Goal: Task Accomplishment & Management: Complete application form

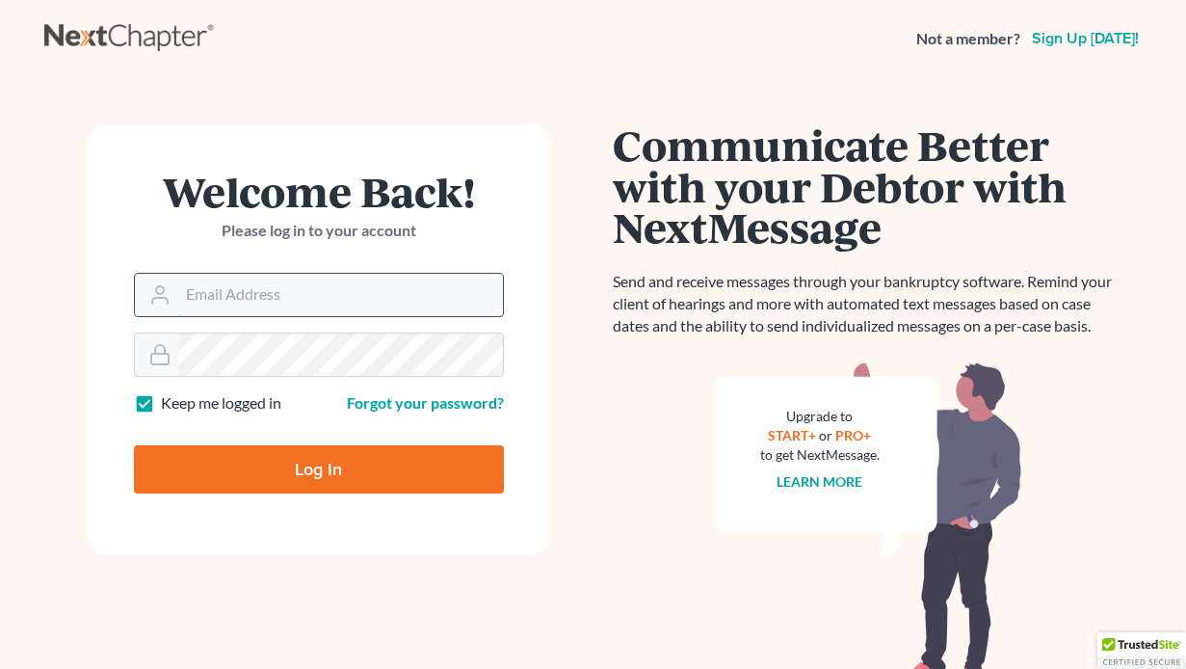
click at [327, 301] on input "Email Address" at bounding box center [340, 295] width 325 height 42
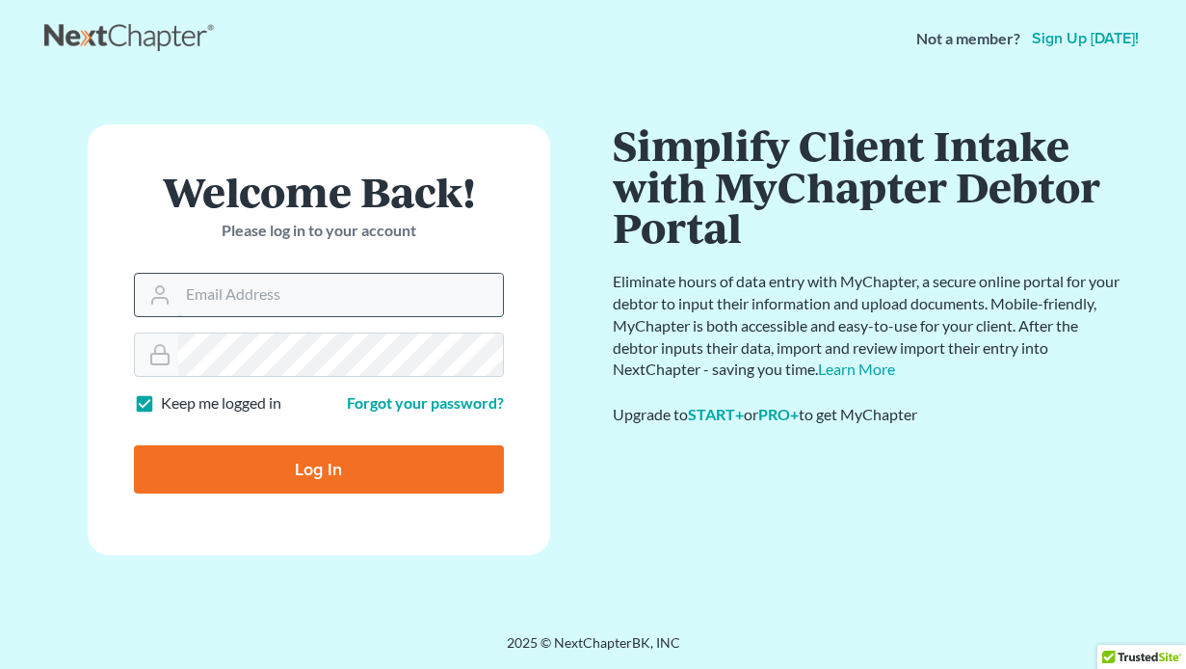
type input "[EMAIL_ADDRESS][DOMAIN_NAME]"
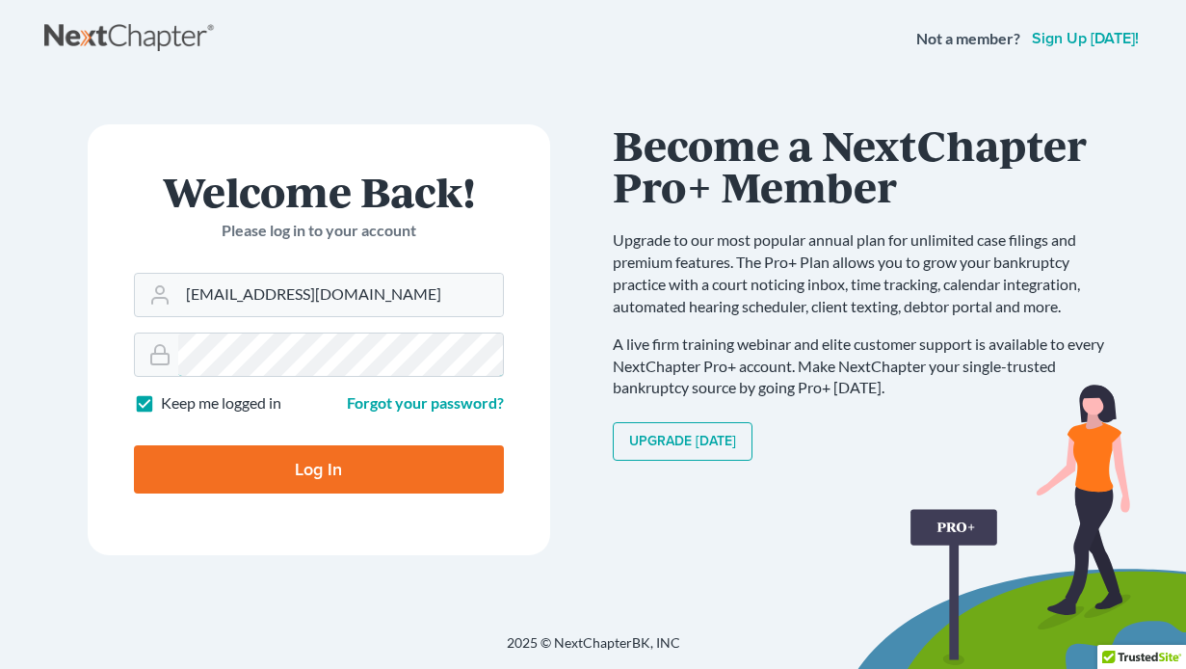
click at [134, 445] on input "Log In" at bounding box center [319, 469] width 370 height 48
type input "Thinking..."
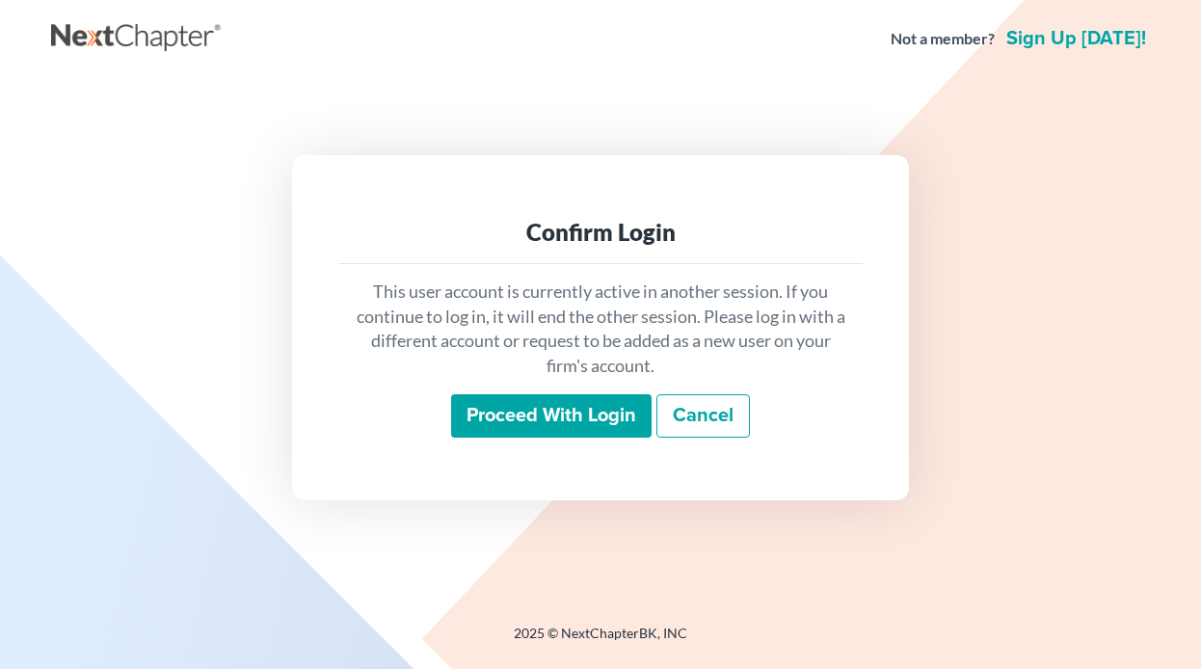
click at [535, 422] on input "Proceed with login" at bounding box center [551, 416] width 200 height 44
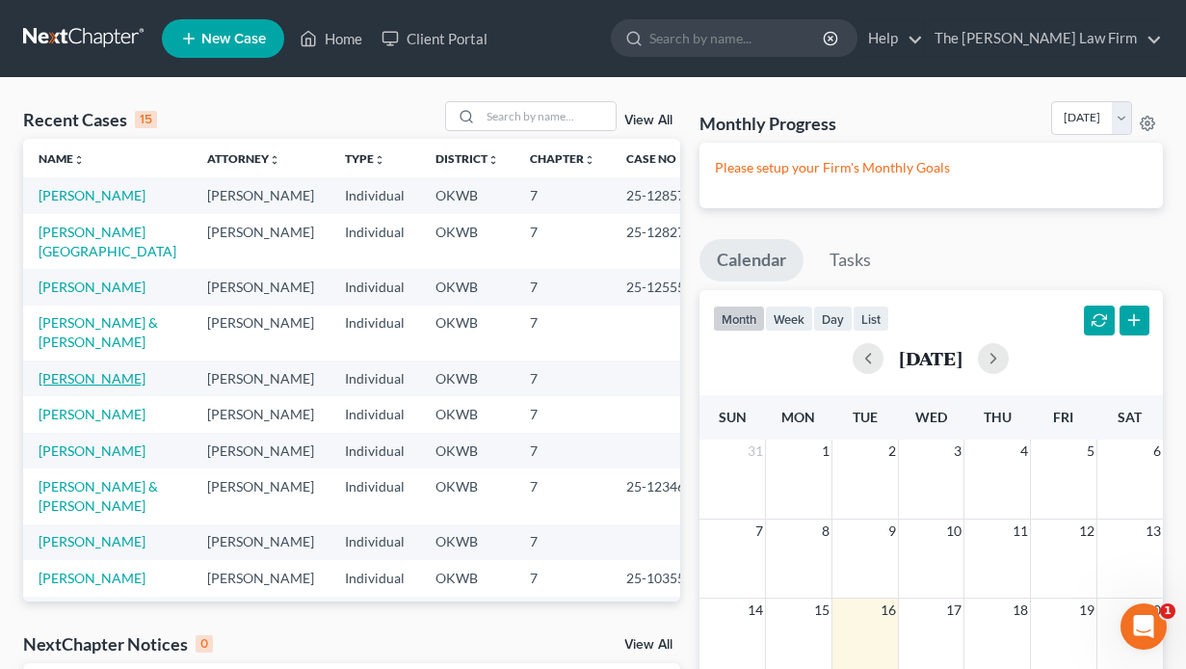
click at [59, 386] on link "[PERSON_NAME]" at bounding box center [92, 378] width 107 height 16
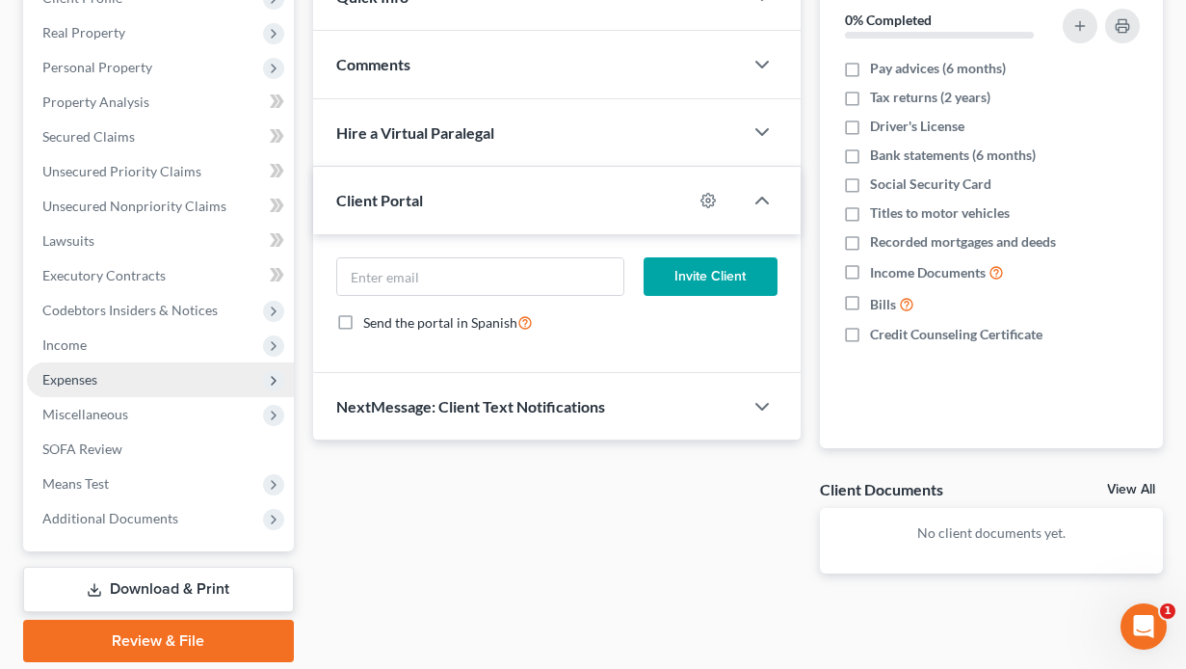
scroll to position [354, 0]
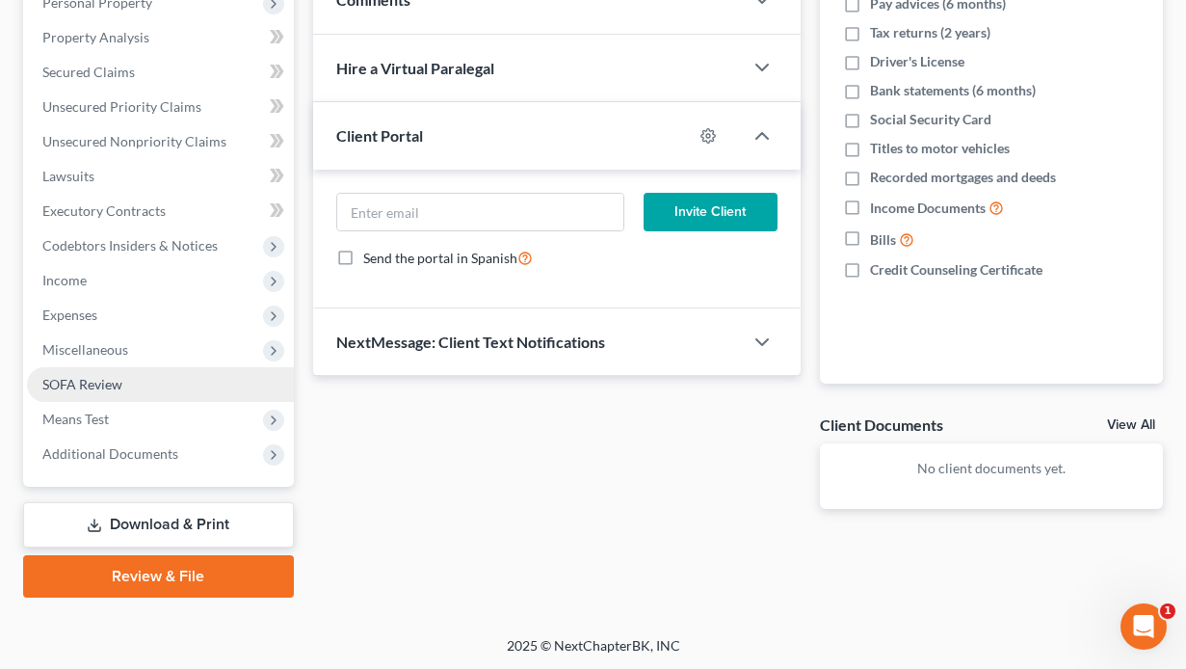
click at [81, 377] on span "SOFA Review" at bounding box center [82, 384] width 80 height 16
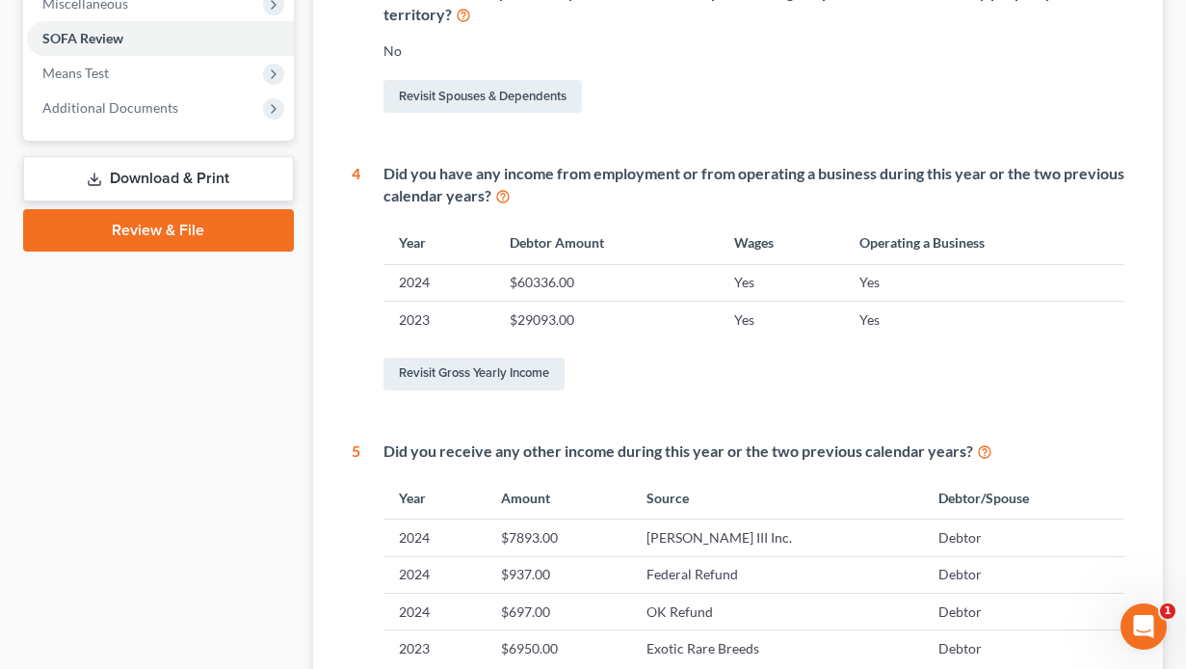
scroll to position [771, 0]
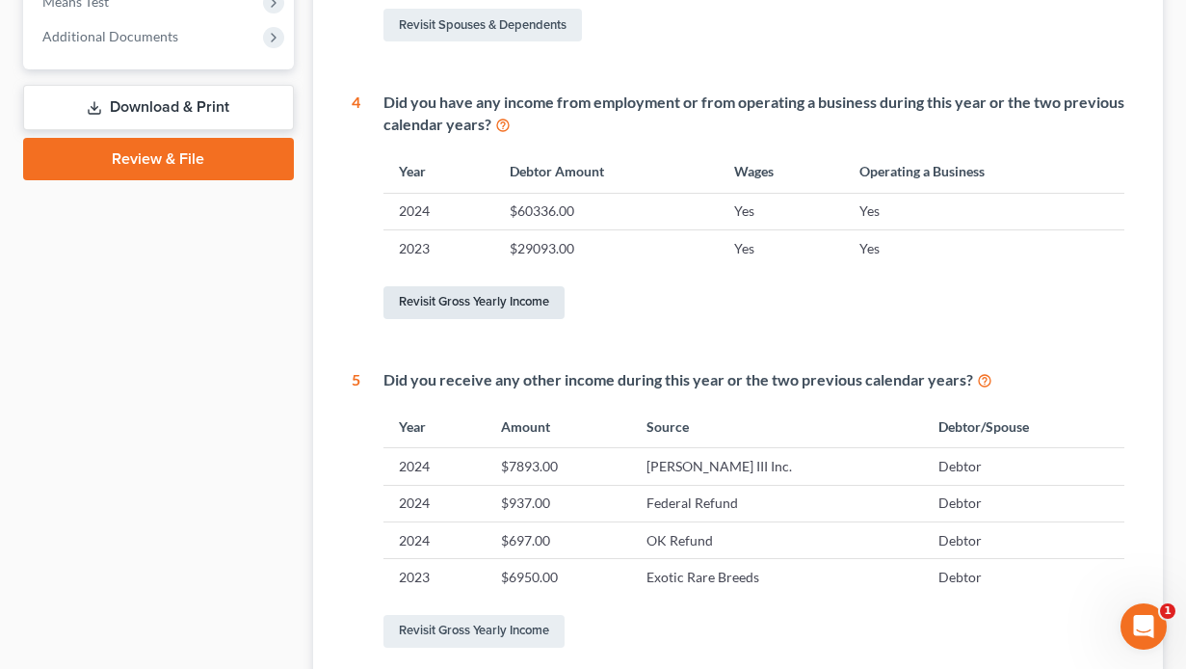
click at [491, 301] on link "Revisit Gross Yearly Income" at bounding box center [474, 302] width 181 height 33
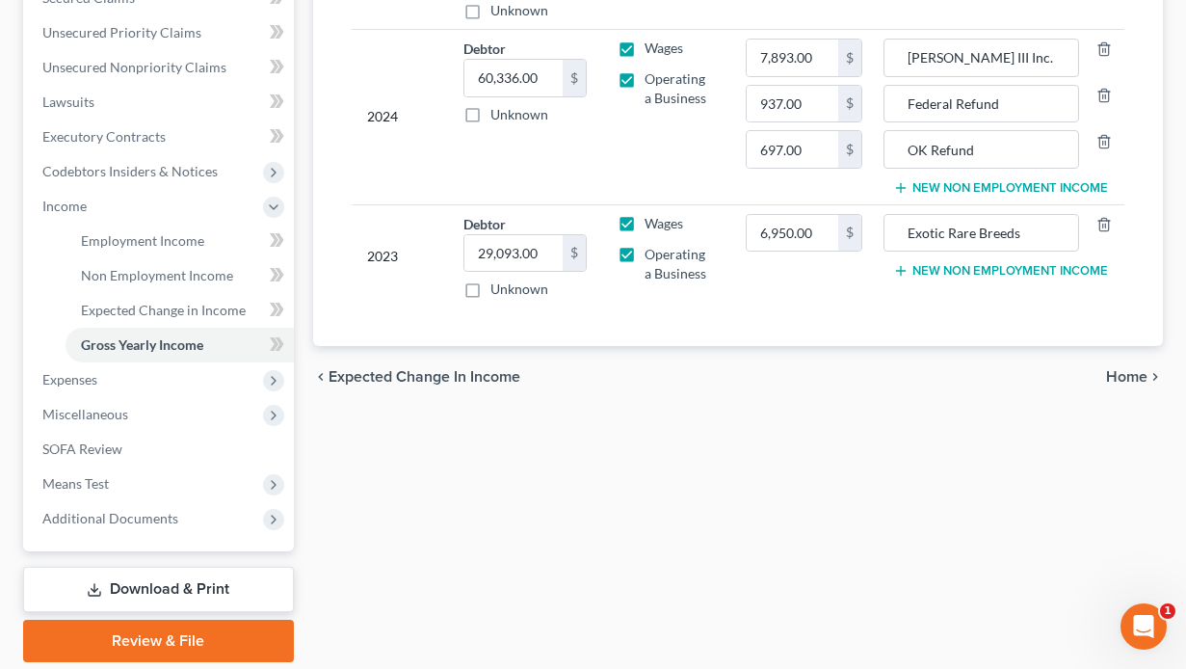
scroll to position [482, 0]
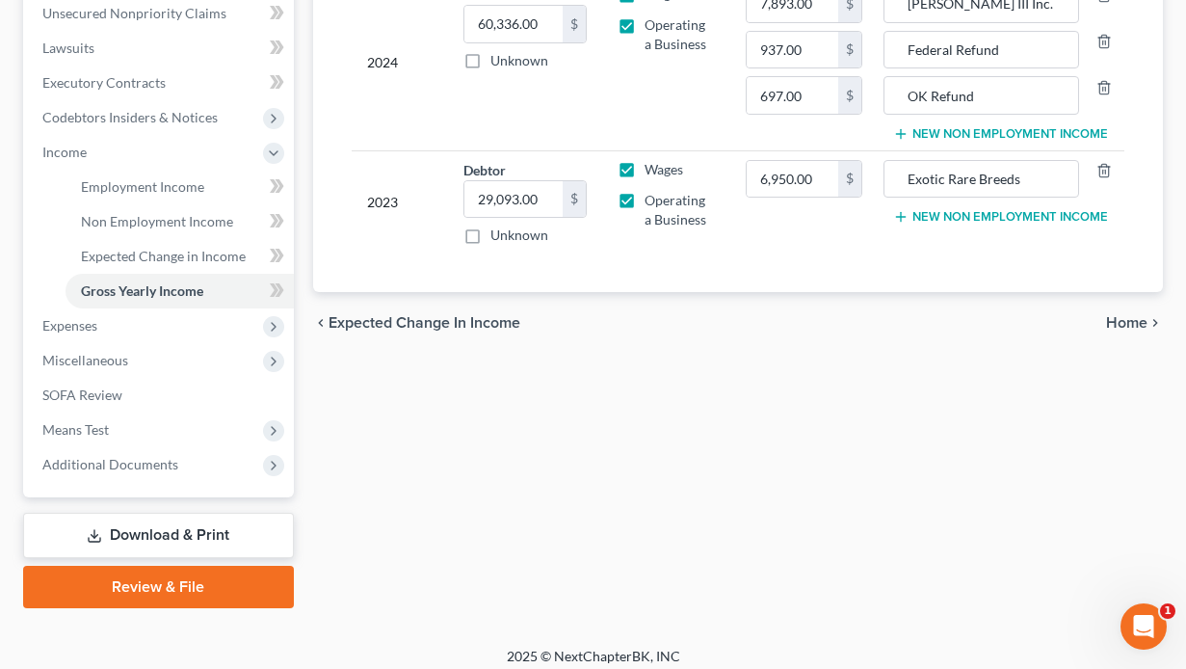
click at [1137, 325] on span "Home" at bounding box center [1126, 322] width 41 height 15
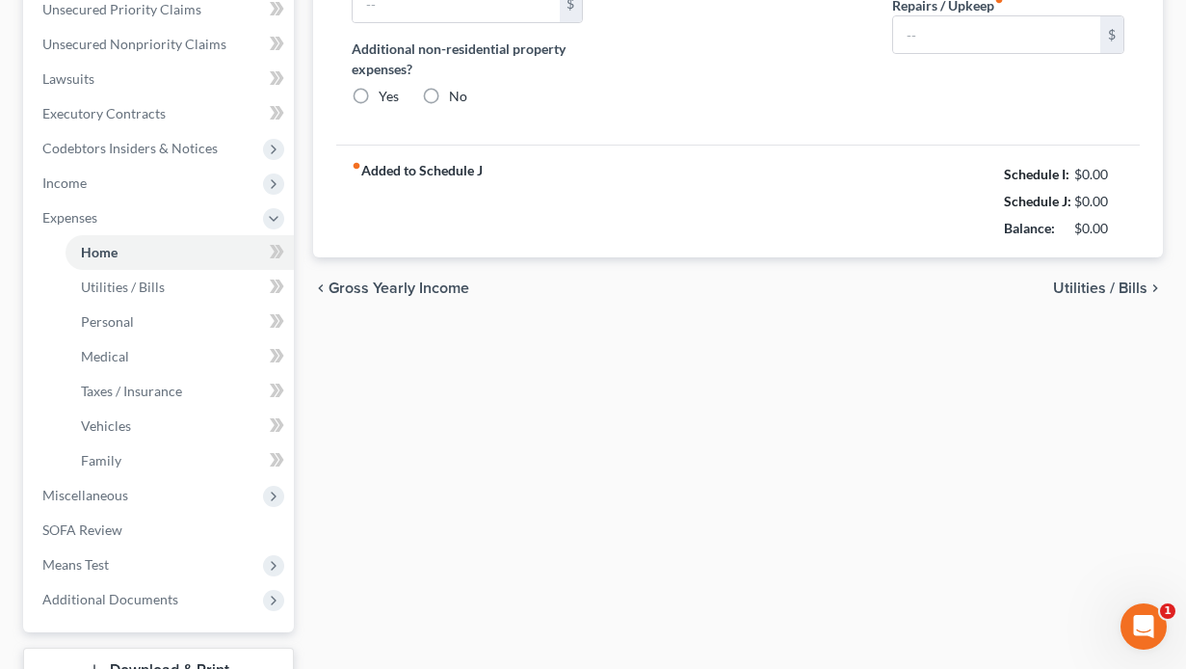
type input "705.00"
type input "0.00"
radio input "true"
type input "169.16"
type input "59.00"
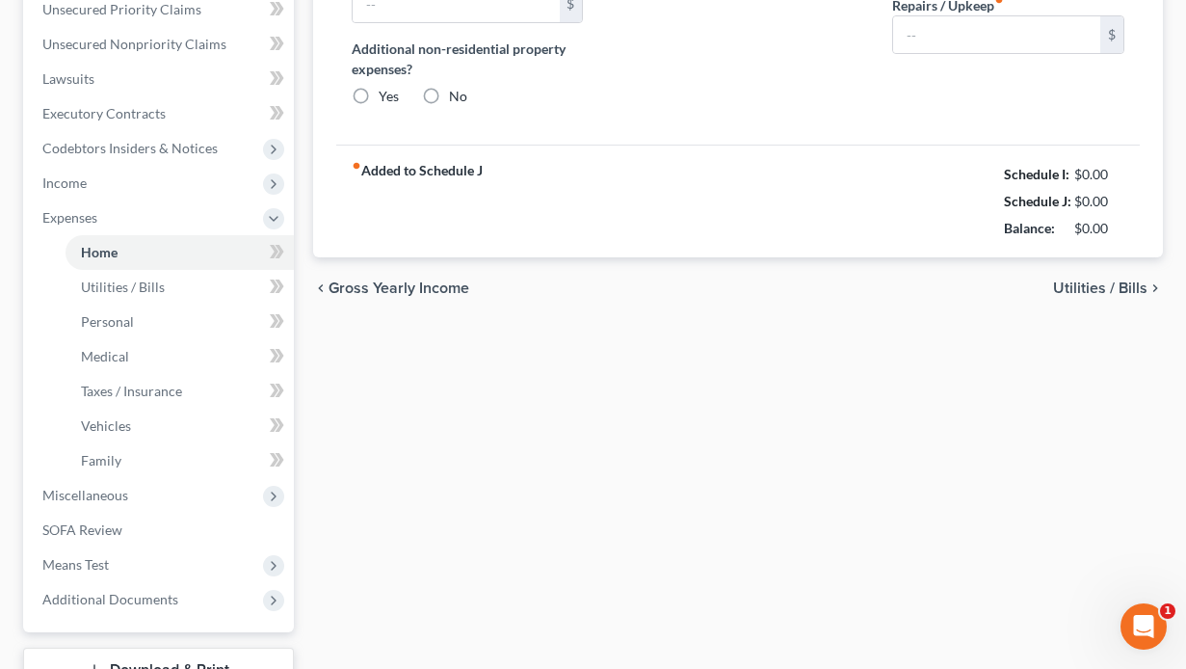
type input "0.00"
type input "50.00"
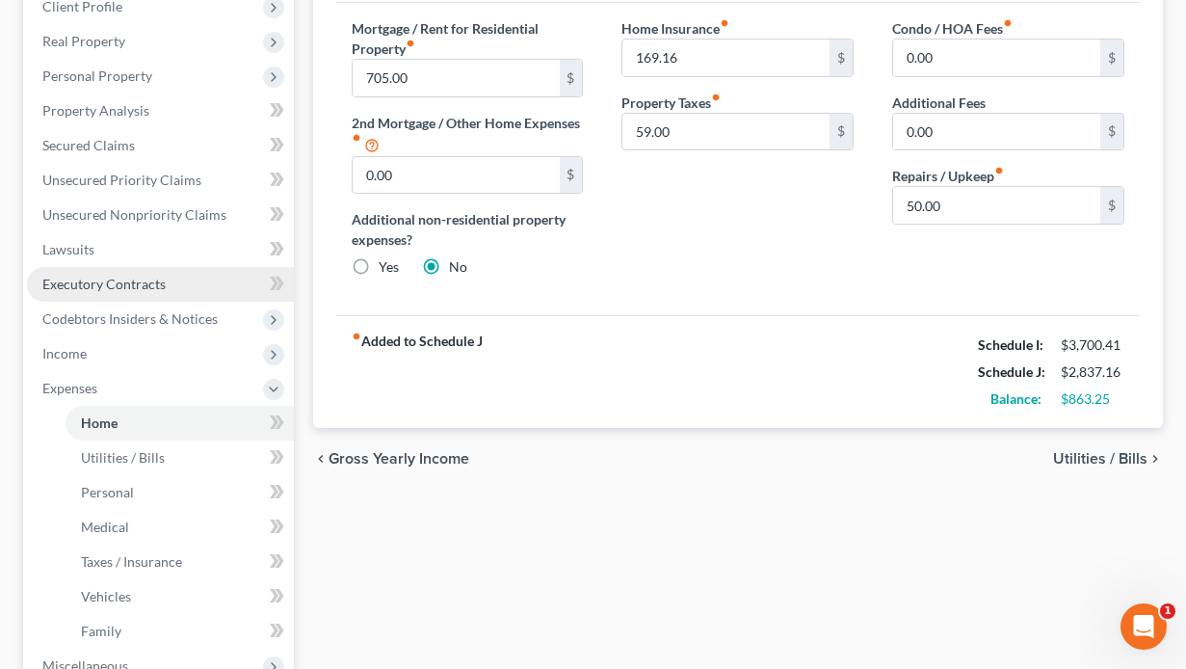
scroll to position [578, 0]
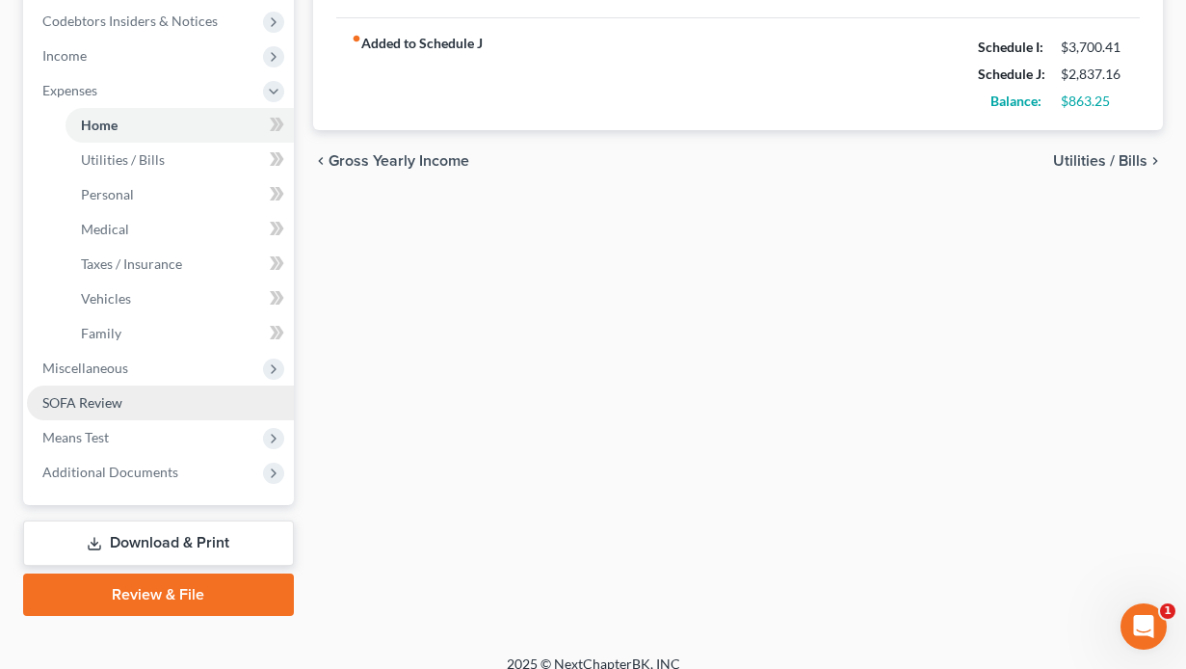
click at [90, 403] on span "SOFA Review" at bounding box center [82, 402] width 80 height 16
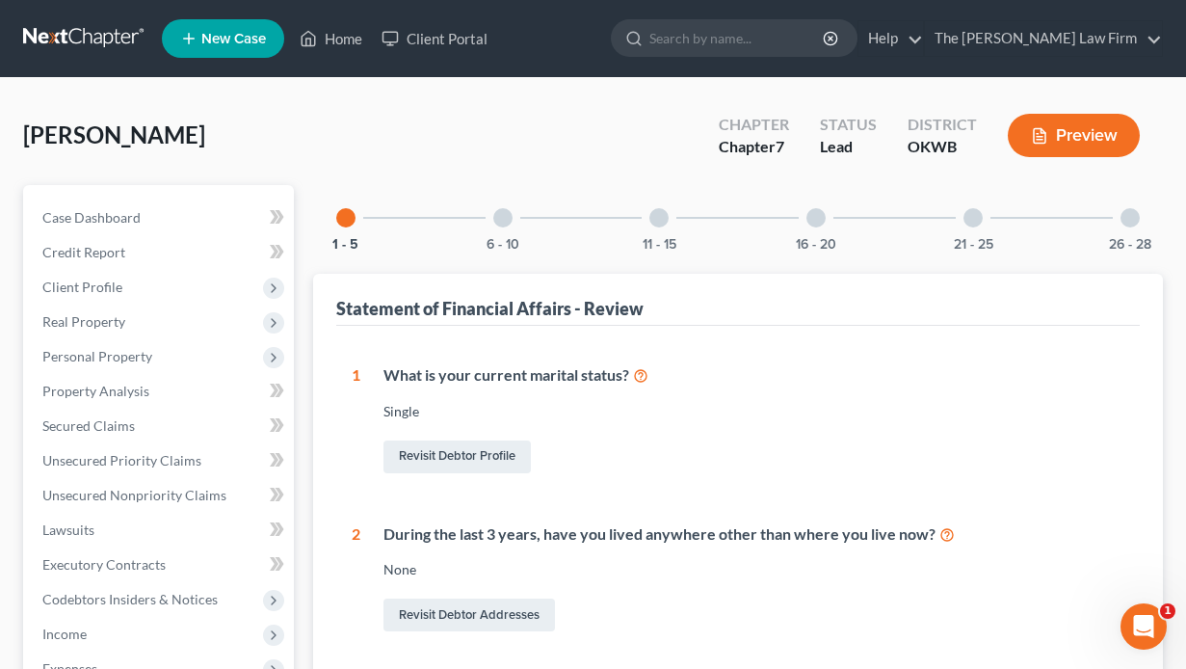
click at [516, 219] on div "6 - 10" at bounding box center [503, 218] width 66 height 66
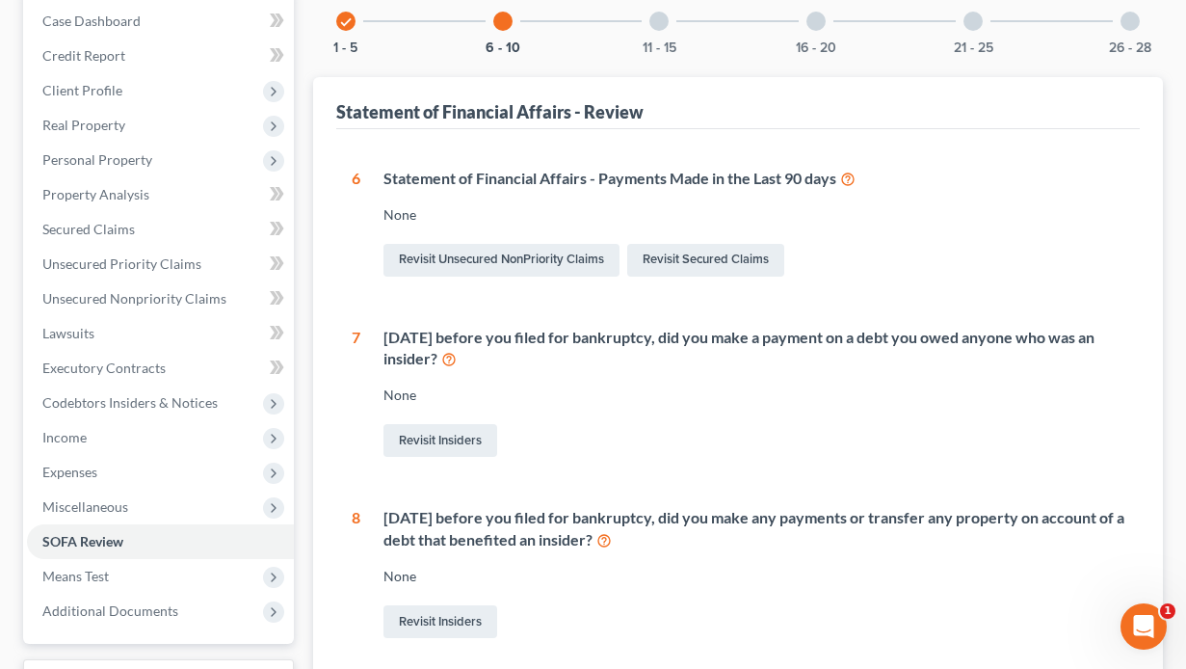
scroll to position [193, 0]
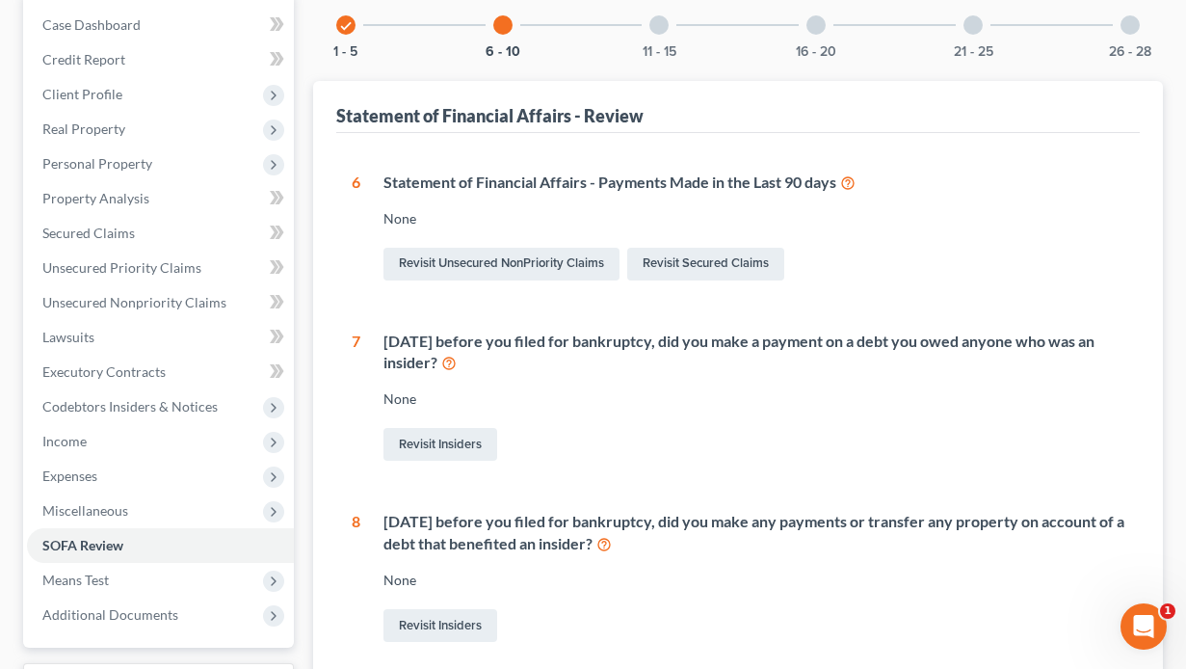
click at [662, 29] on div at bounding box center [658, 24] width 19 height 19
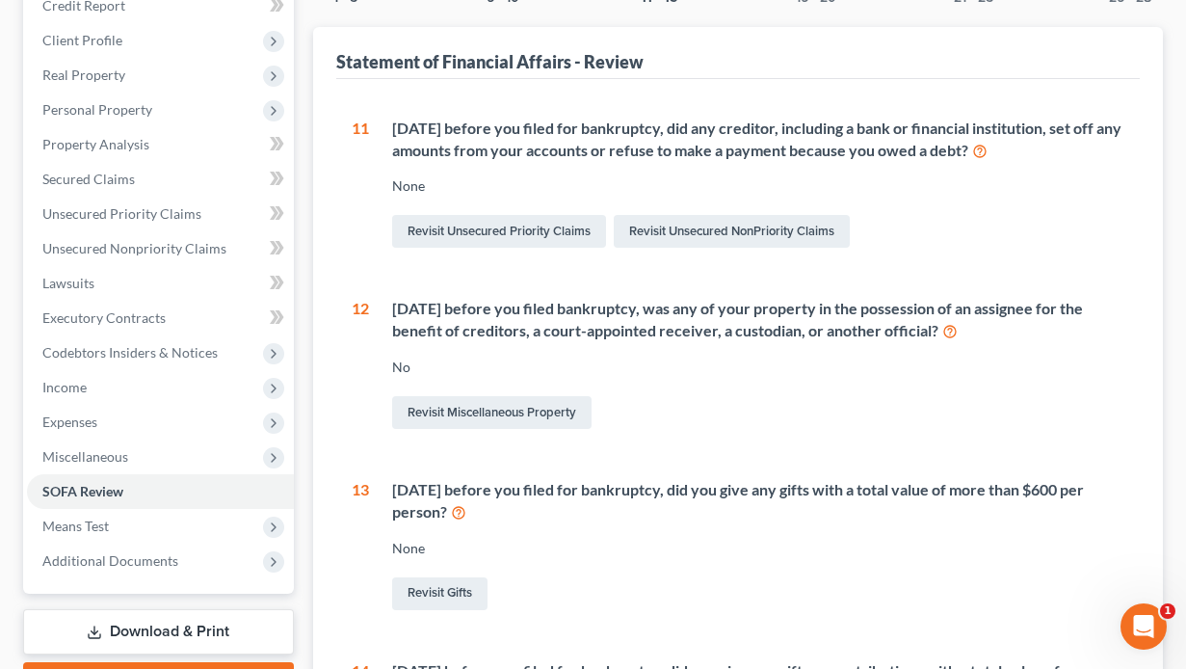
scroll to position [0, 0]
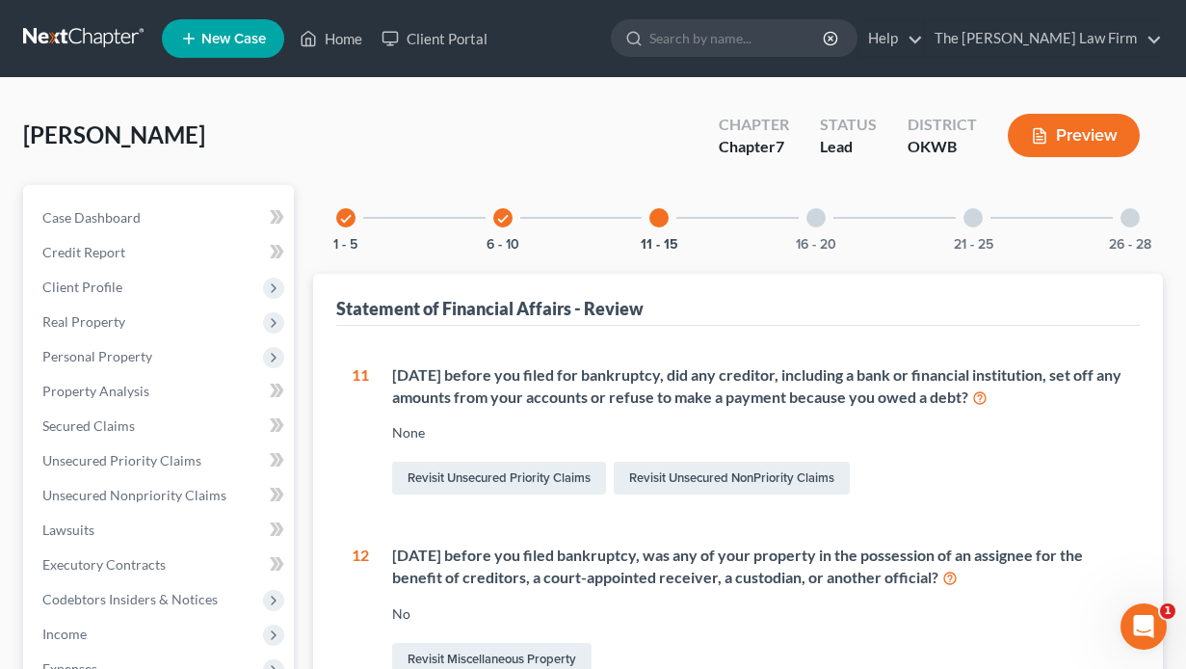
click at [816, 220] on div at bounding box center [816, 217] width 19 height 19
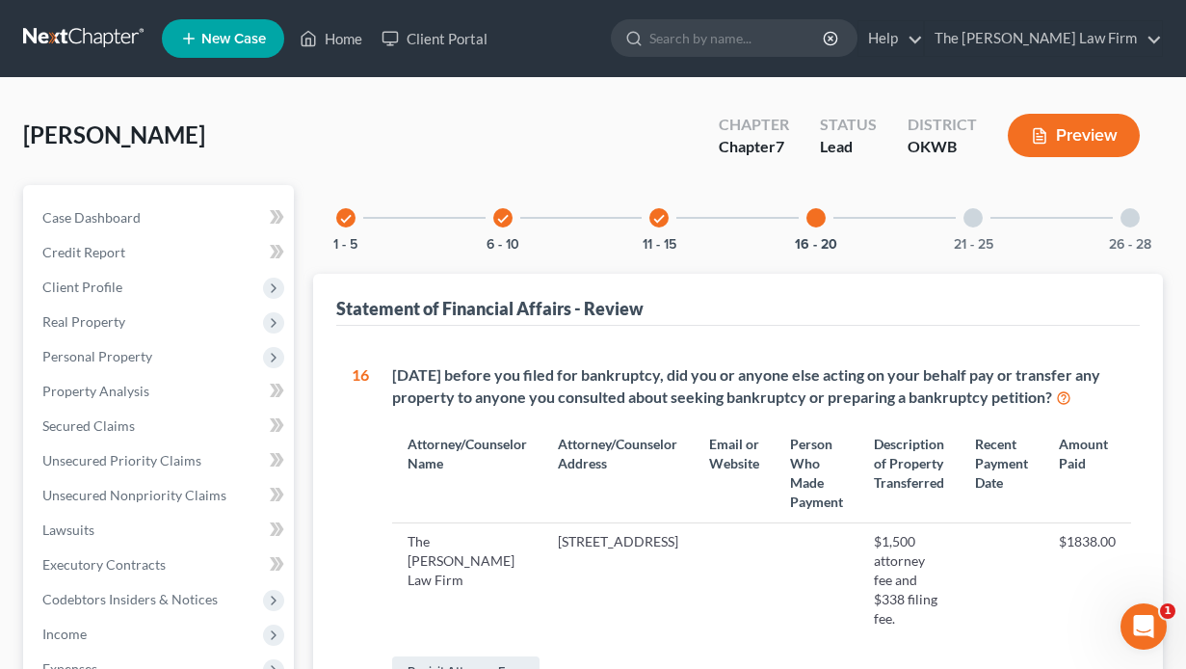
click at [977, 212] on div at bounding box center [973, 217] width 19 height 19
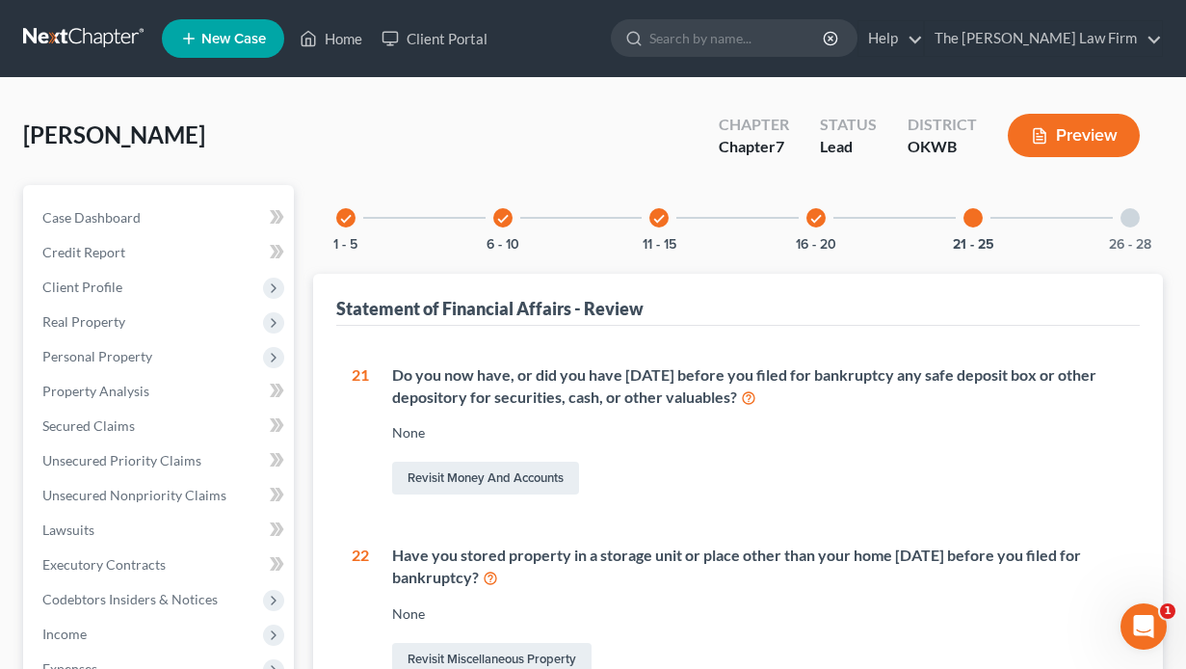
click at [1129, 220] on div at bounding box center [1130, 217] width 19 height 19
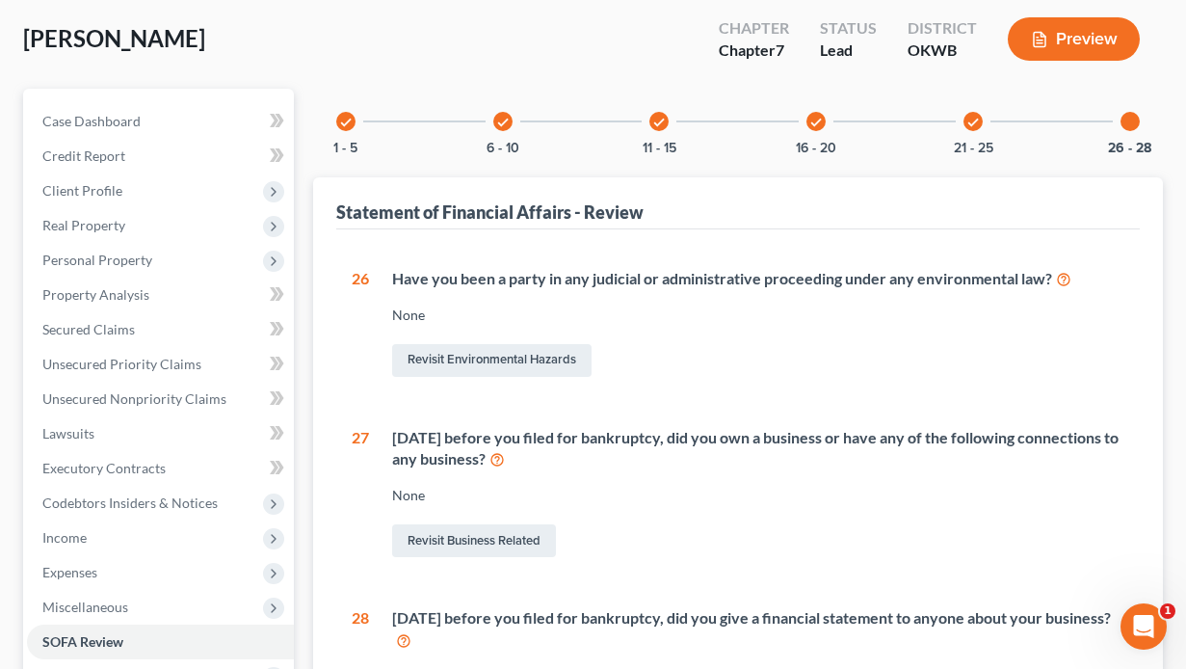
scroll to position [193, 0]
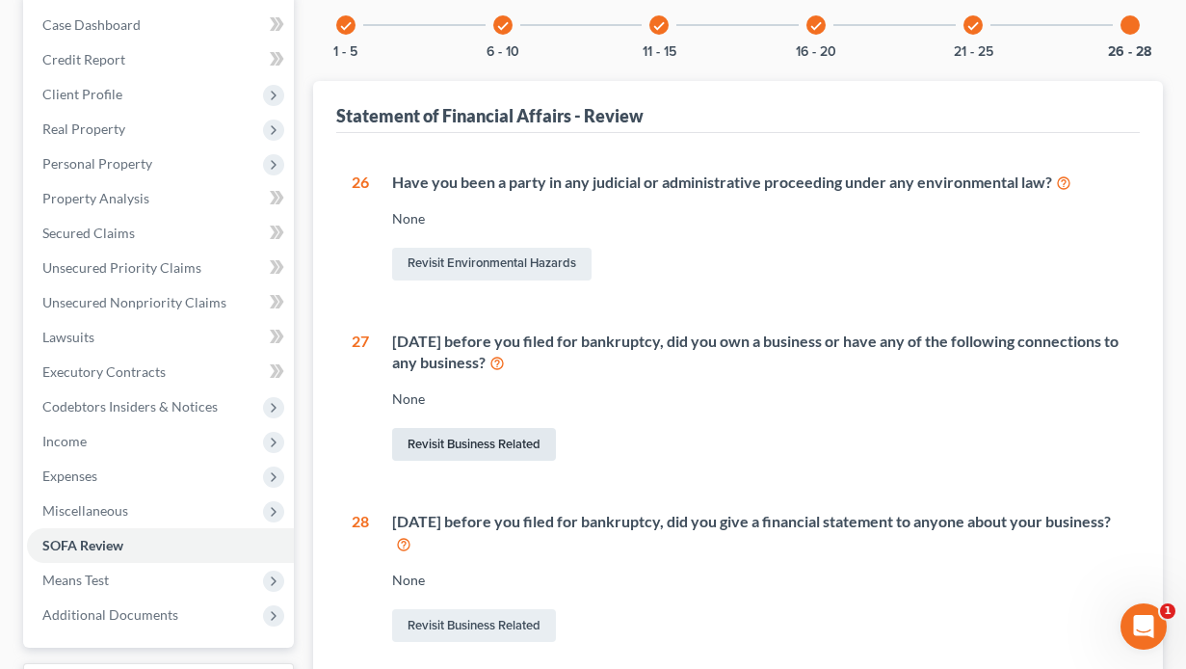
click at [457, 444] on link "Revisit Business Related" at bounding box center [474, 444] width 164 height 33
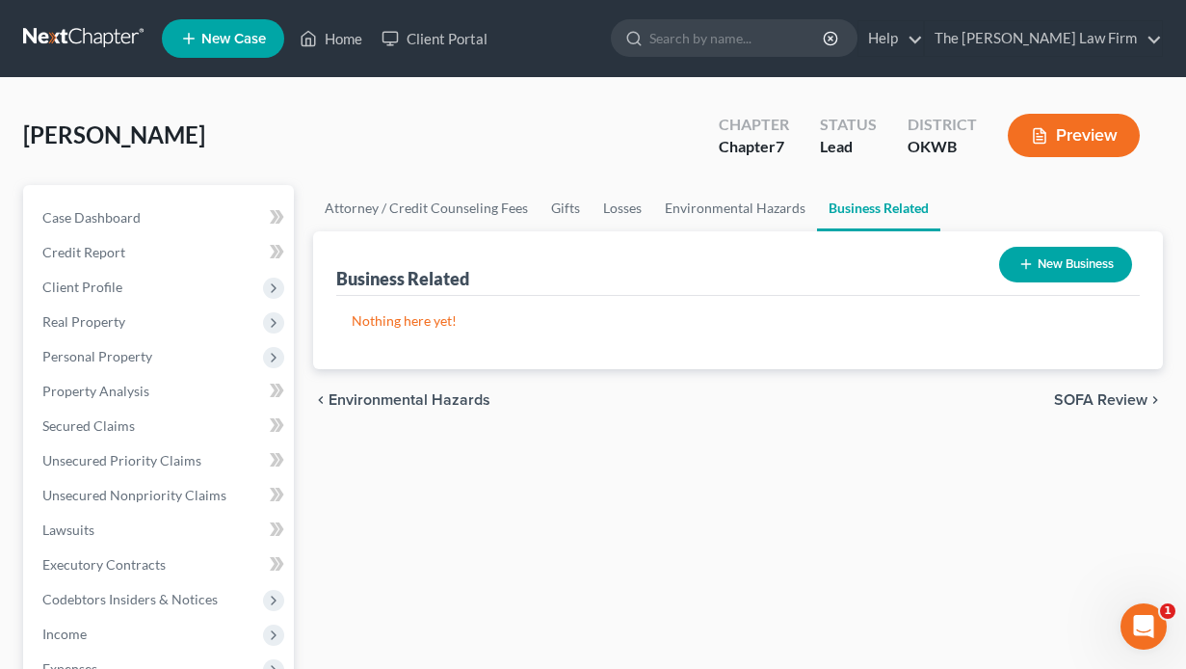
click at [1052, 266] on button "New Business" at bounding box center [1065, 265] width 133 height 36
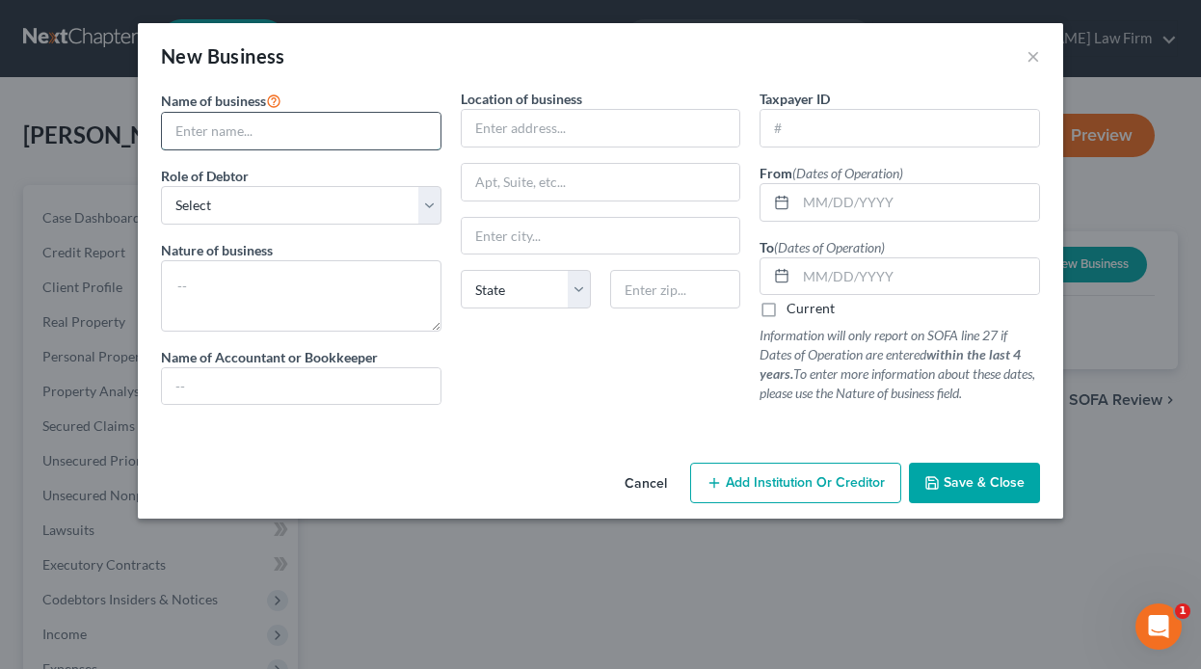
click at [331, 130] on input "text" at bounding box center [301, 131] width 278 height 37
type input "[PERSON_NAME], III, Inc."
click at [264, 194] on select "Select A member of a limited liability company (LLC) or limited liability partn…" at bounding box center [301, 205] width 280 height 39
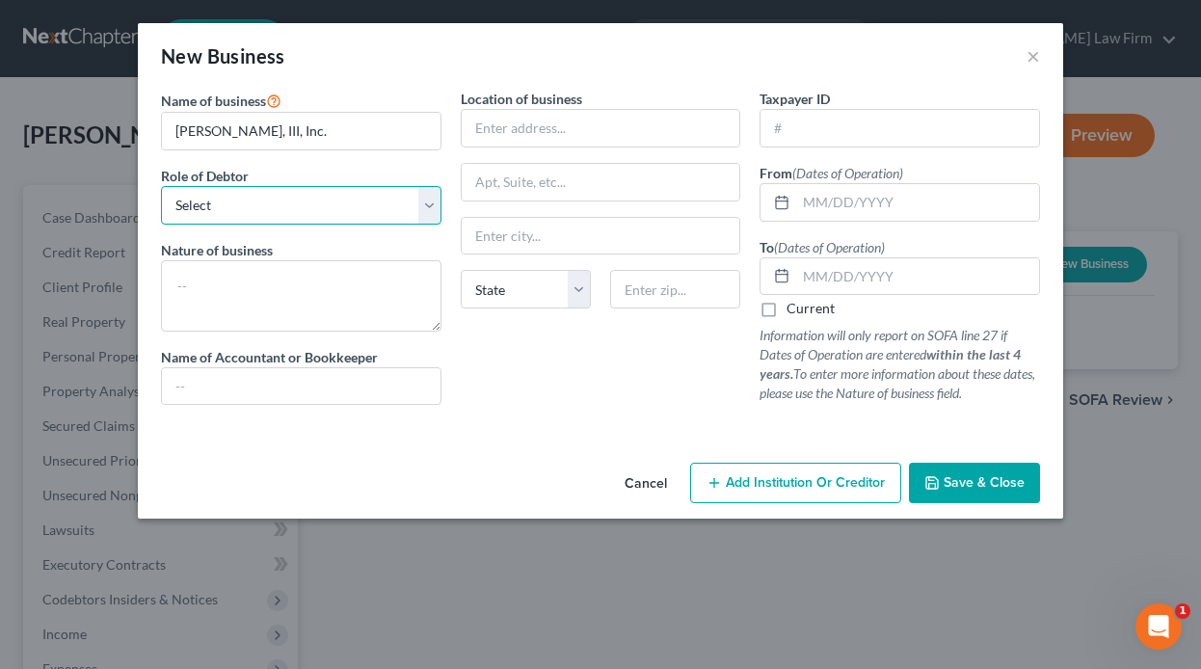
select select "officer"
click at [161, 186] on select "Select A member of a limited liability company (LLC) or limited liability partn…" at bounding box center [301, 205] width 280 height 39
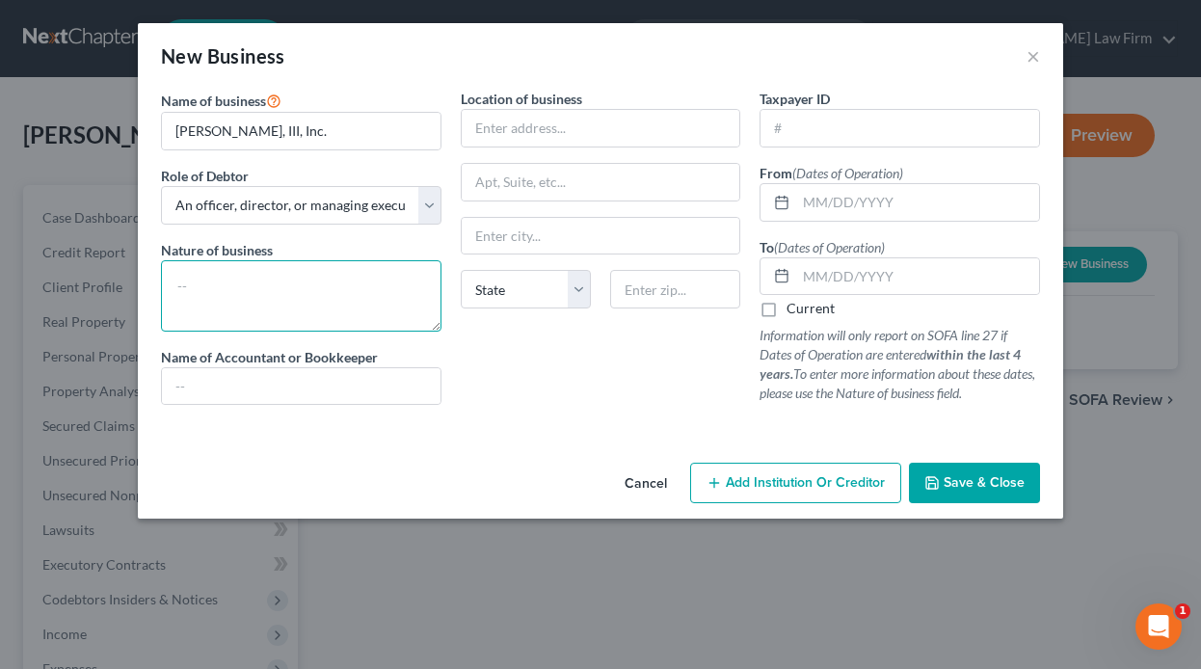
click at [215, 276] on textarea at bounding box center [301, 295] width 280 height 71
type textarea "Independent Contractor I.T./Computer service"
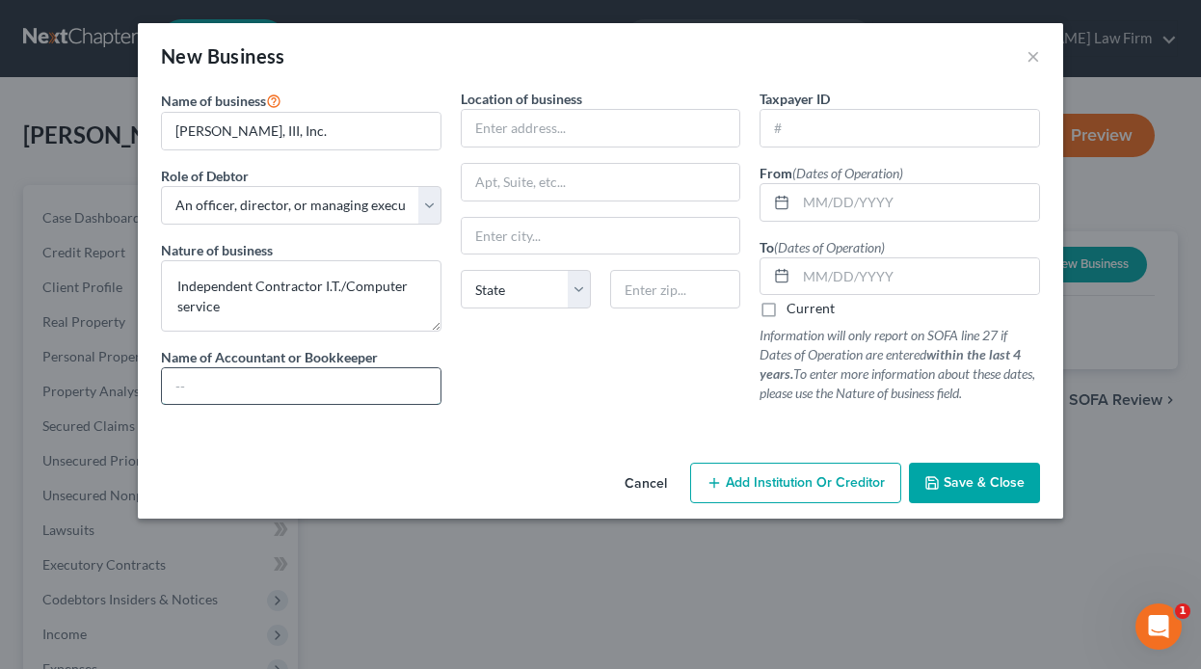
click at [239, 385] on input "text" at bounding box center [301, 386] width 278 height 37
type input "Debtor"
click at [835, 125] on input "text" at bounding box center [899, 128] width 278 height 37
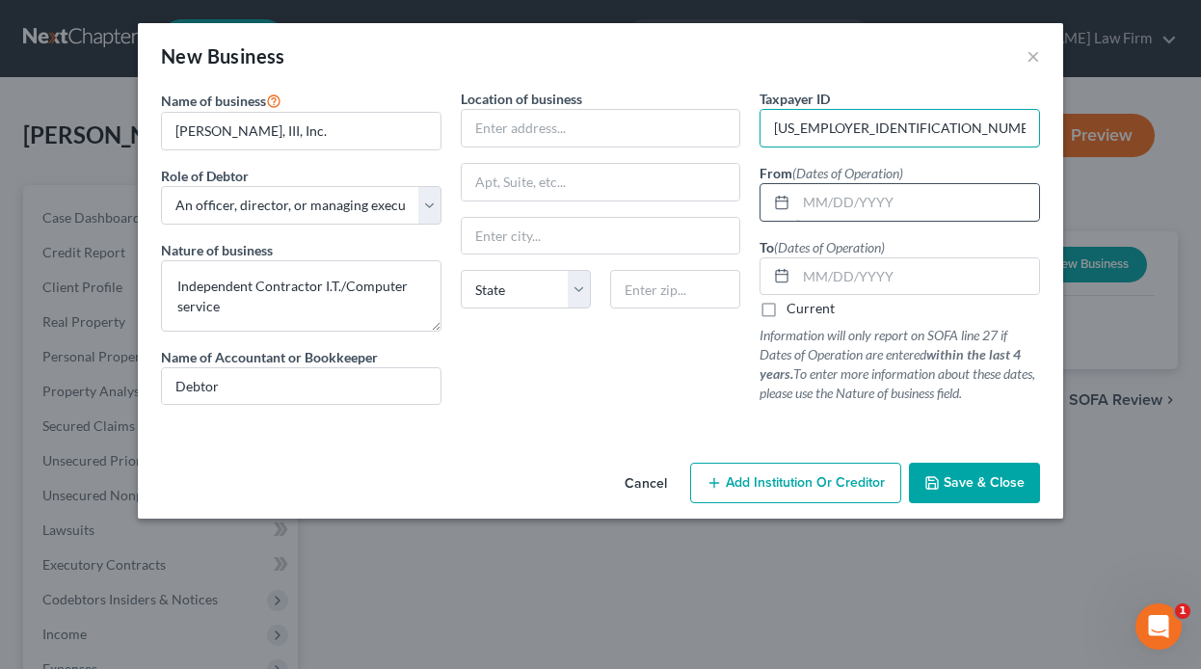
type input "[US_EMPLOYER_IDENTIFICATION_NUMBER]"
click at [822, 202] on input "text" at bounding box center [917, 202] width 243 height 37
type input "[DATE]"
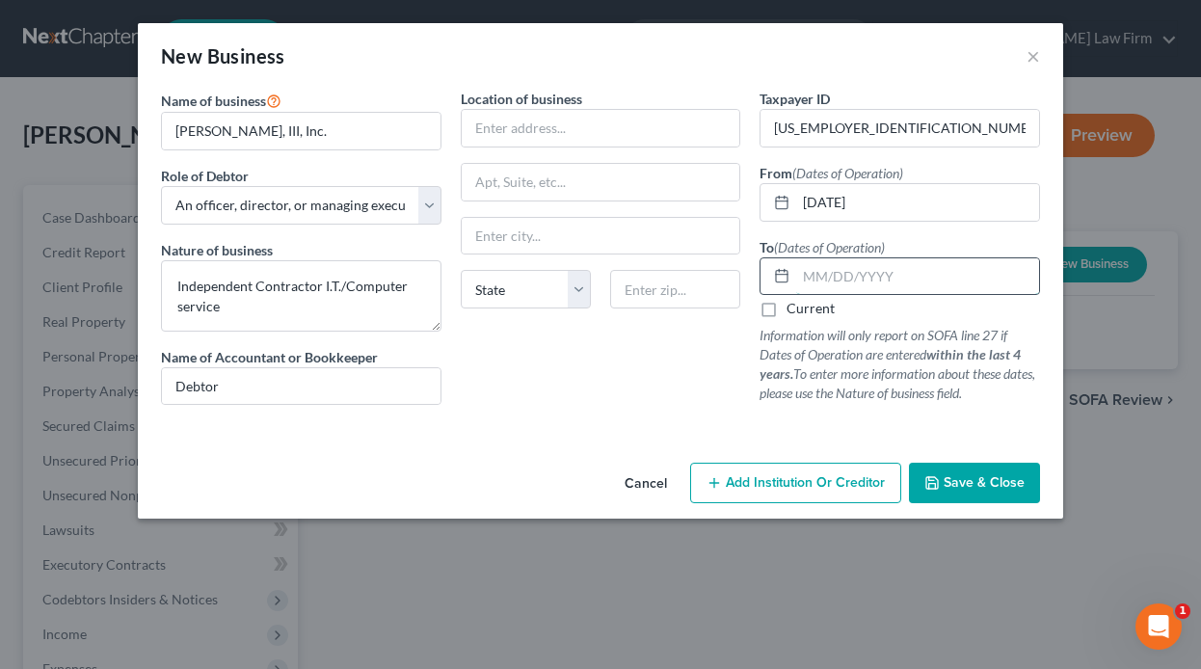
click at [856, 274] on input "text" at bounding box center [917, 276] width 243 height 37
click at [818, 274] on input "07252025" at bounding box center [917, 276] width 243 height 37
click at [839, 276] on input "07/252025" at bounding box center [917, 276] width 243 height 37
type input "[DATE]"
click at [907, 329] on p "Information will only report on SOFA line 27 if Dates of Operation are entered …" at bounding box center [899, 364] width 280 height 77
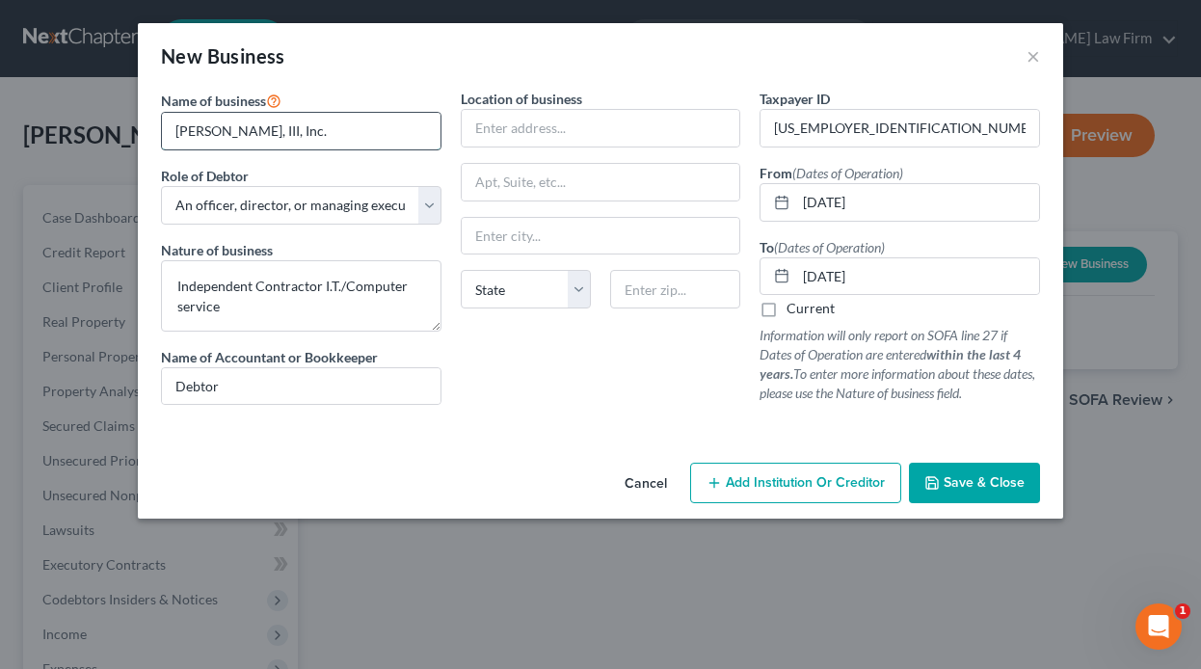
click at [326, 135] on input "[PERSON_NAME], III, Inc." at bounding box center [301, 131] width 278 height 37
type input "[PERSON_NAME], III, Inc. (dissolved)"
click at [988, 484] on span "Save & Close" at bounding box center [983, 482] width 81 height 16
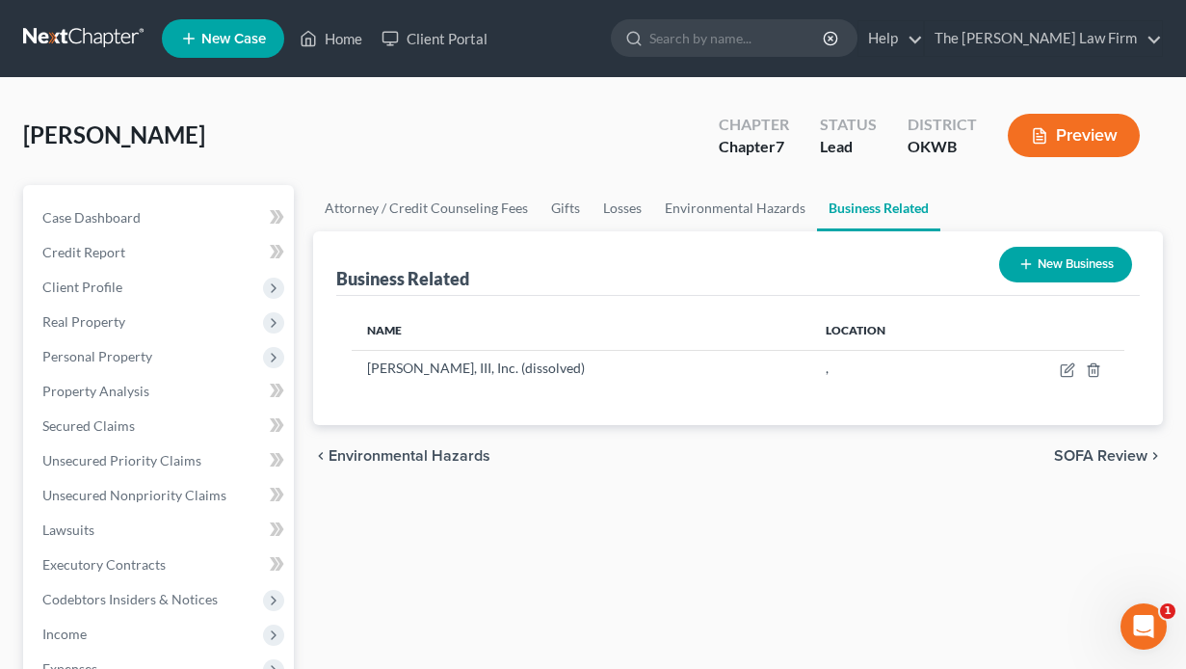
click at [1042, 269] on button "New Business" at bounding box center [1065, 265] width 133 height 36
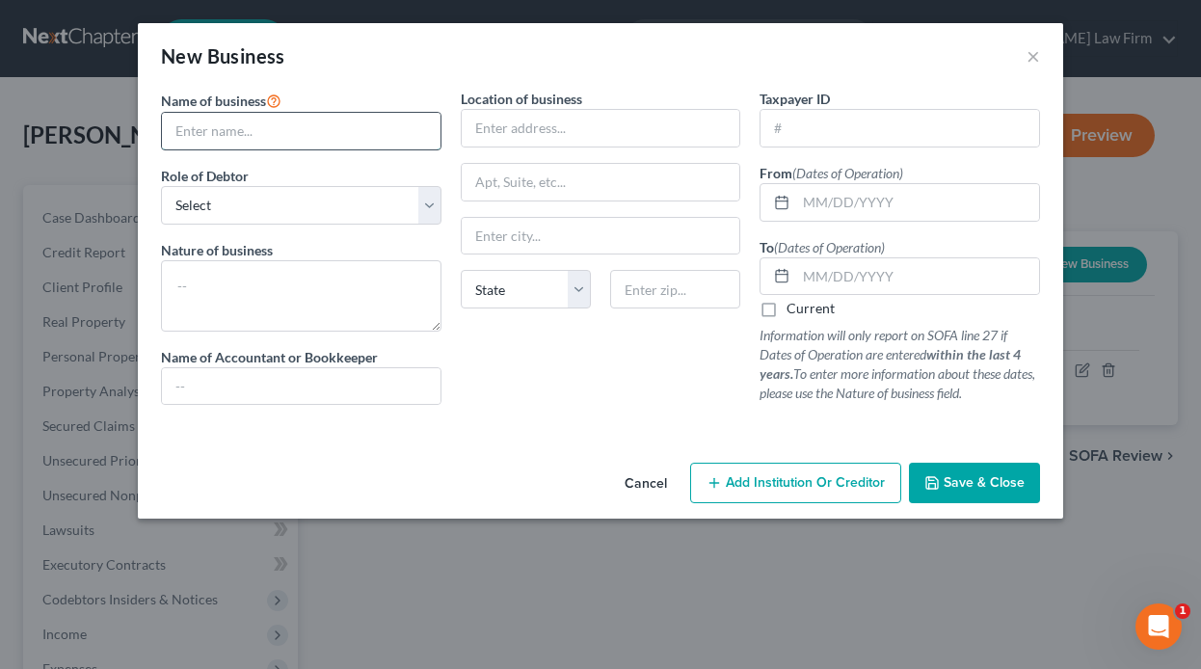
click at [352, 137] on input "text" at bounding box center [301, 131] width 278 height 37
type input "[PERSON_NAME] photography"
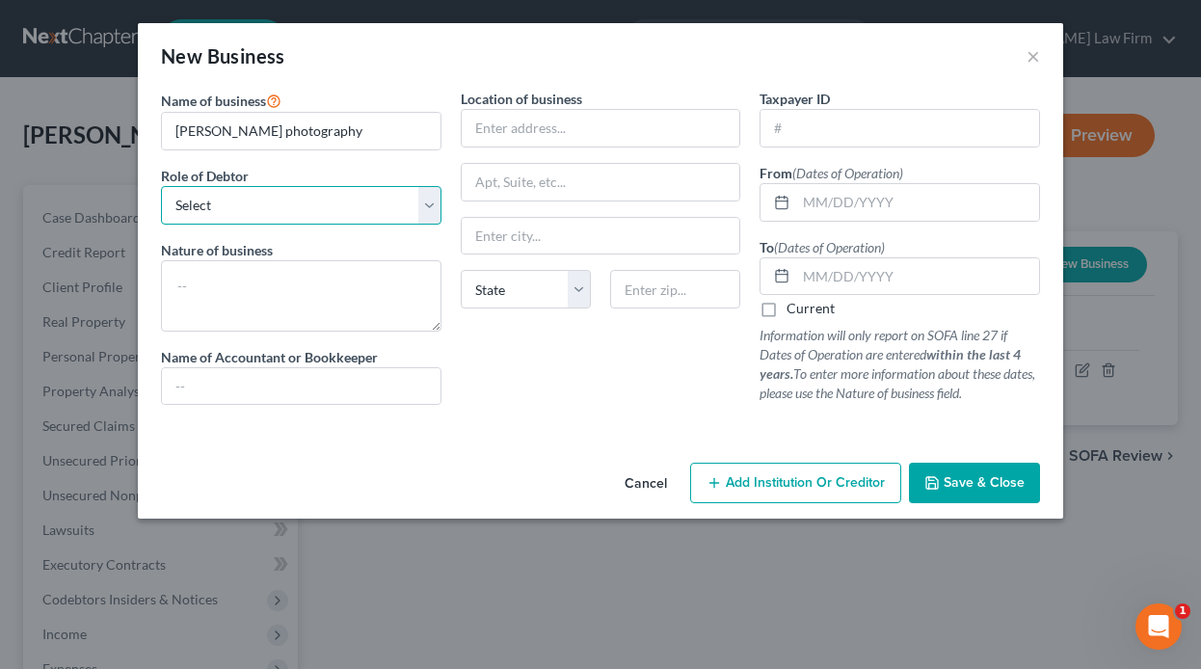
drag, startPoint x: 338, startPoint y: 198, endPoint x: 329, endPoint y: 225, distance: 29.6
click at [338, 198] on select "Select A member of a limited liability company (LLC) or limited liability partn…" at bounding box center [301, 205] width 280 height 39
select select "sole_proprietor"
click at [161, 186] on select "Select A member of a limited liability company (LLC) or limited liability partn…" at bounding box center [301, 205] width 280 height 39
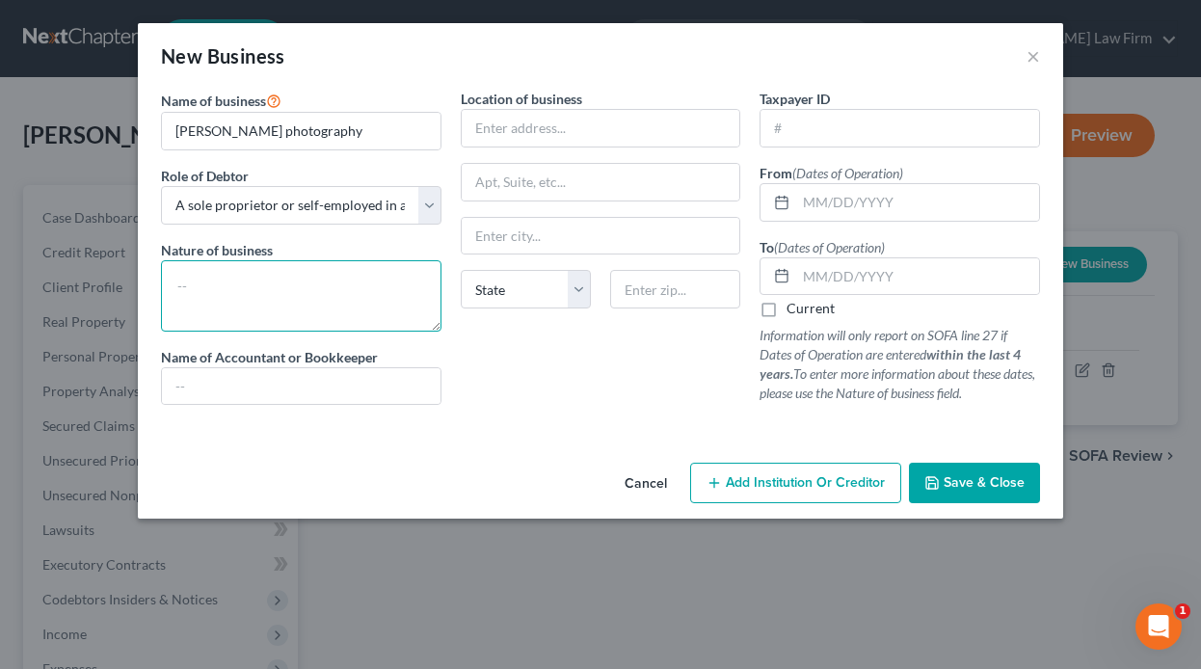
click at [256, 277] on textarea at bounding box center [301, 295] width 280 height 71
type textarea "Photographer"
click at [265, 362] on label "Name of Accountant or Bookkeeper" at bounding box center [269, 357] width 217 height 20
click at [264, 377] on input "text" at bounding box center [301, 386] width 278 height 37
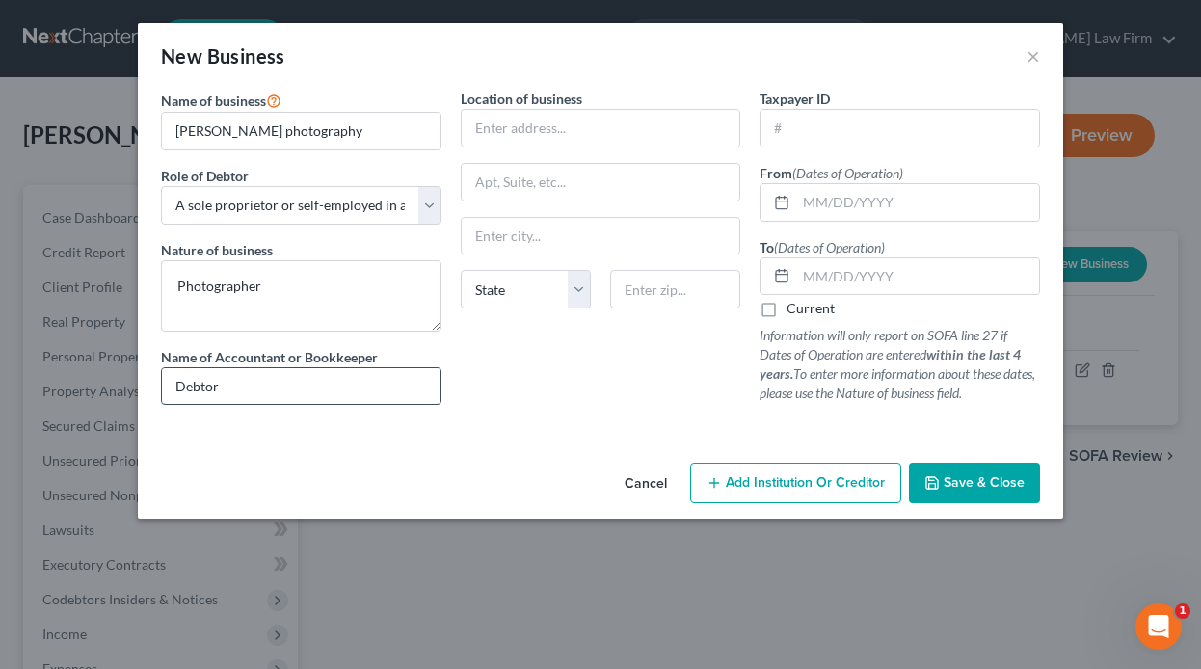
type input "Debtor"
click at [786, 314] on label "Current" at bounding box center [810, 308] width 48 height 19
click at [794, 311] on input "Current" at bounding box center [800, 305] width 13 height 13
checkbox input "true"
click at [990, 479] on span "Save & Close" at bounding box center [983, 482] width 81 height 16
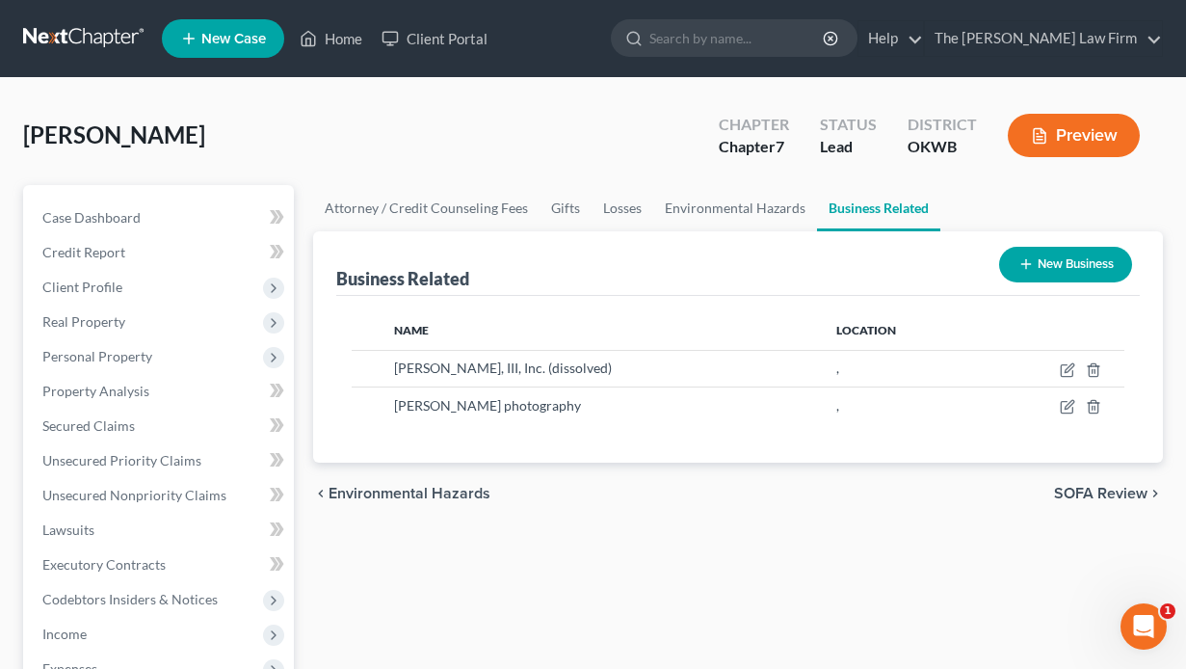
click at [1076, 262] on button "New Business" at bounding box center [1065, 265] width 133 height 36
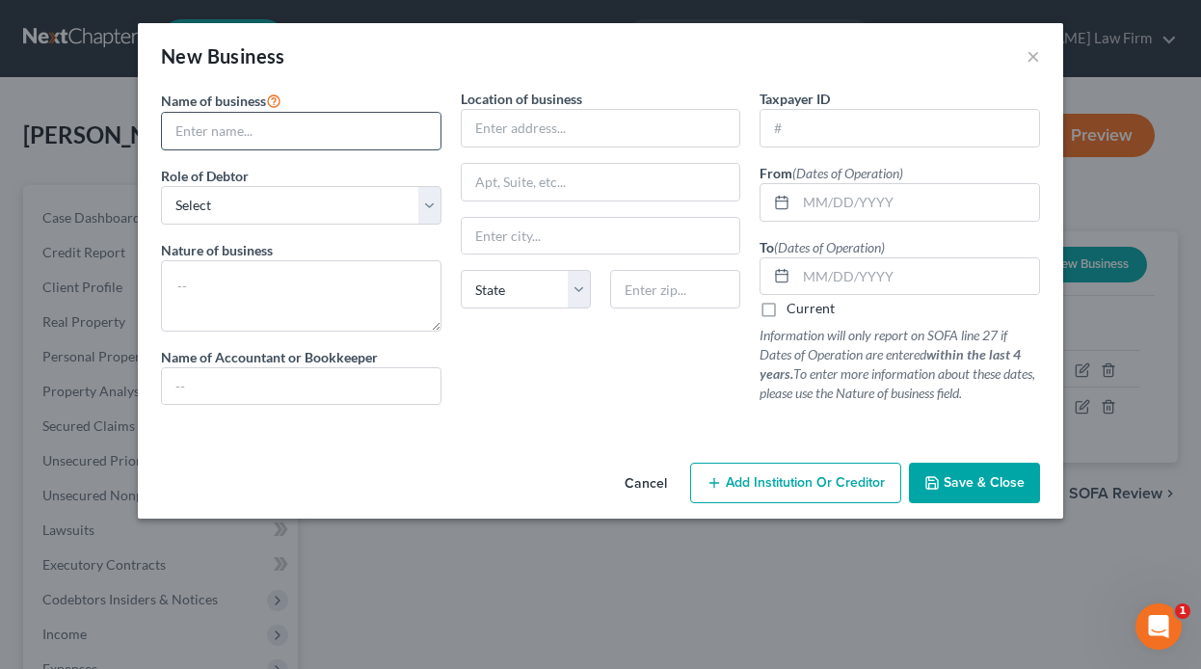
click at [341, 130] on input "text" at bounding box center [301, 131] width 278 height 37
type input "Exotic Dog Breeds"
click at [271, 208] on select "Select A member of a limited liability company (LLC) or limited liability partn…" at bounding box center [301, 205] width 280 height 39
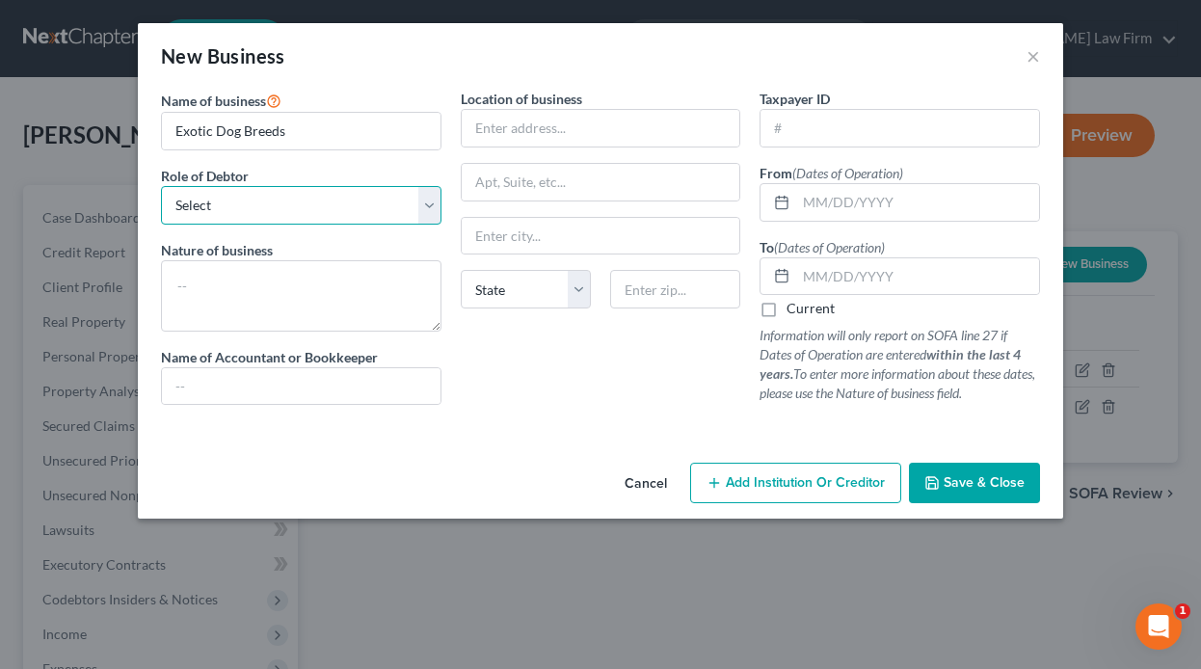
select select "sole_proprietor"
click at [161, 186] on select "Select A member of a limited liability company (LLC) or limited liability partn…" at bounding box center [301, 205] width 280 height 39
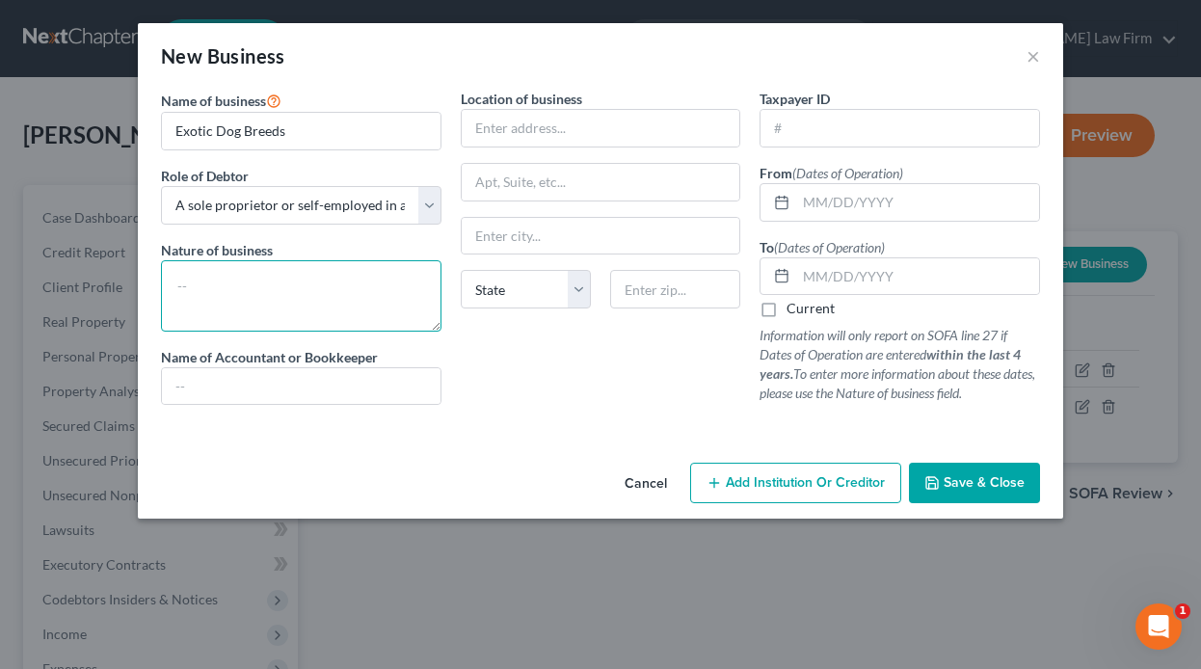
click at [229, 284] on textarea at bounding box center [301, 295] width 280 height 71
type textarea "D"
type textarea "B"
type textarea "D"
type textarea "Exotic Dog Breeding"
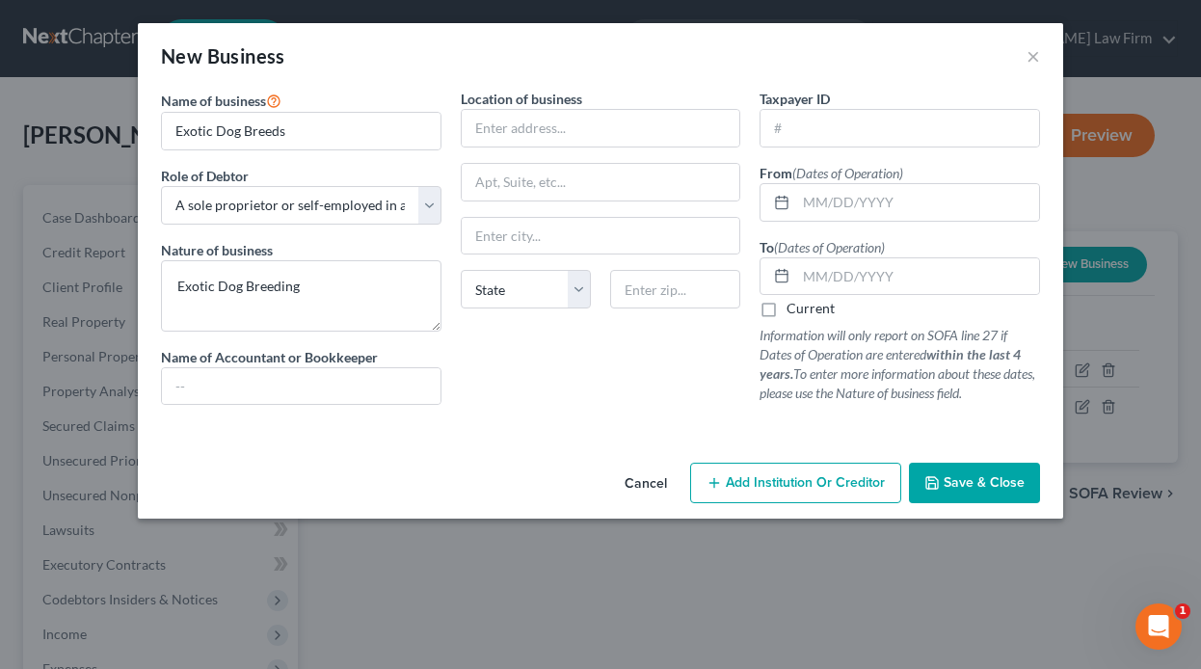
click at [786, 311] on label "Current" at bounding box center [810, 308] width 48 height 19
click at [794, 311] on input "Current" at bounding box center [800, 305] width 13 height 13
checkbox input "true"
click at [966, 481] on span "Save & Close" at bounding box center [983, 482] width 81 height 16
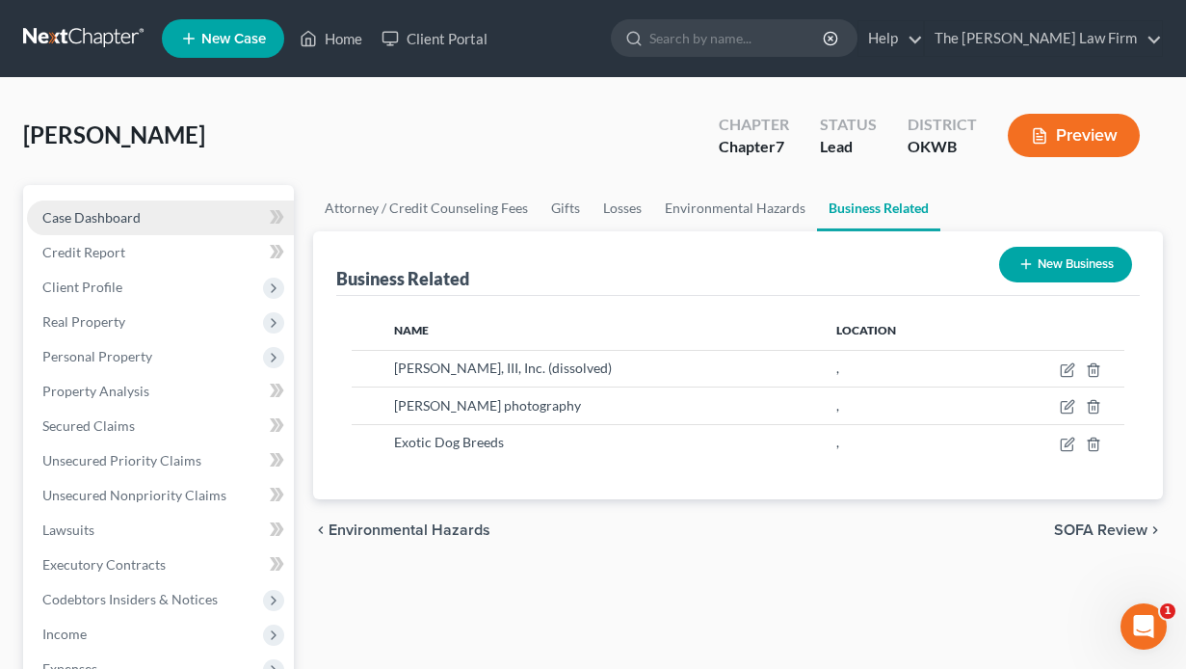
click at [88, 209] on span "Case Dashboard" at bounding box center [91, 217] width 98 height 16
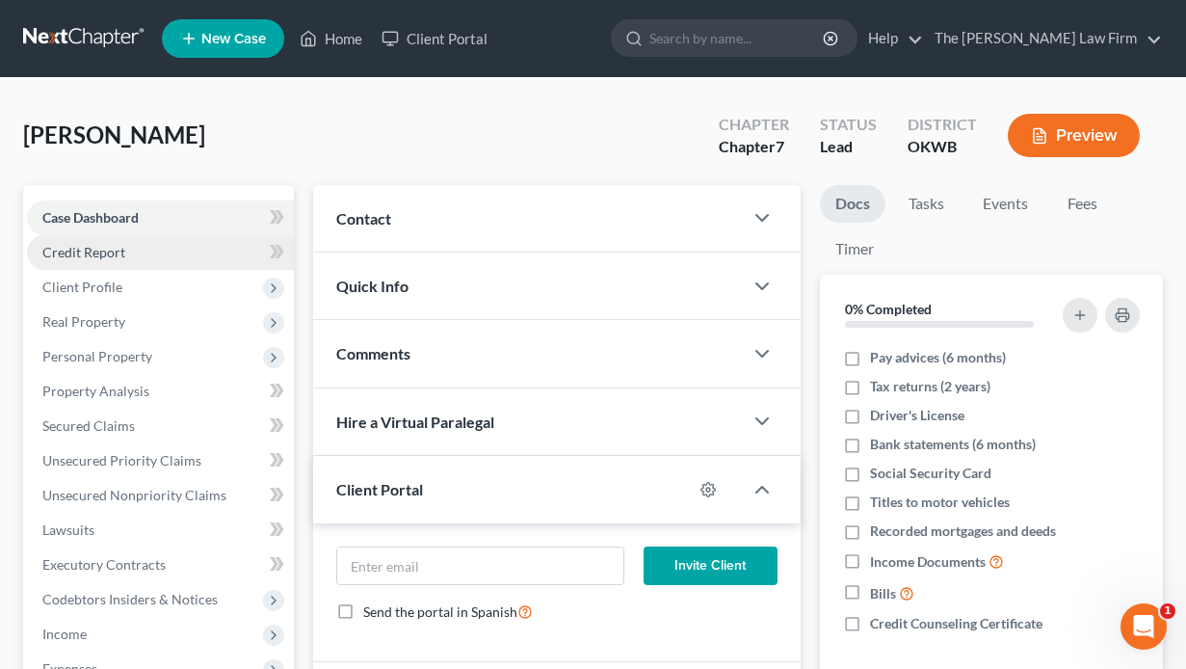
click at [75, 251] on span "Credit Report" at bounding box center [83, 252] width 83 height 16
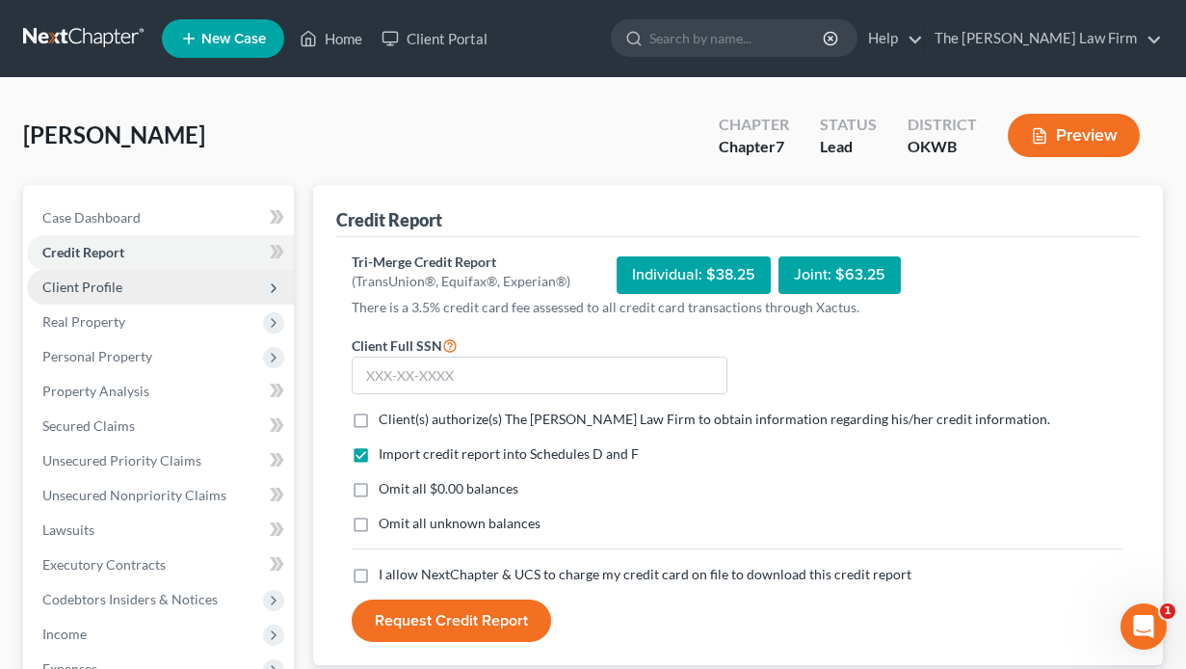
click at [66, 287] on span "Client Profile" at bounding box center [82, 286] width 80 height 16
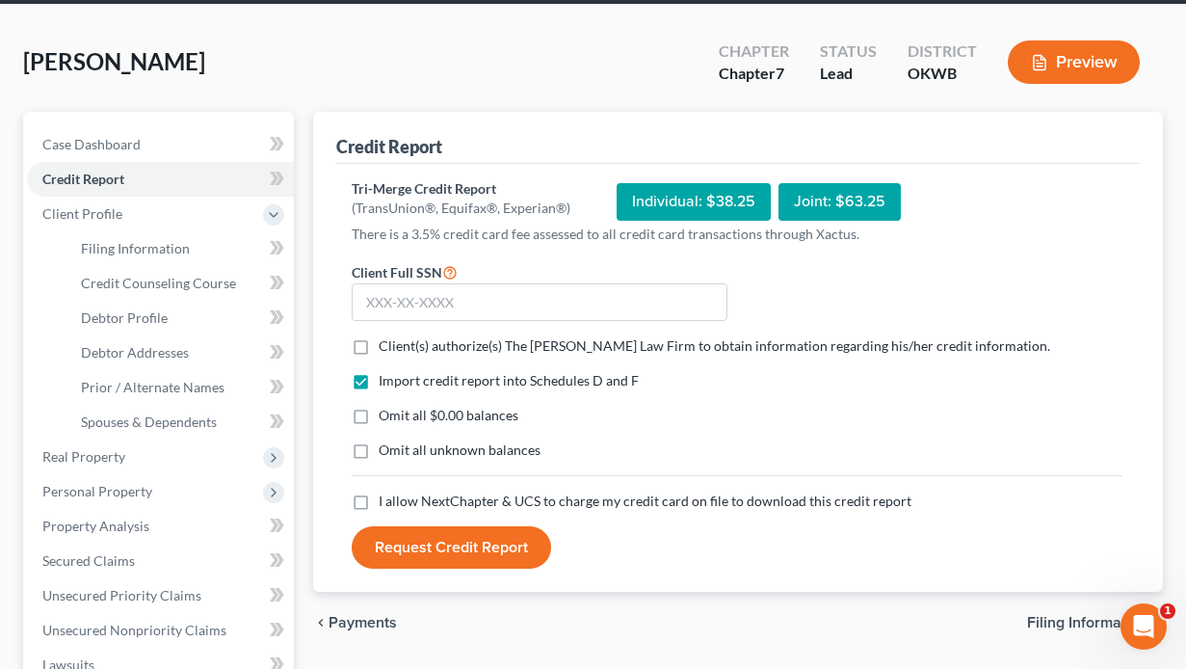
scroll to position [96, 0]
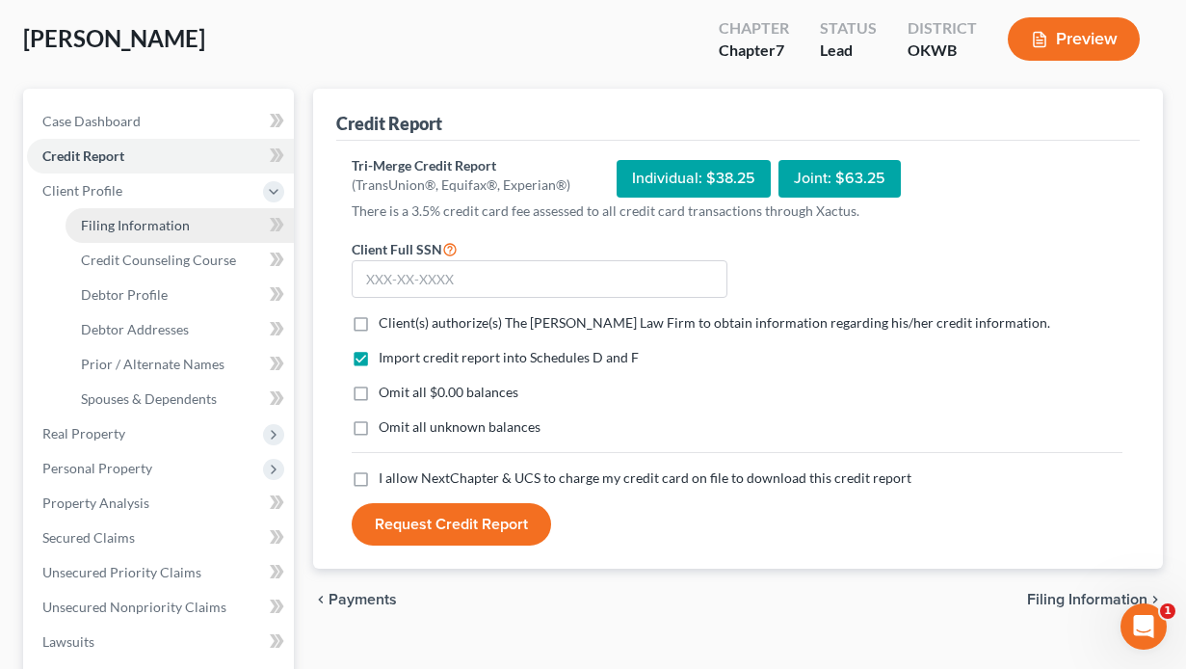
click at [113, 228] on span "Filing Information" at bounding box center [135, 225] width 109 height 16
select select "1"
select select "0"
select select "65"
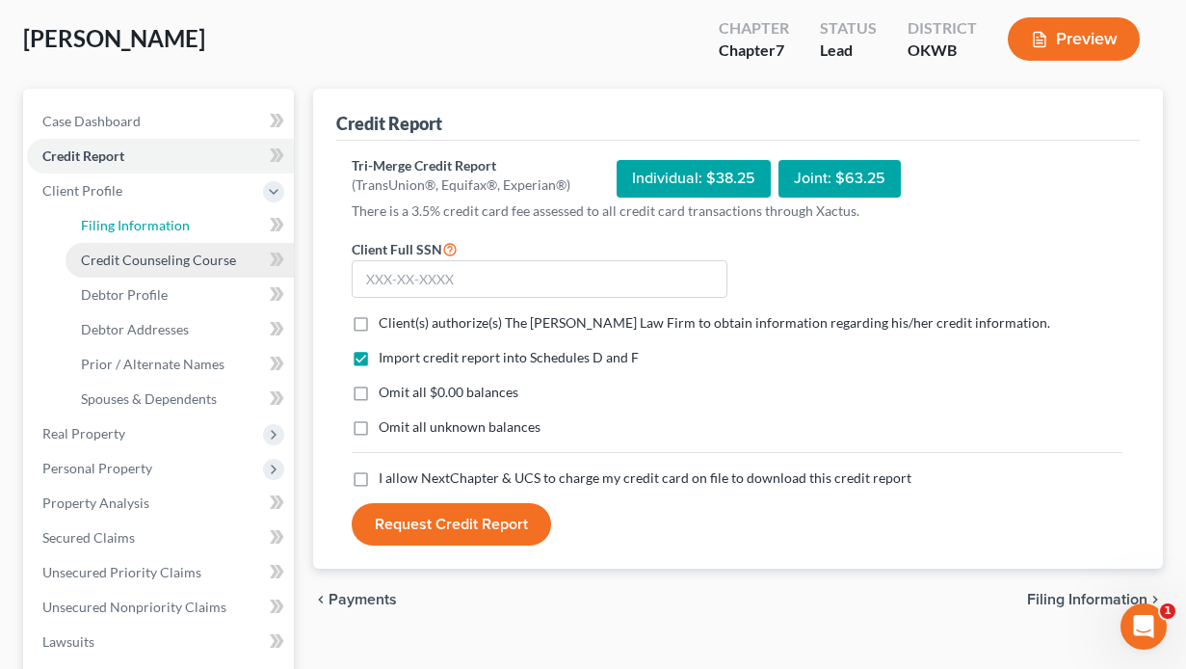
select select "37"
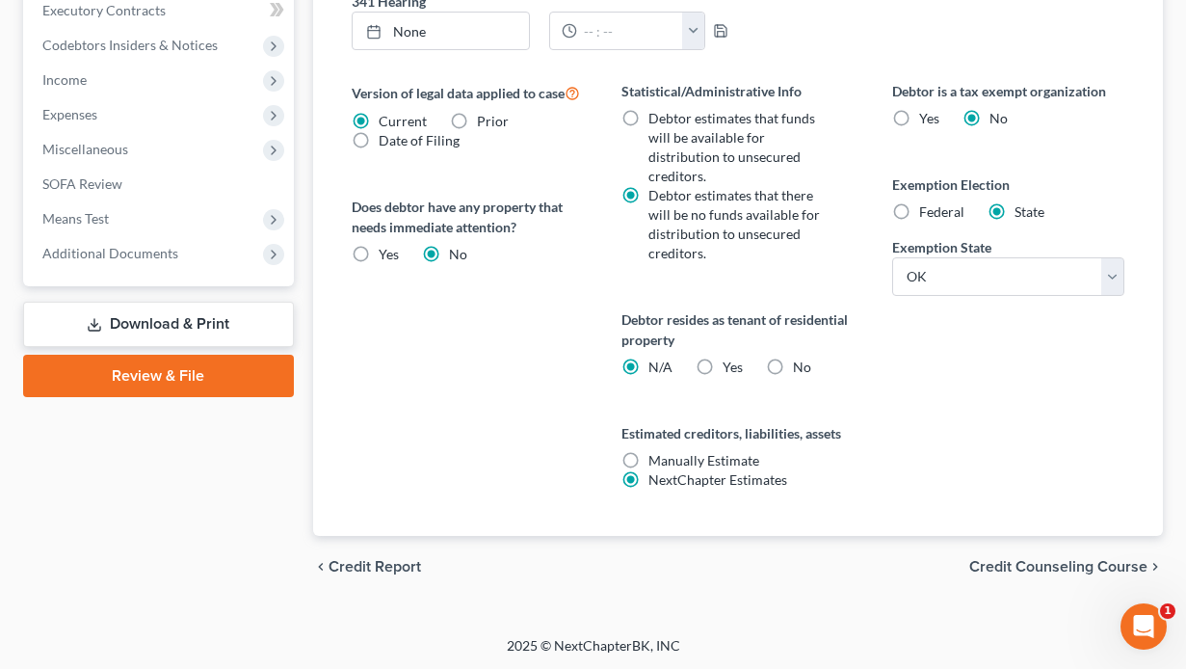
scroll to position [763, 0]
drag, startPoint x: 1046, startPoint y: 565, endPoint x: 576, endPoint y: 371, distance: 507.7
click at [1046, 565] on span "Credit Counseling Course" at bounding box center [1058, 565] width 178 height 15
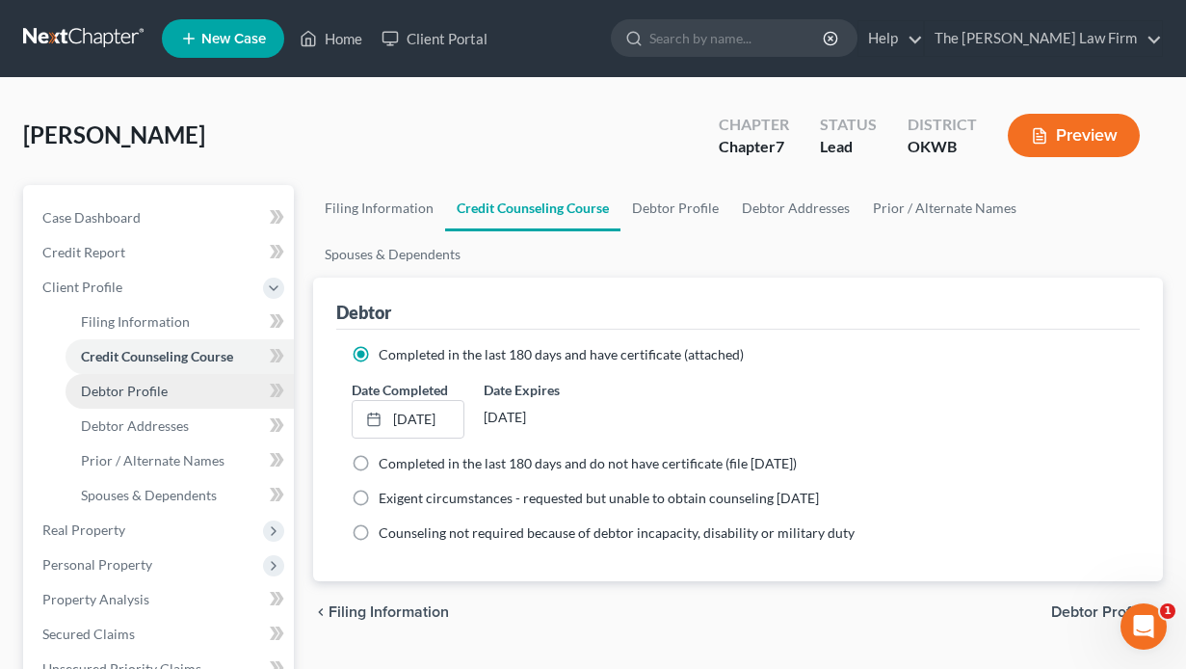
click at [150, 389] on span "Debtor Profile" at bounding box center [124, 391] width 87 height 16
select select "0"
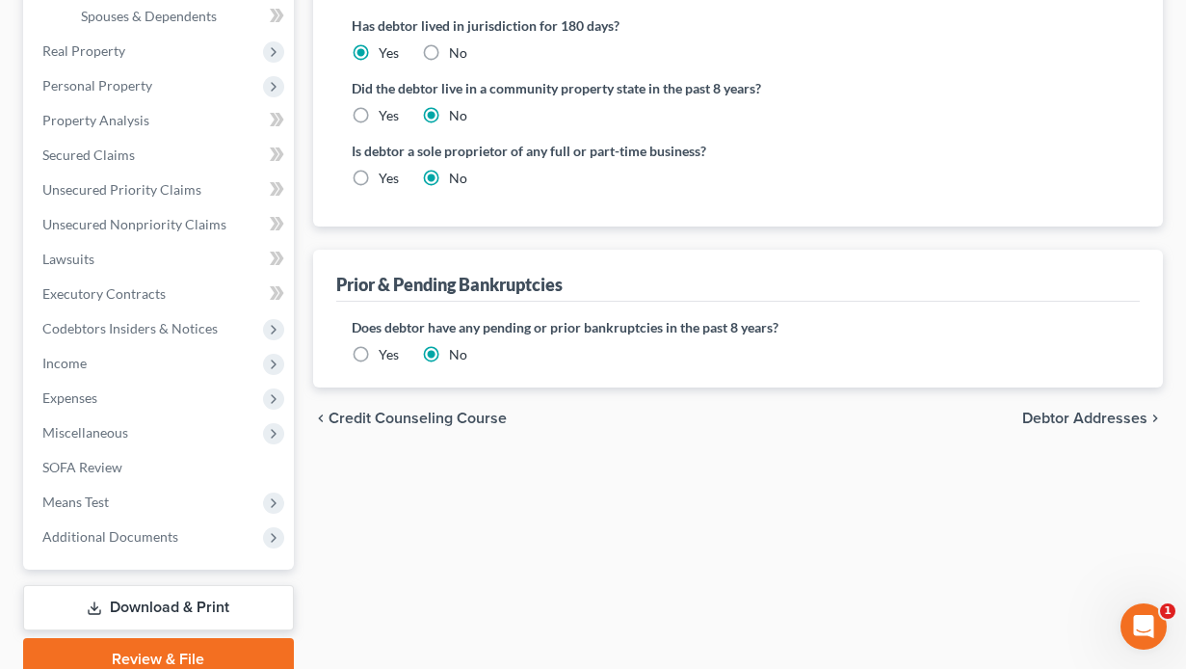
scroll to position [482, 0]
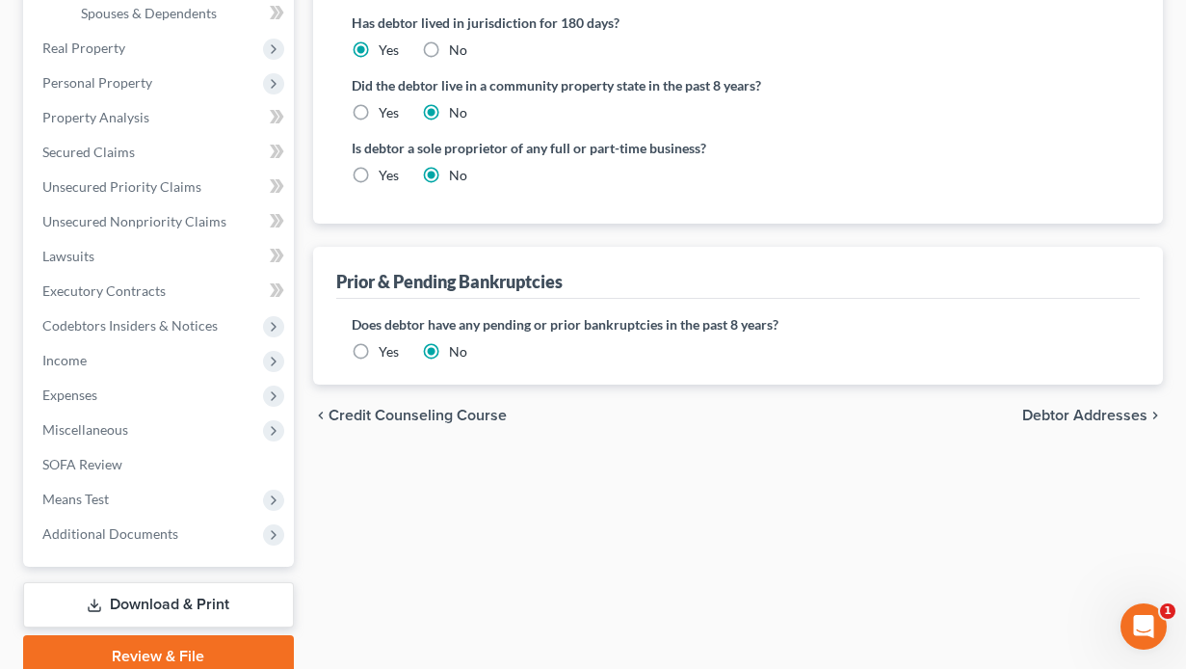
click at [379, 172] on label "Yes" at bounding box center [389, 175] width 20 height 19
click at [386, 172] on input "Yes" at bounding box center [392, 172] width 13 height 13
radio input "true"
radio input "false"
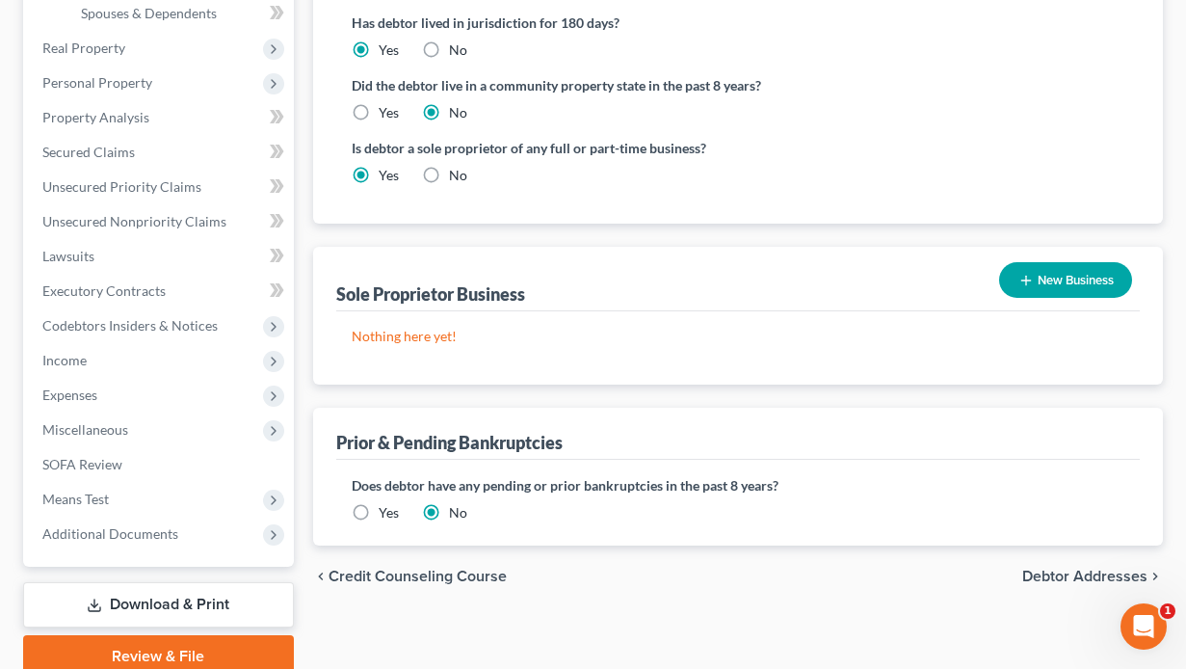
click at [1065, 287] on button "New Business" at bounding box center [1065, 280] width 133 height 36
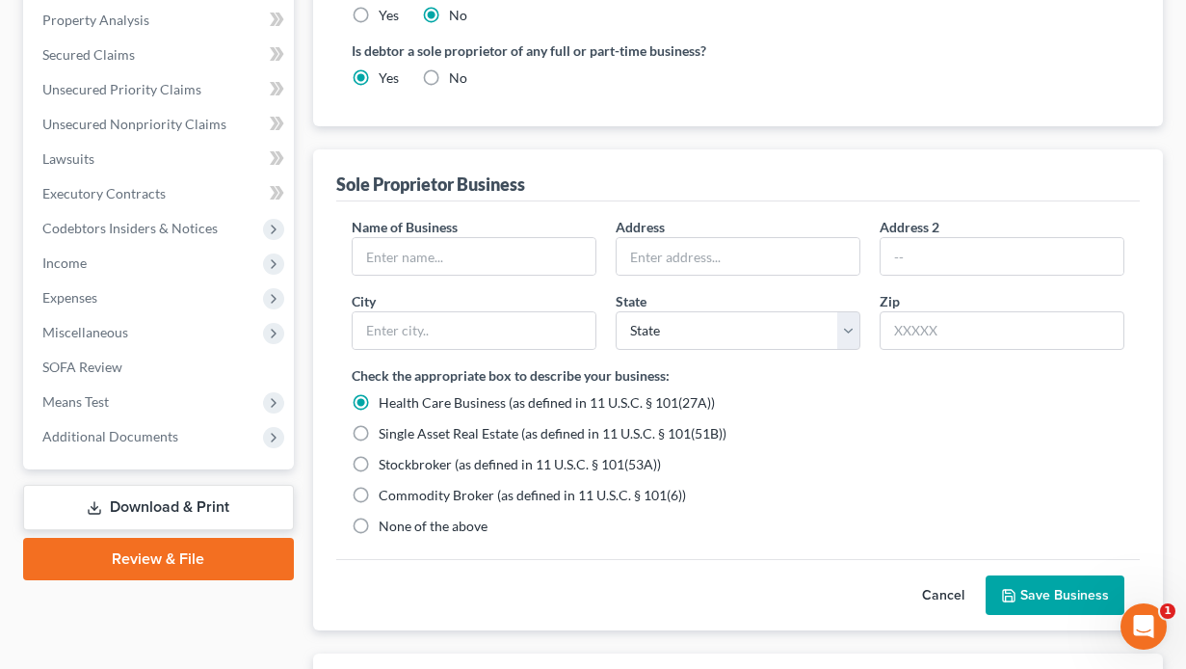
scroll to position [450, 0]
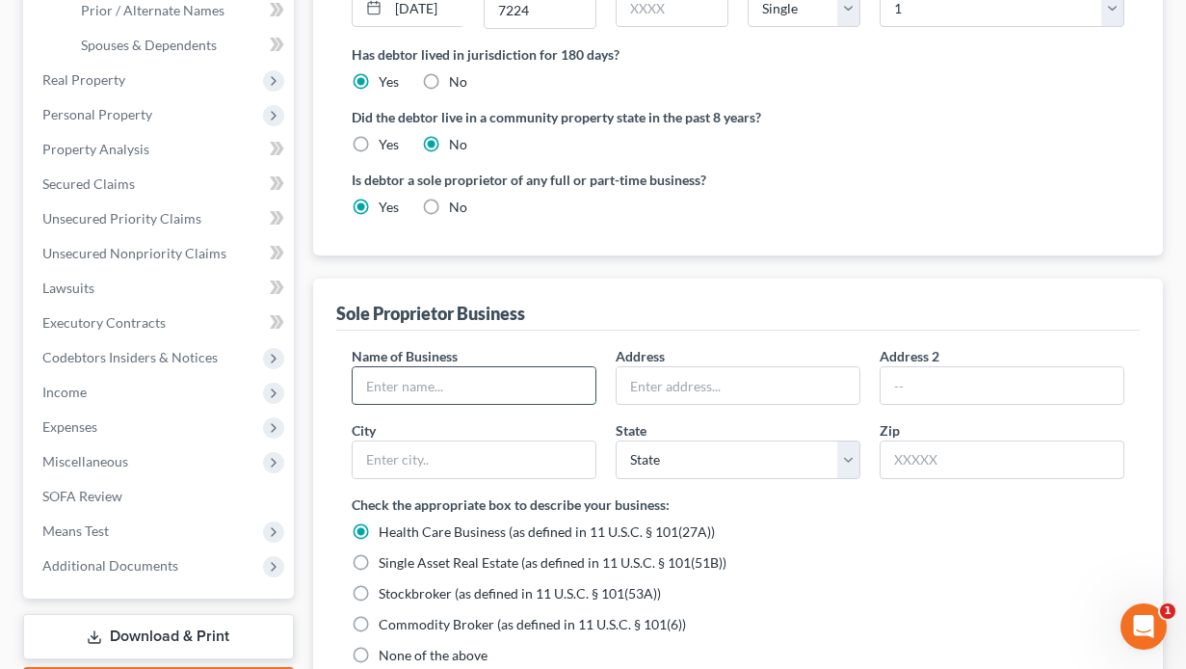
click at [434, 380] on input "text" at bounding box center [474, 385] width 243 height 37
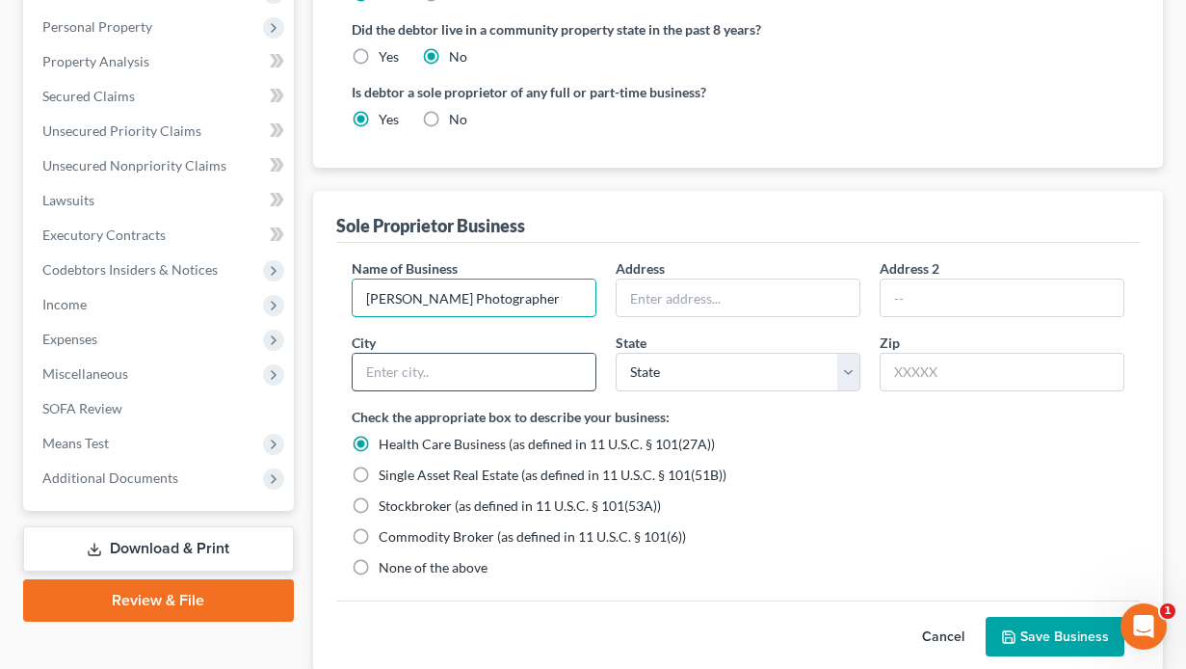
scroll to position [643, 0]
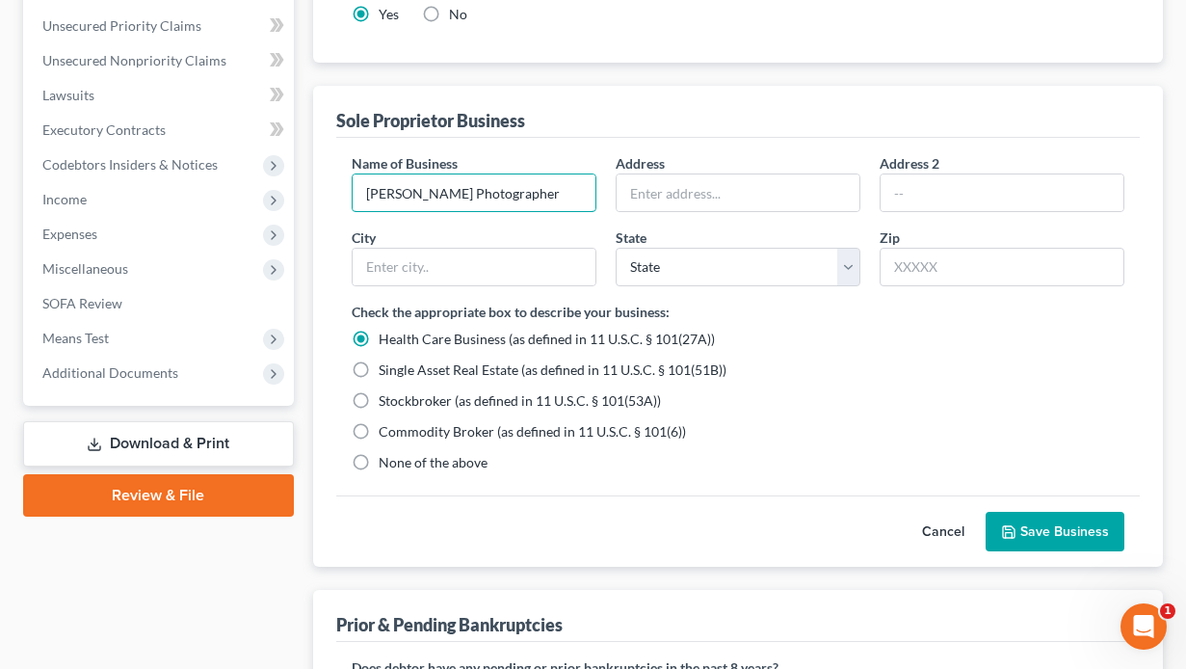
type input "[PERSON_NAME] Photographer"
click at [379, 460] on label "None of the above" at bounding box center [433, 462] width 109 height 19
click at [386, 460] on input "None of the above" at bounding box center [392, 459] width 13 height 13
radio input "true"
radio input "false"
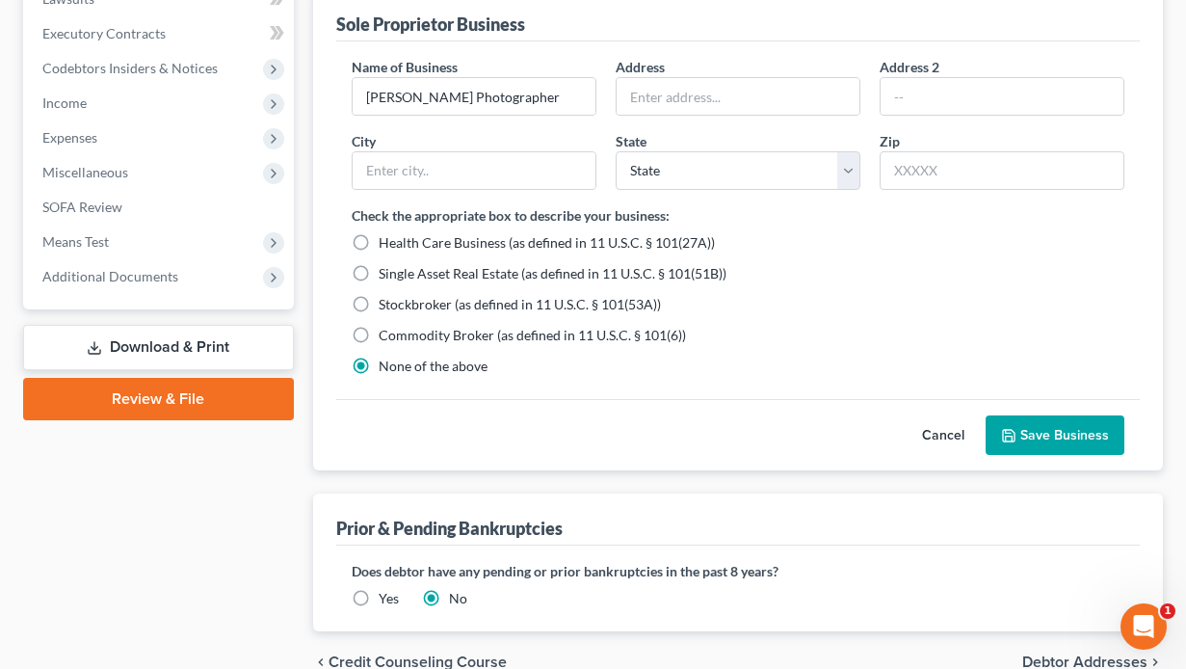
scroll to position [835, 0]
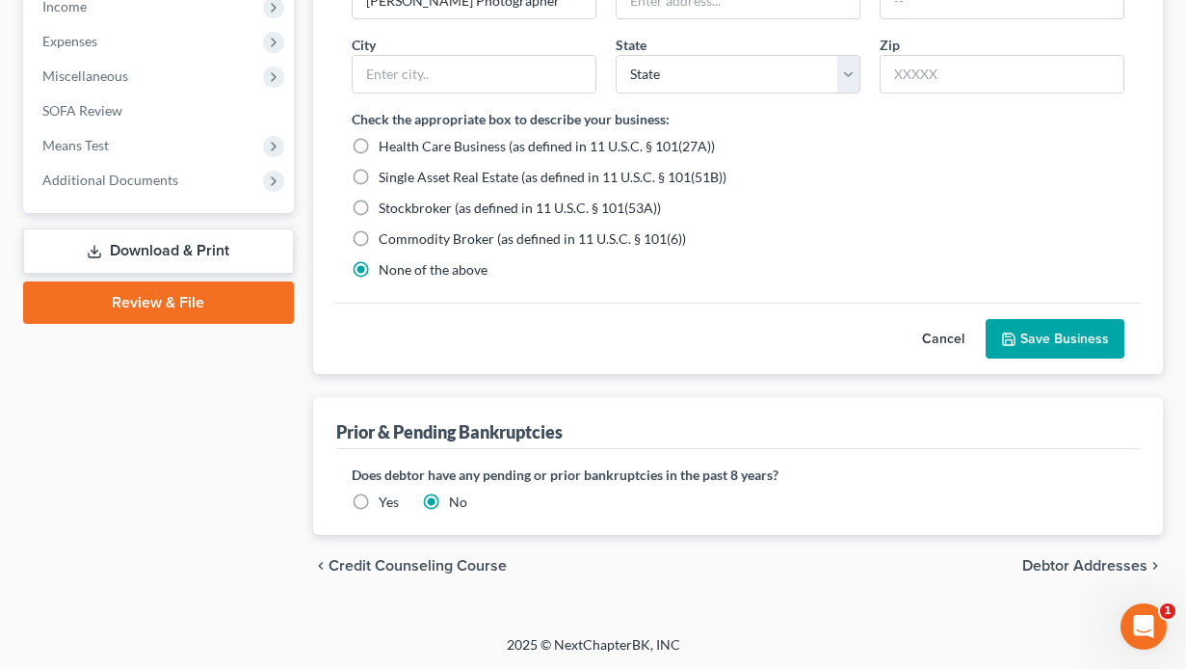
click at [1088, 346] on button "Save Business" at bounding box center [1055, 339] width 139 height 40
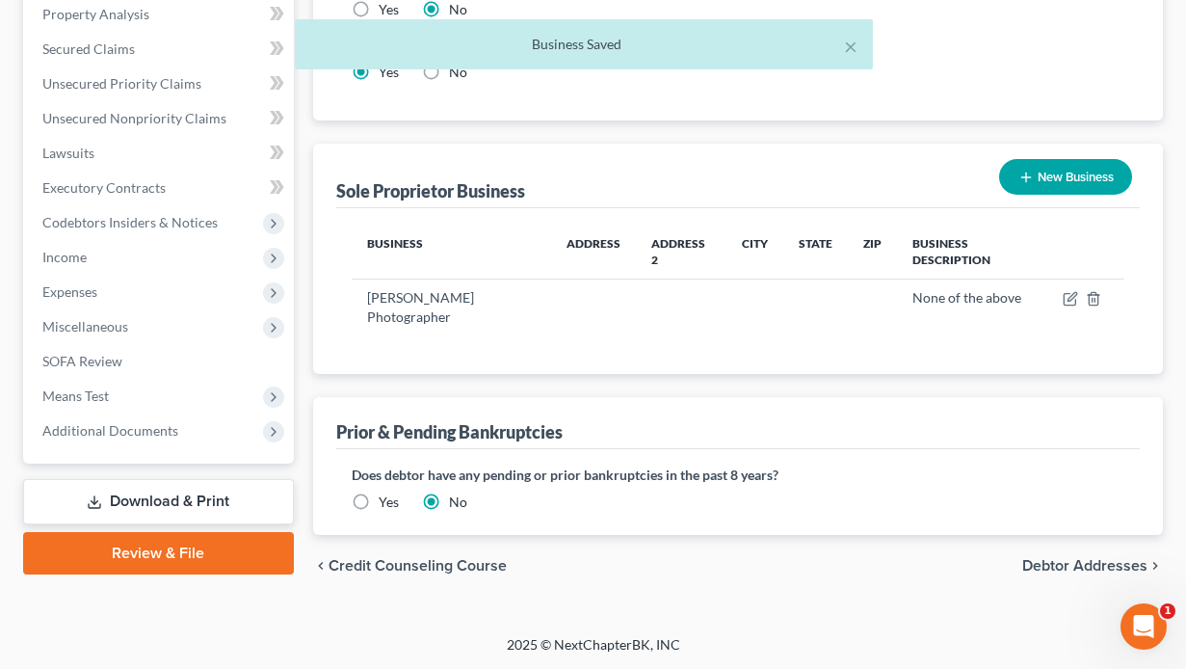
click at [1099, 185] on button "New Business" at bounding box center [1065, 177] width 133 height 36
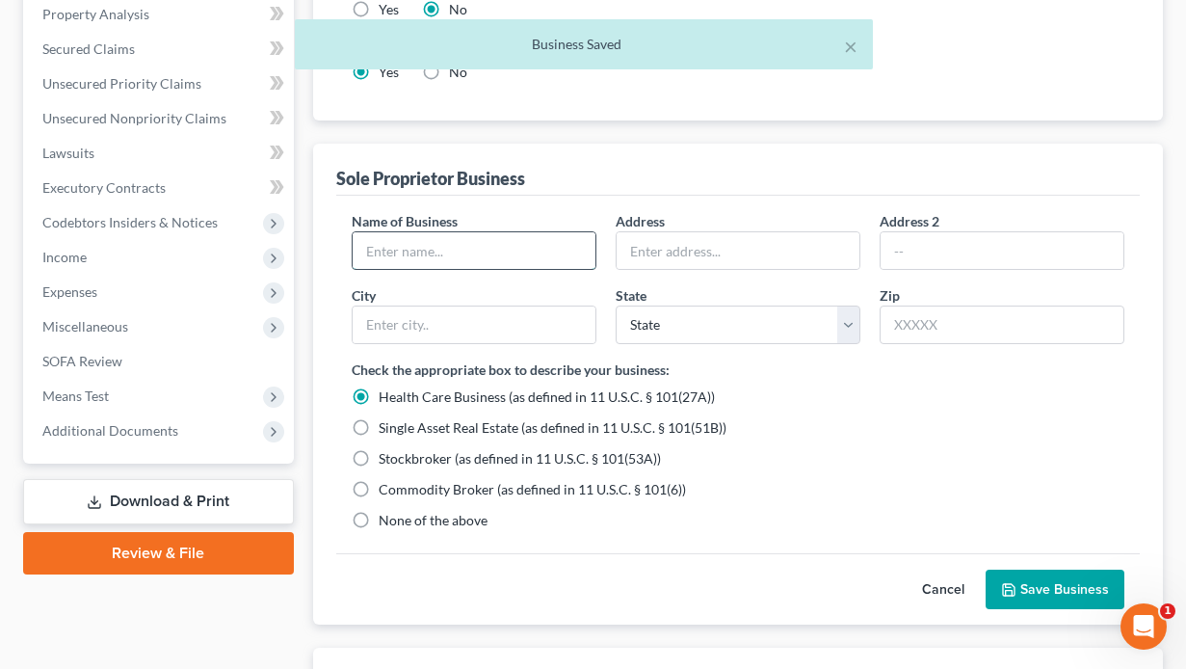
click at [417, 243] on input "text" at bounding box center [474, 250] width 243 height 37
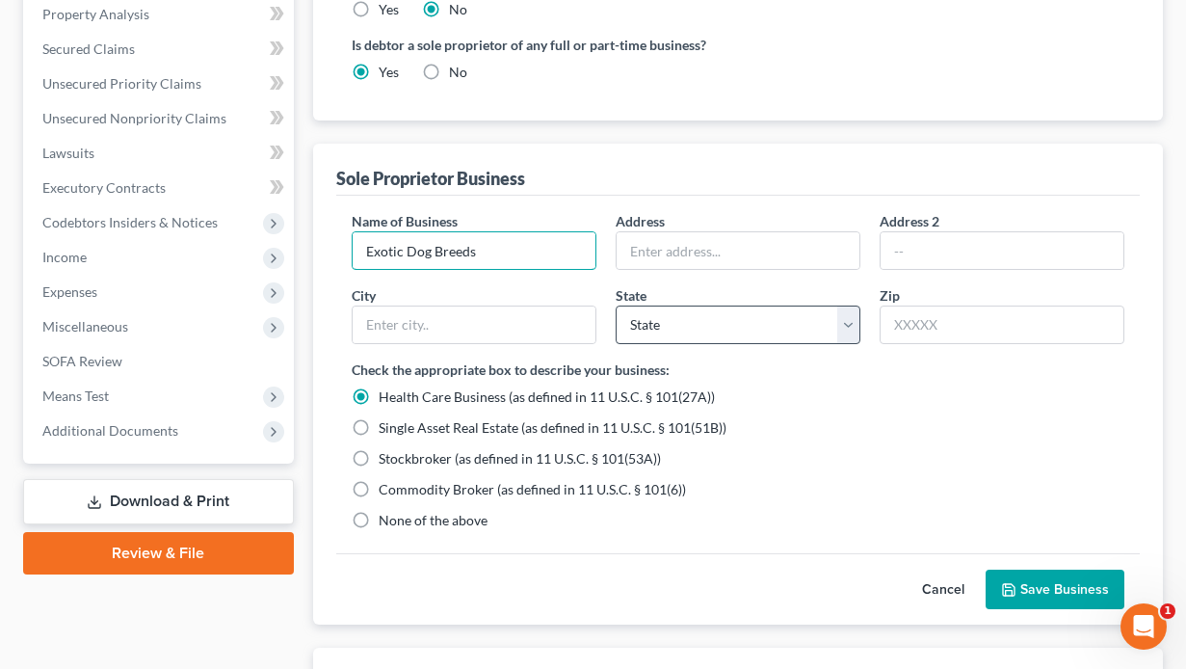
type input "Exotic Dog Breeds"
click at [847, 329] on select "State [US_STATE] AK AR AZ CA CO CT DE DC [GEOGRAPHIC_DATA] [GEOGRAPHIC_DATA] GU…" at bounding box center [738, 324] width 245 height 39
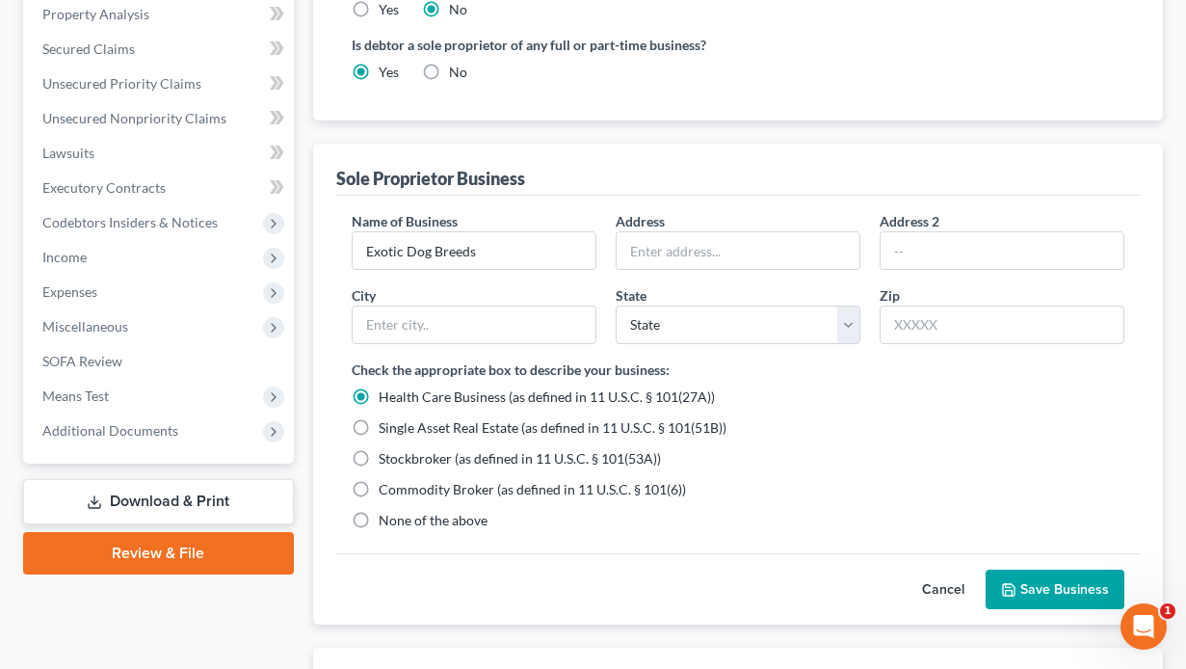
click at [855, 426] on div "Single Asset Real Estate (as defined in 11 U.S.C. § 101(51B))" at bounding box center [738, 427] width 773 height 19
click at [379, 517] on label "None of the above" at bounding box center [433, 520] width 109 height 19
click at [386, 517] on input "None of the above" at bounding box center [392, 517] width 13 height 13
radio input "true"
radio input "false"
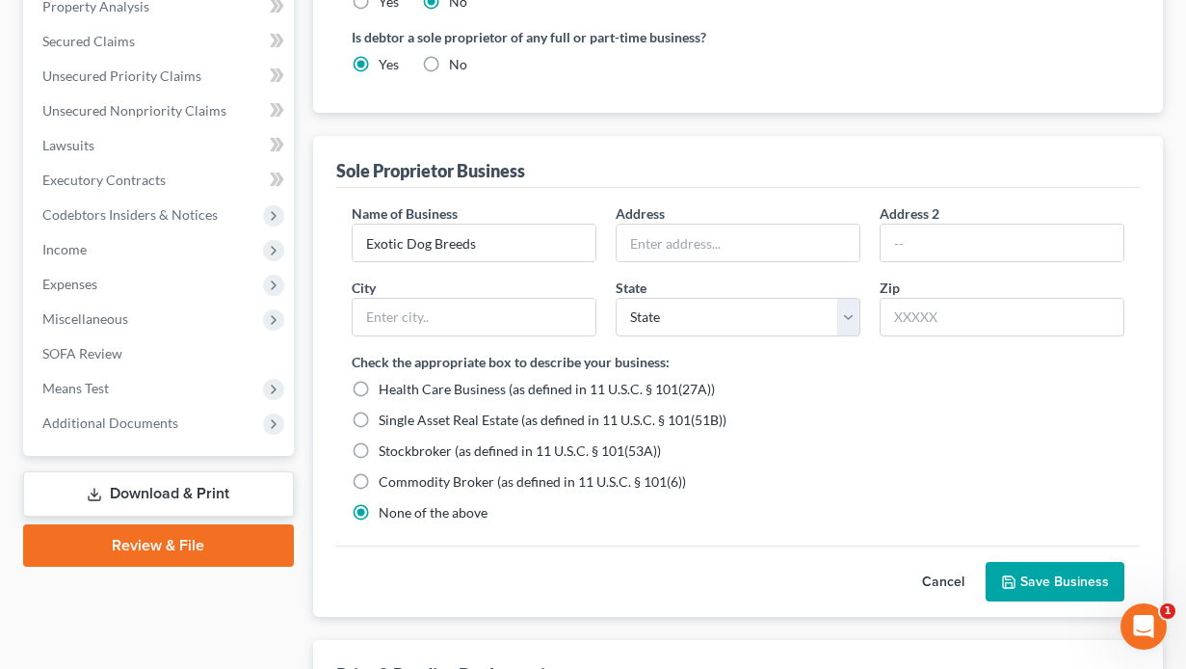
scroll to position [778, 0]
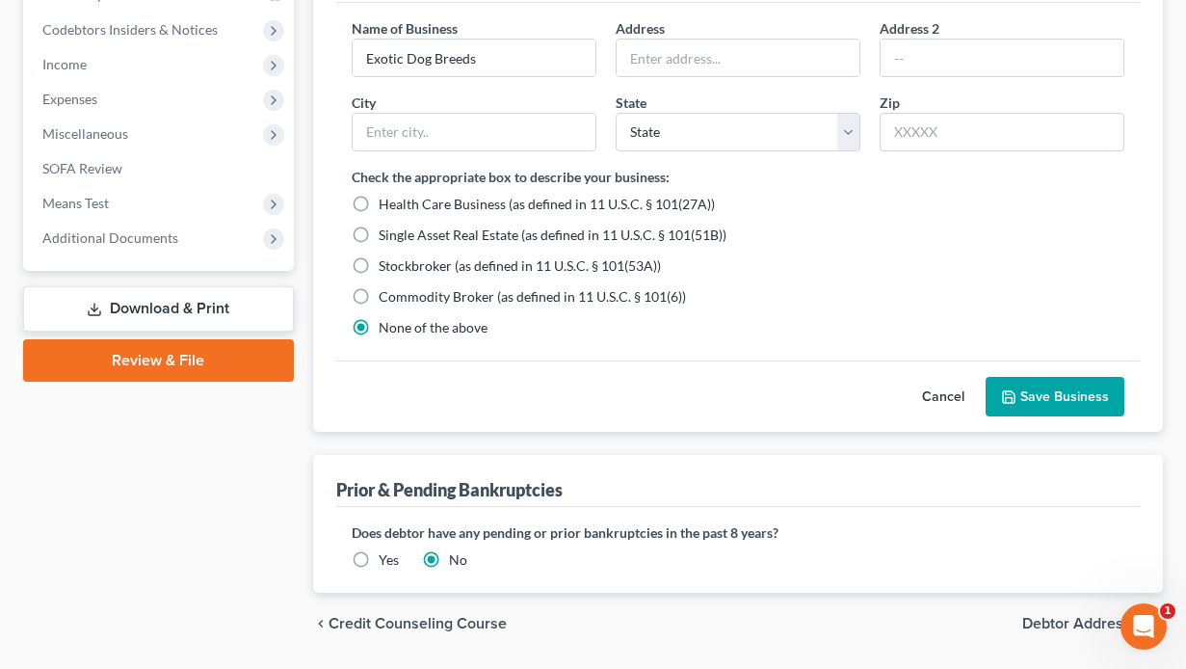
click at [1073, 403] on button "Save Business" at bounding box center [1055, 397] width 139 height 40
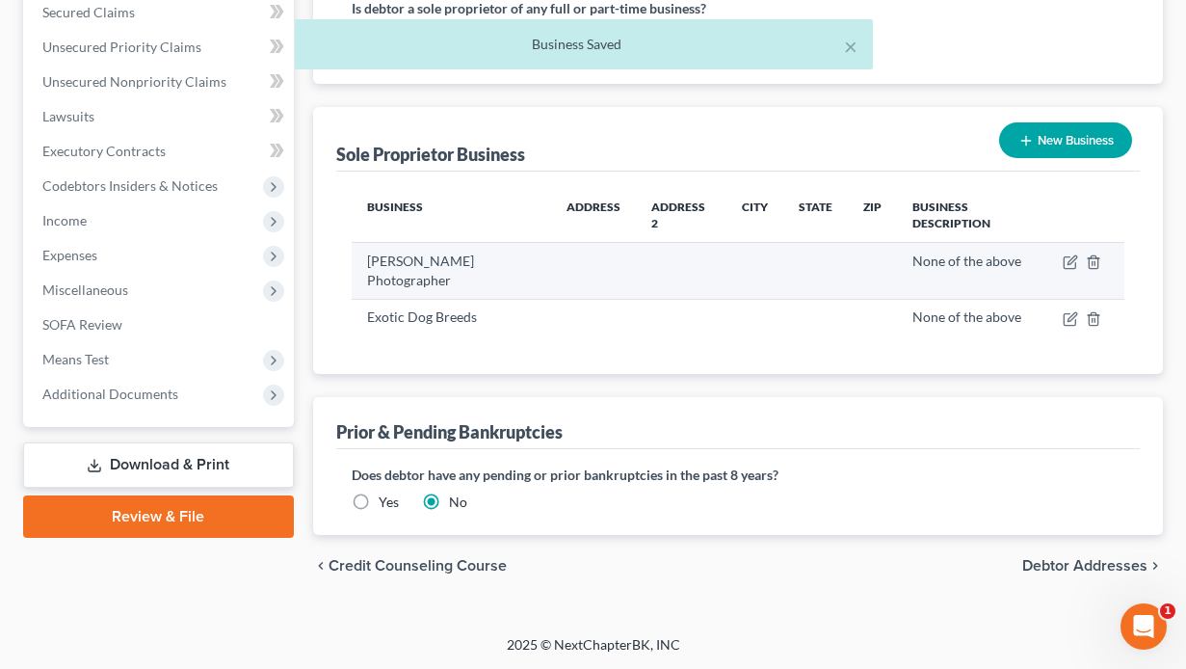
click at [1062, 262] on td at bounding box center [1085, 271] width 77 height 56
click at [1067, 261] on icon "button" at bounding box center [1070, 261] width 15 height 15
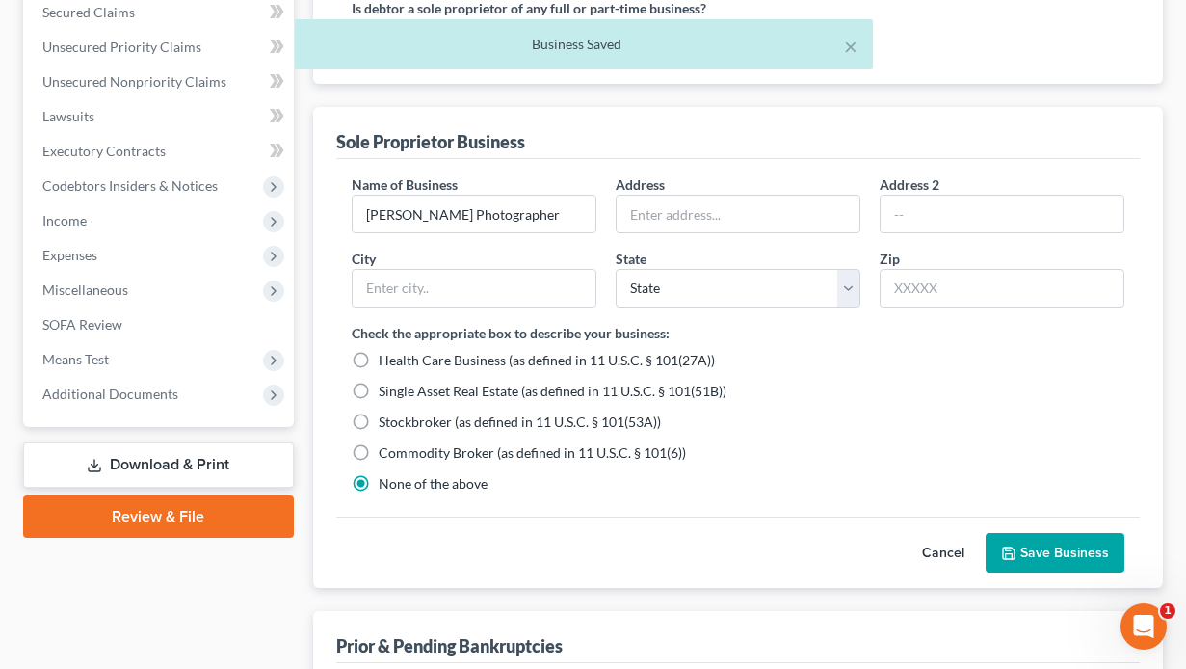
click at [1037, 555] on button "Save Business" at bounding box center [1055, 553] width 139 height 40
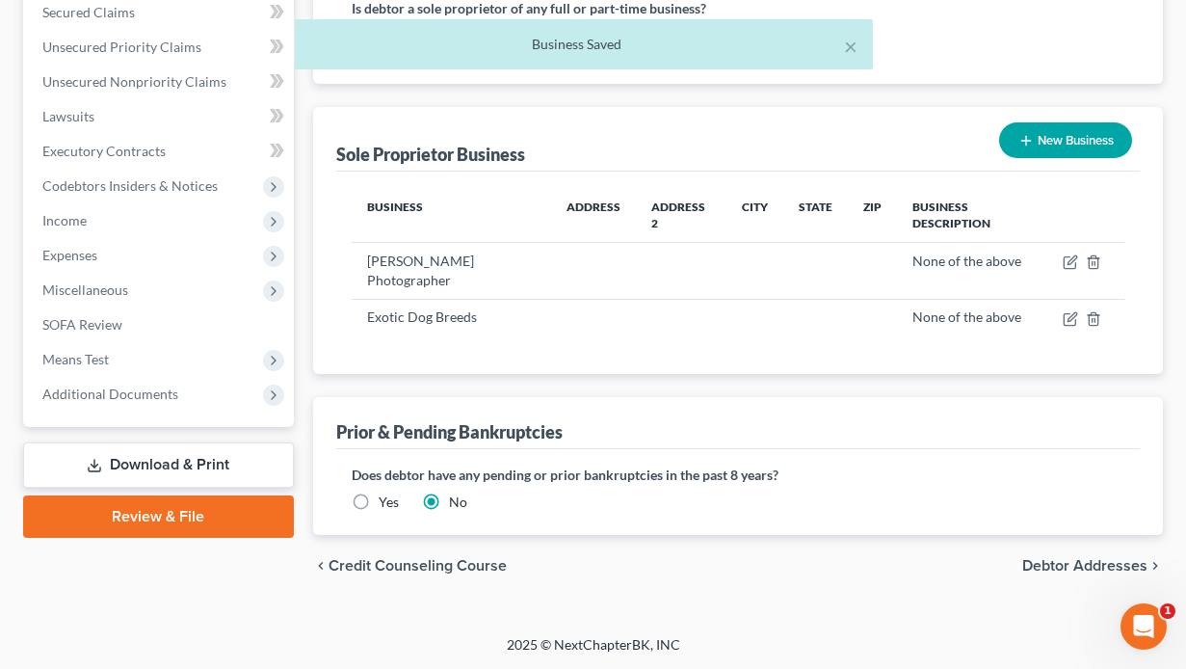
click at [1074, 569] on span "Debtor Addresses" at bounding box center [1084, 565] width 125 height 15
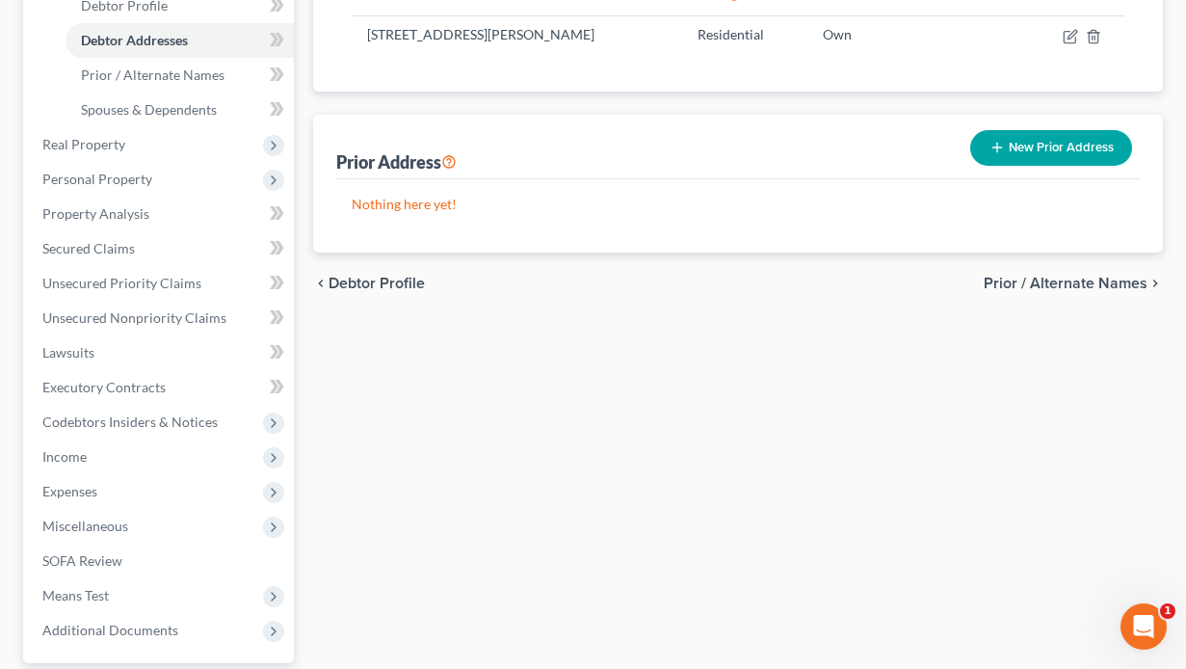
click at [1047, 284] on span "Prior / Alternate Names" at bounding box center [1066, 283] width 164 height 15
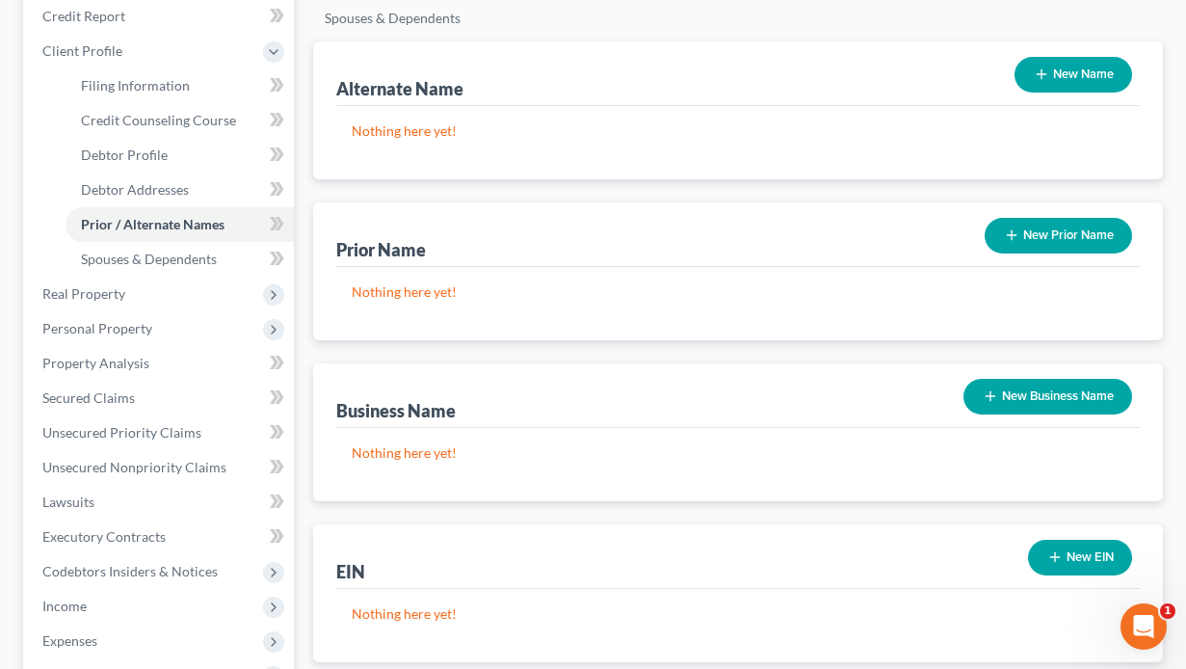
scroll to position [385, 0]
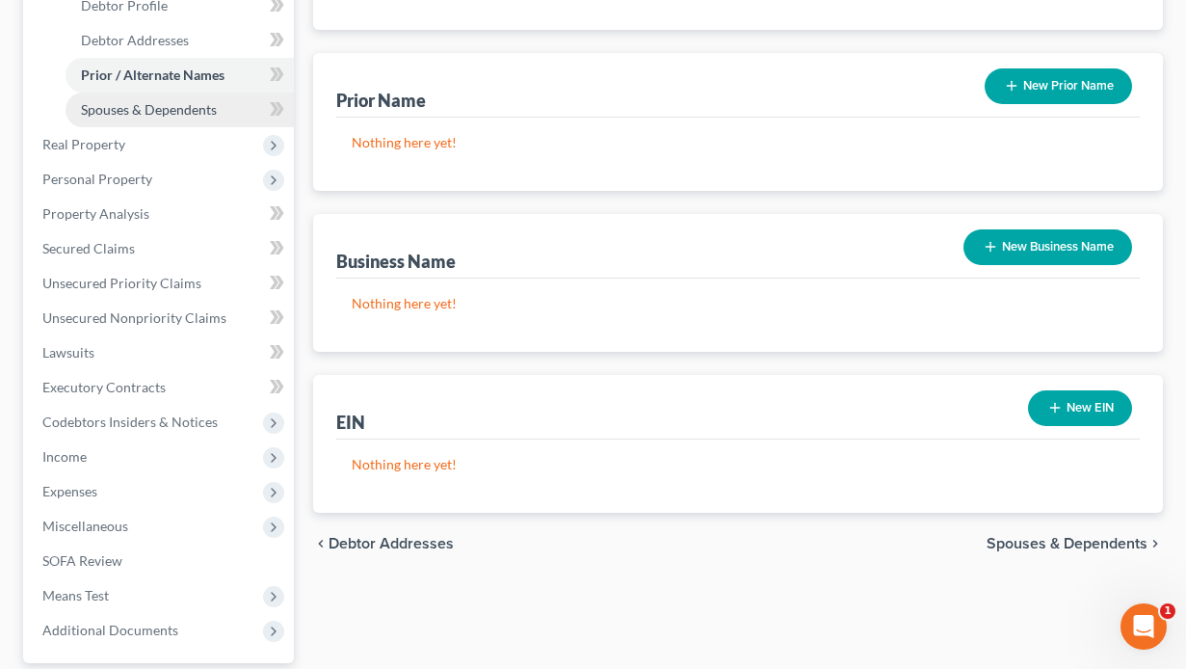
click at [133, 105] on span "Spouses & Dependents" at bounding box center [149, 109] width 136 height 16
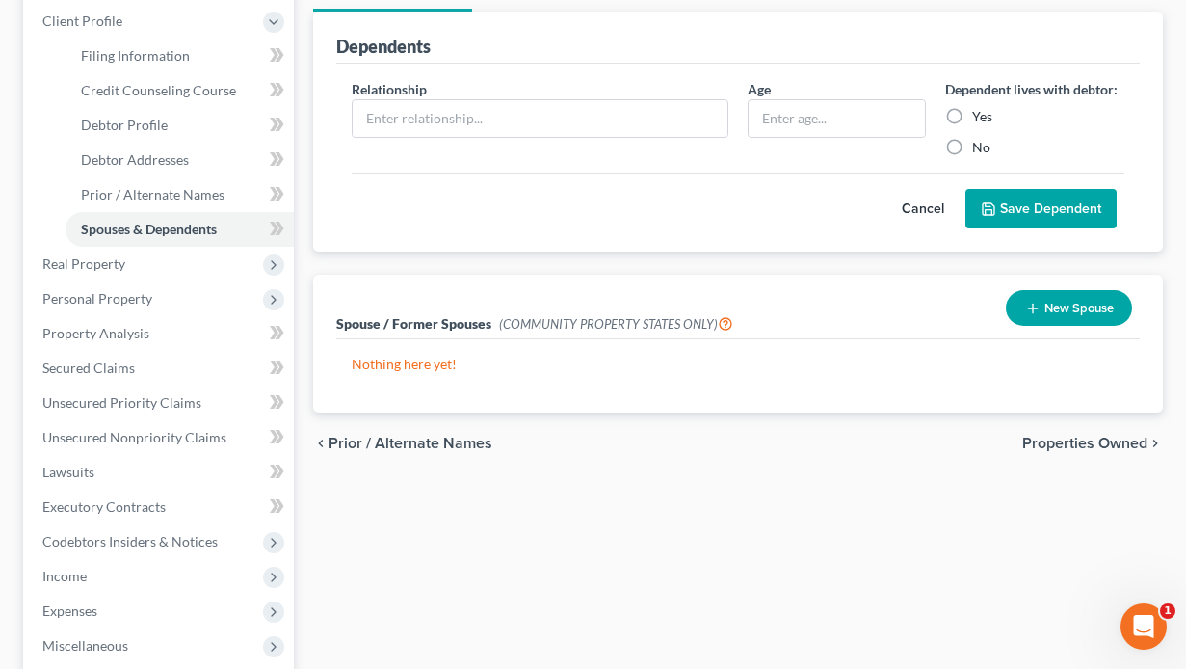
scroll to position [289, 0]
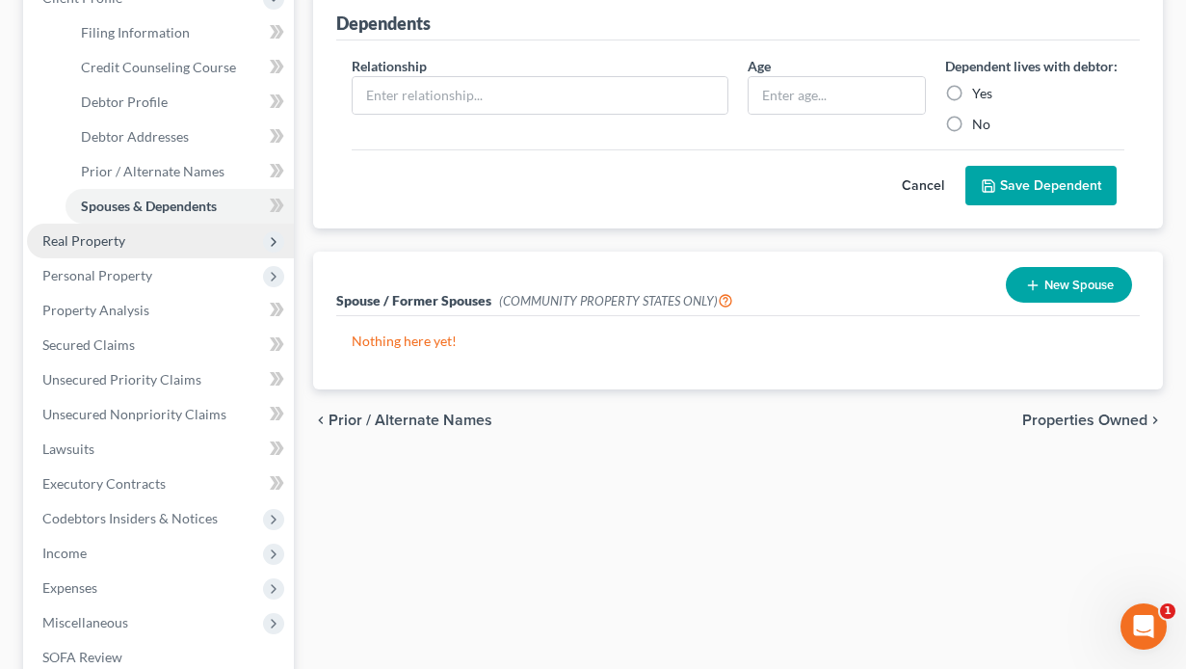
click at [78, 240] on span "Real Property" at bounding box center [83, 240] width 83 height 16
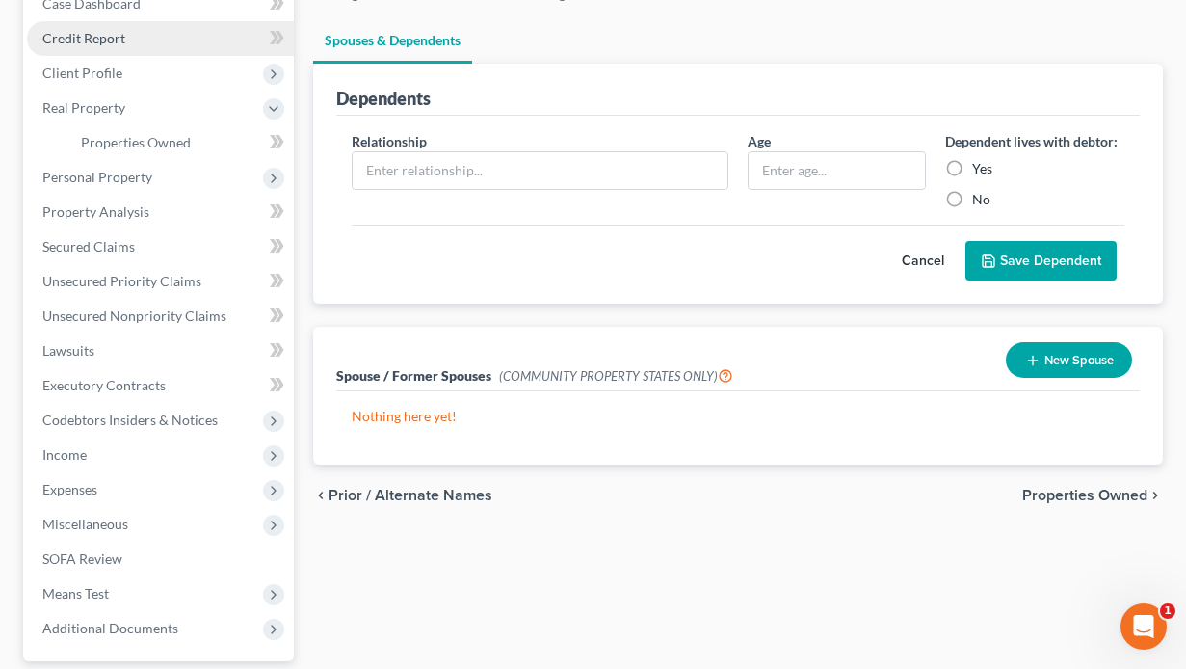
scroll to position [193, 0]
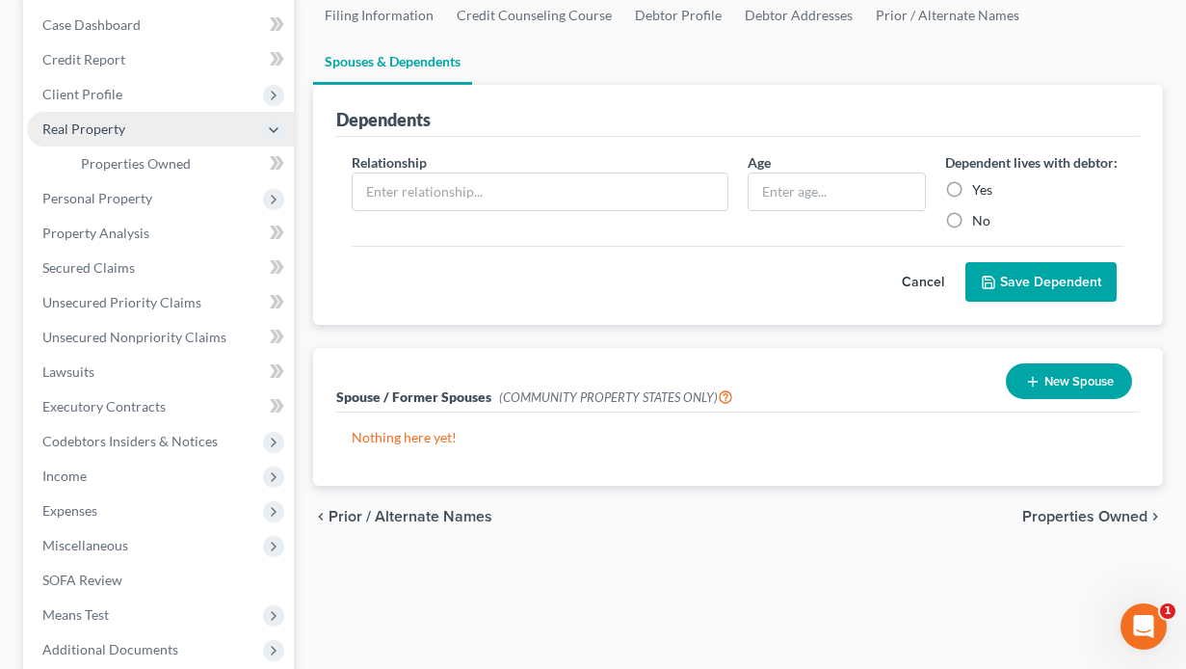
click at [96, 138] on span "Real Property" at bounding box center [160, 129] width 267 height 35
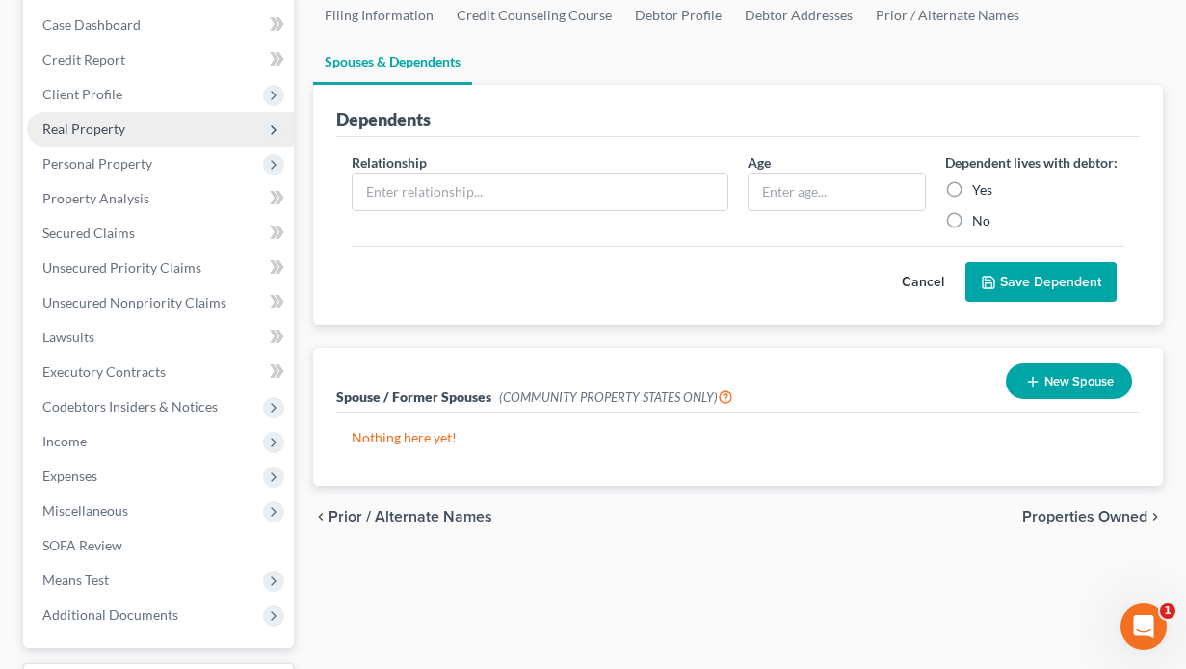
click at [97, 128] on span "Real Property" at bounding box center [83, 128] width 83 height 16
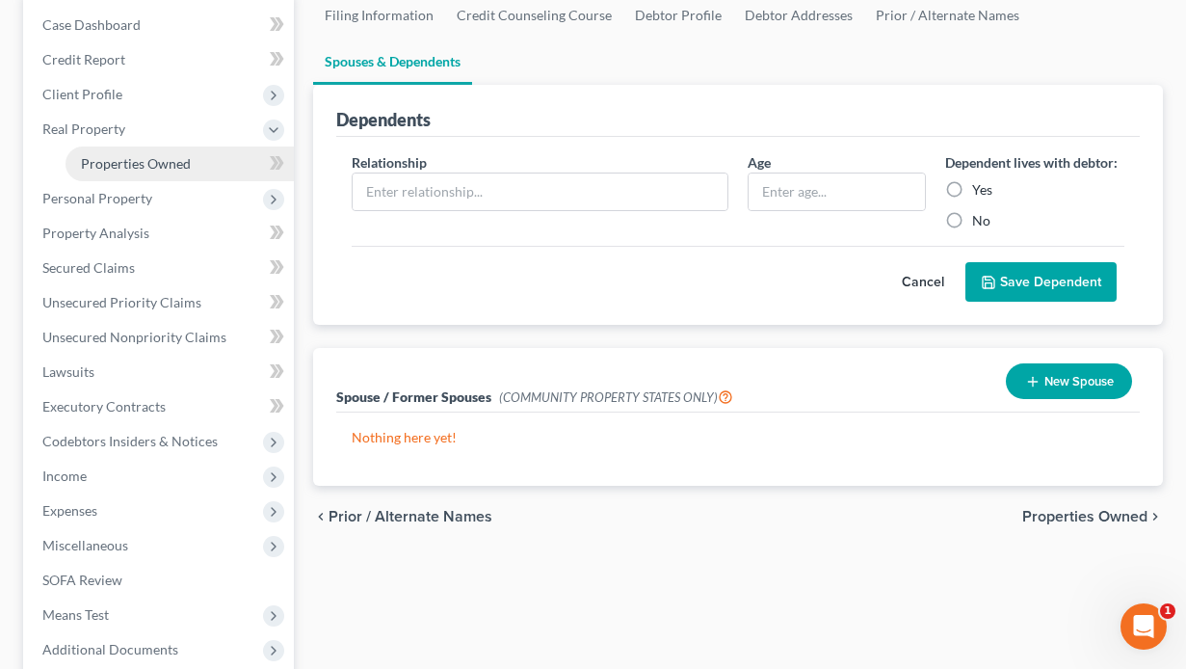
click at [125, 159] on span "Properties Owned" at bounding box center [136, 163] width 110 height 16
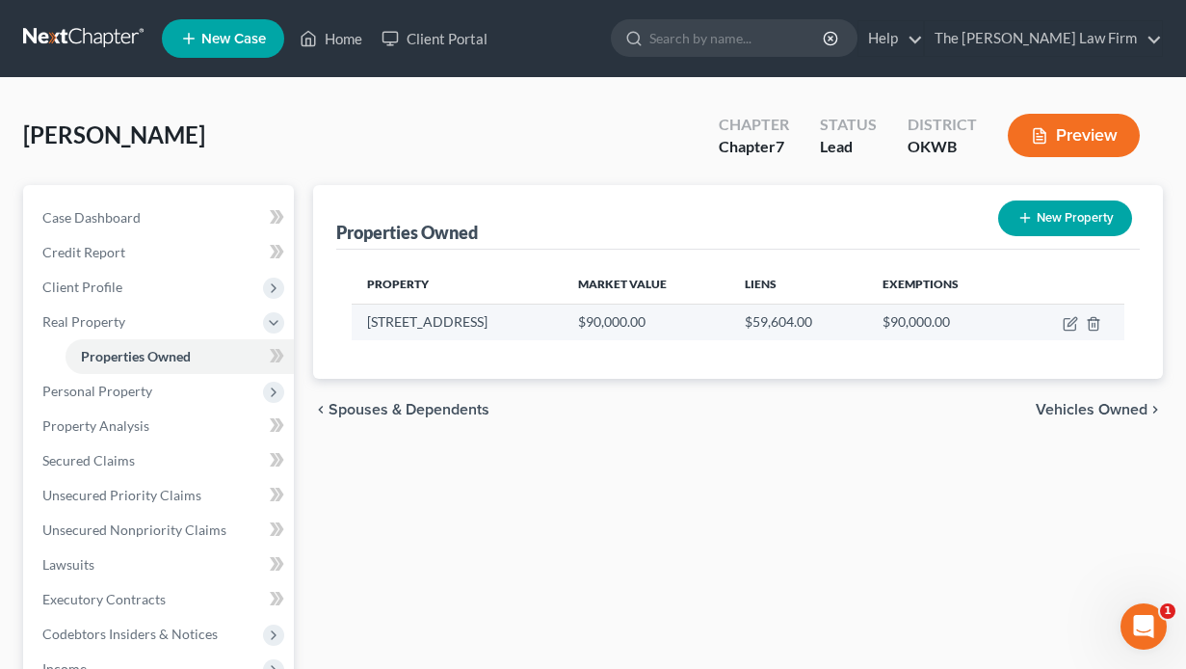
drag, startPoint x: 512, startPoint y: 322, endPoint x: 362, endPoint y: 325, distance: 149.4
click at [362, 325] on td "[STREET_ADDRESS]" at bounding box center [457, 322] width 211 height 37
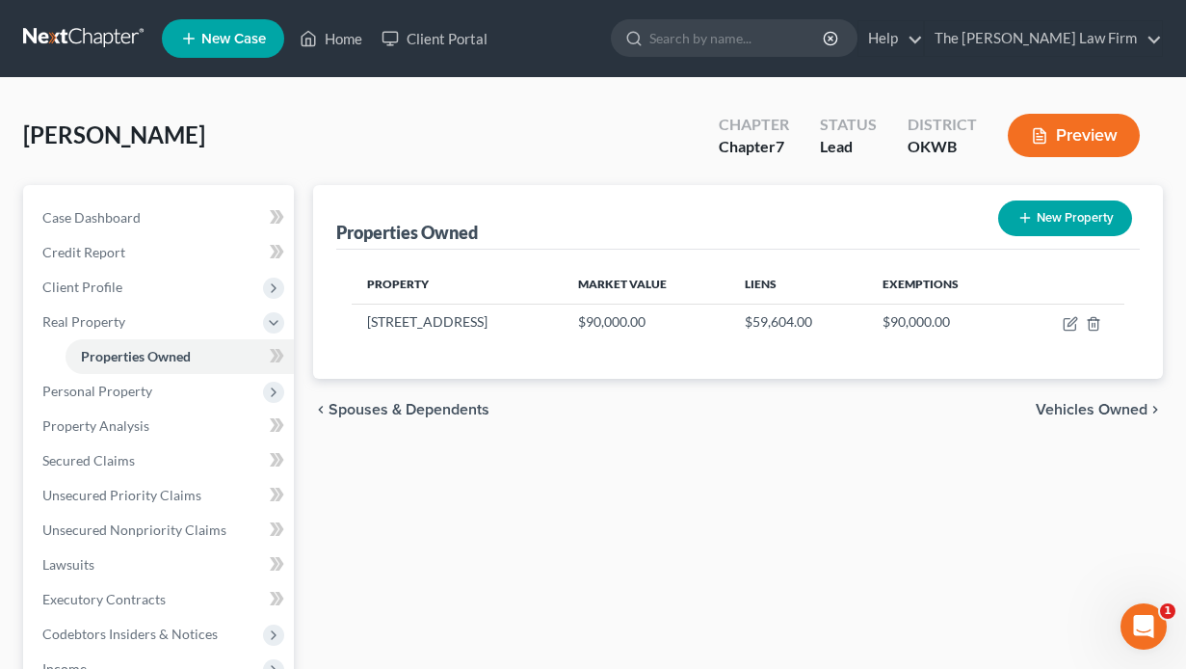
click at [647, 468] on div "Properties Owned New Property Property Market Value Liens Exemptions [STREET_AD…" at bounding box center [738, 585] width 869 height 801
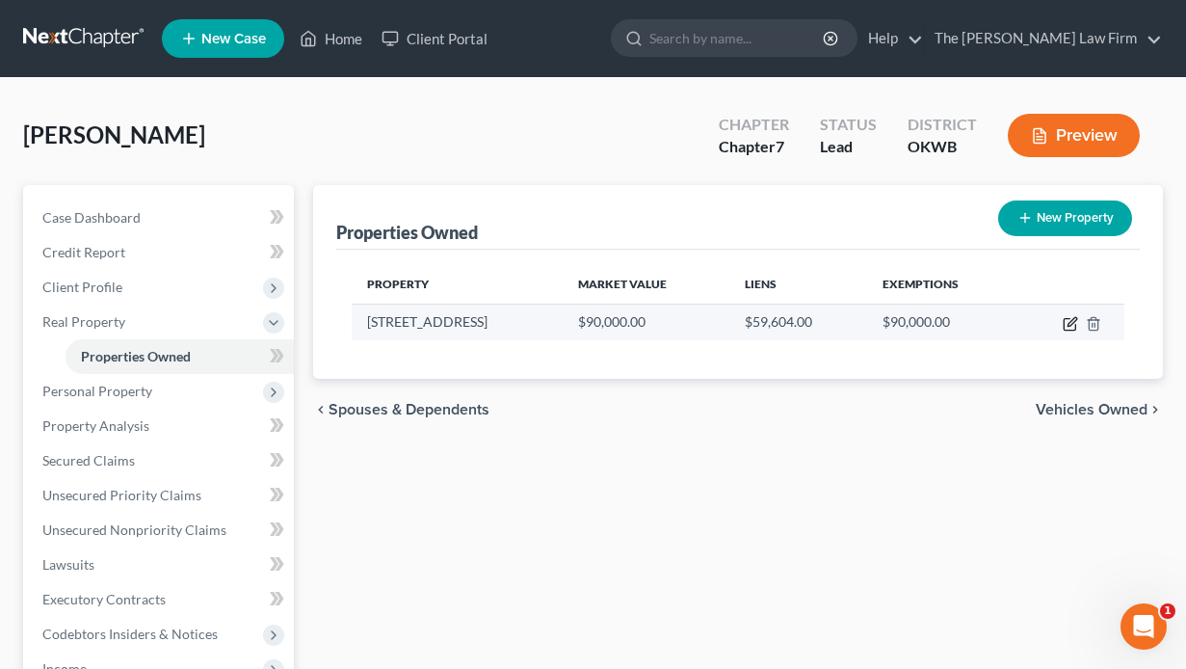
click at [1072, 326] on icon "button" at bounding box center [1070, 323] width 15 height 15
select select "37"
select select "0"
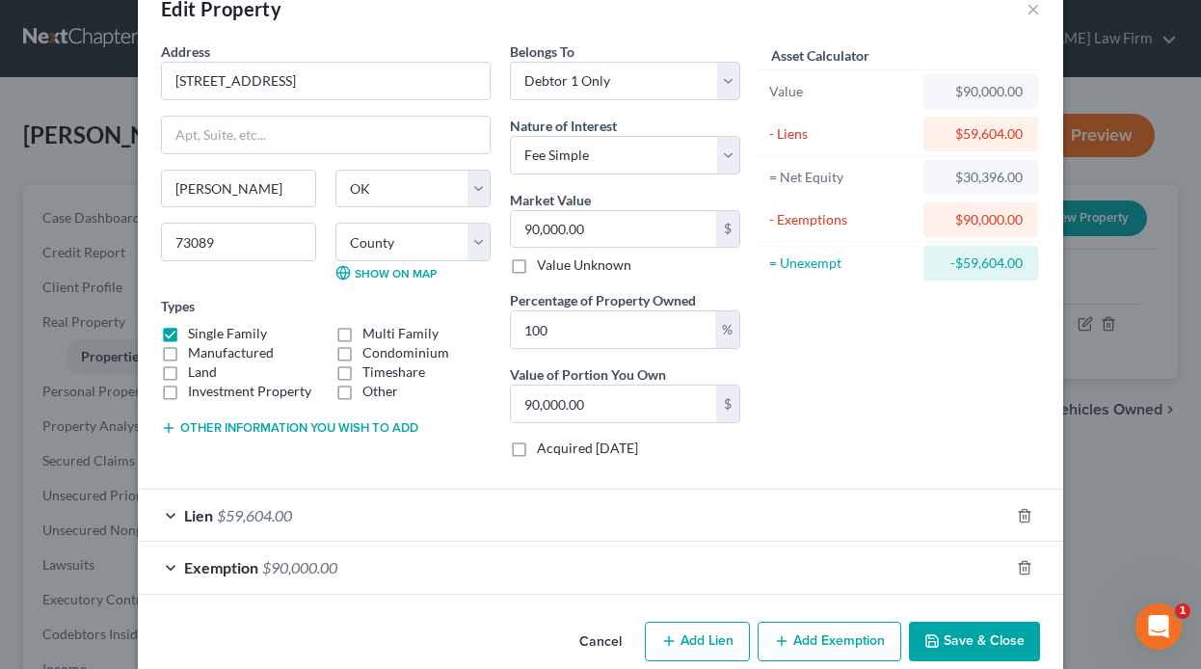
scroll to position [78, 0]
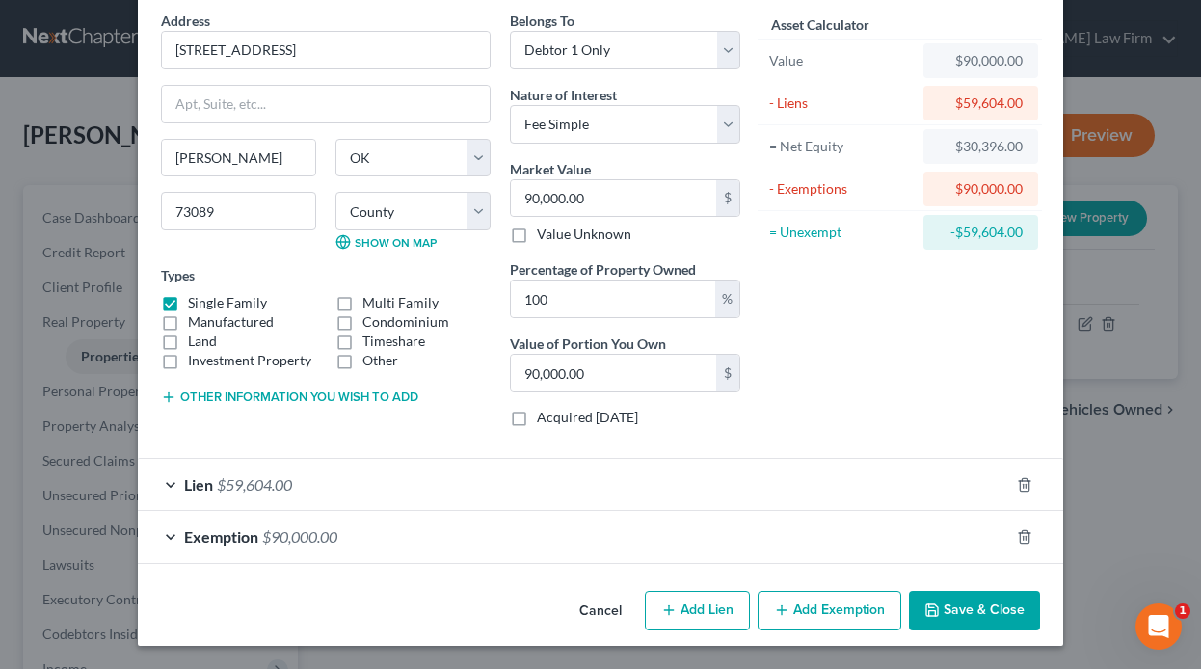
click at [283, 397] on button "Other information you wish to add" at bounding box center [289, 396] width 257 height 15
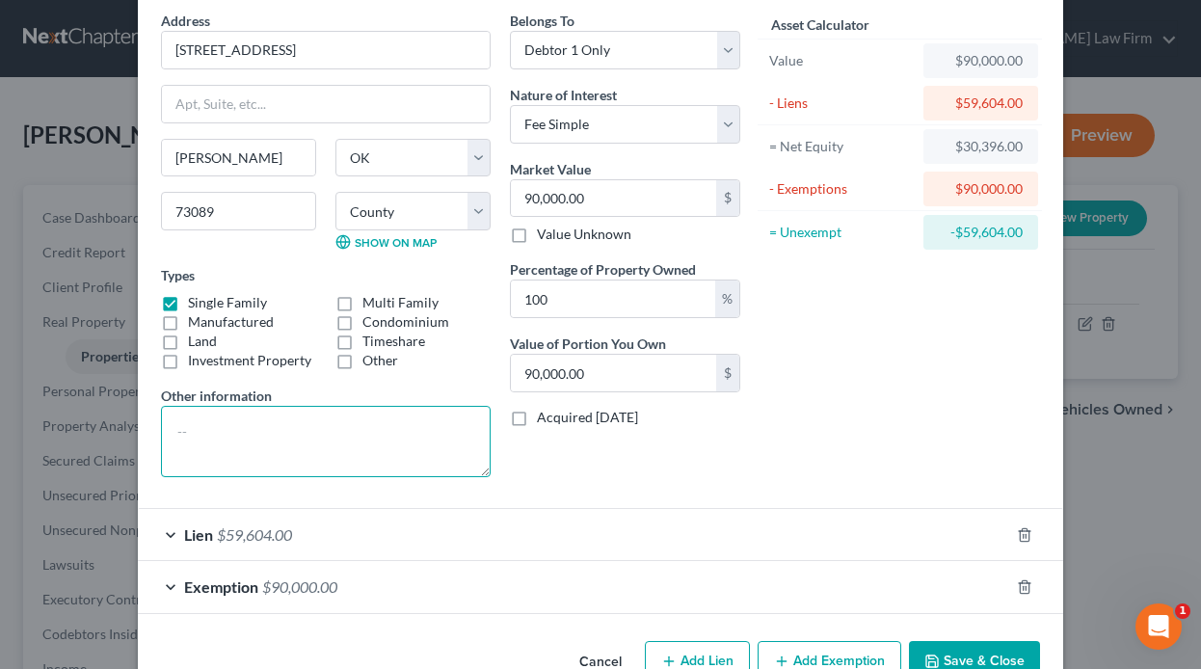
paste textarea "25-09N-07W-2-002-00"
drag, startPoint x: 168, startPoint y: 435, endPoint x: 200, endPoint y: 414, distance: 38.5
click at [168, 434] on textarea "25-09N-07W-2-002-00" at bounding box center [326, 441] width 330 height 71
drag, startPoint x: 361, startPoint y: 424, endPoint x: 390, endPoint y: 420, distance: 29.2
click at [363, 423] on textarea "Parcel # 25-09N-07W-2-002-00" at bounding box center [326, 441] width 330 height 71
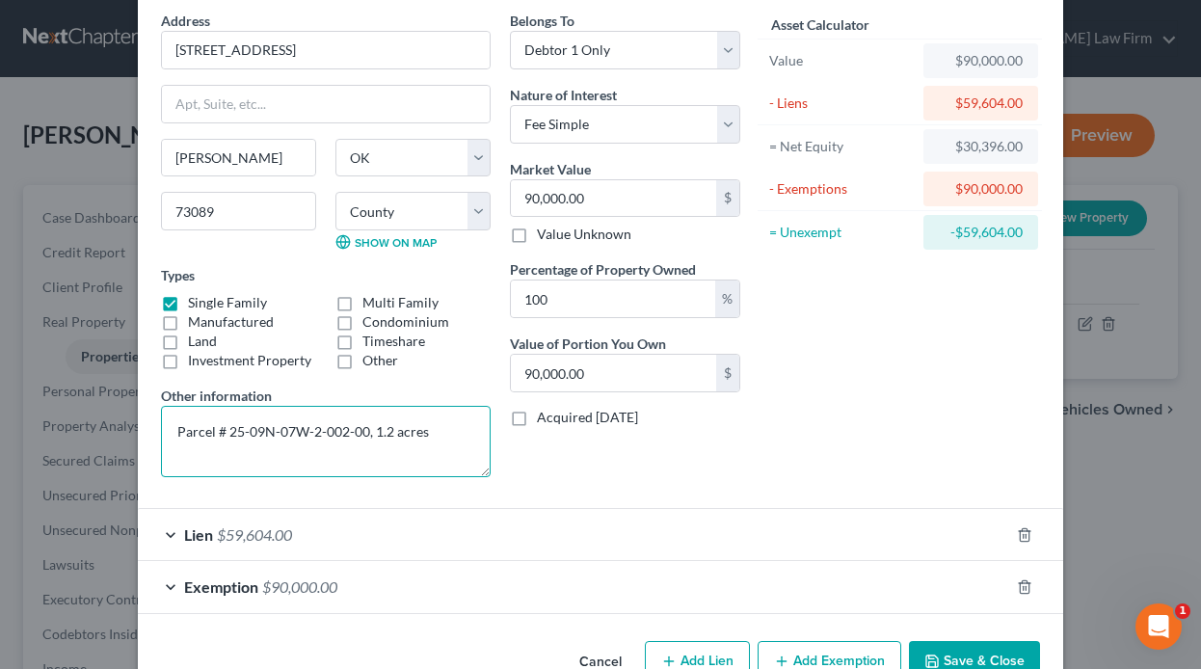
click at [168, 430] on textarea "Parcel # 25-09N-07W-2-002-00, 1.2 acres" at bounding box center [326, 441] width 330 height 71
drag, startPoint x: 306, startPoint y: 431, endPoint x: 392, endPoint y: 402, distance: 90.5
click at [307, 431] on textarea "[PERSON_NAME] Co. Parcel # 25-09N-07W-2-002-00, 1.2 acres" at bounding box center [326, 441] width 330 height 71
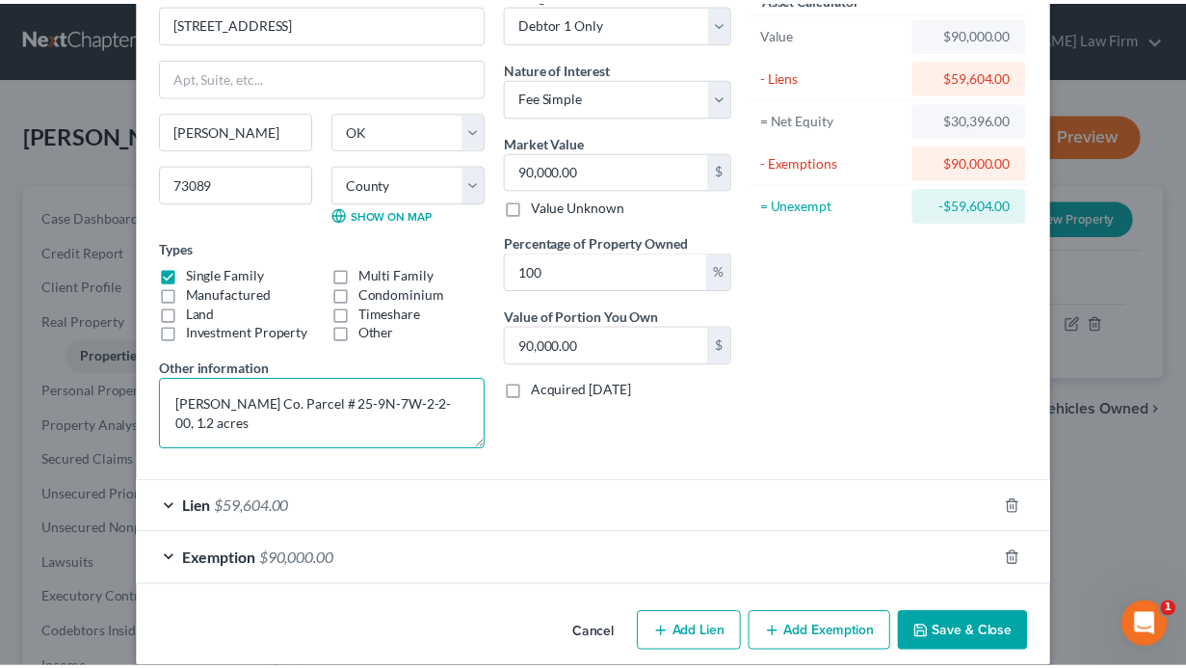
scroll to position [128, 0]
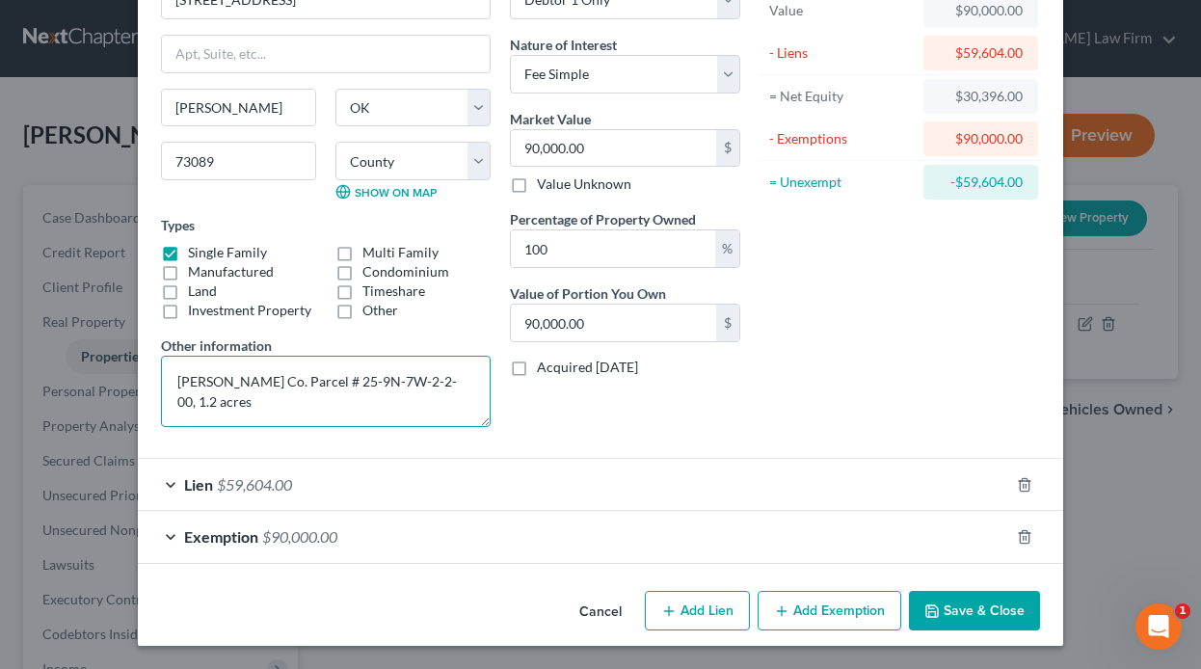
type textarea "[PERSON_NAME] Co. Parcel # 25-9N-7W-2-2-00, 1.2 acres"
click at [945, 611] on button "Save & Close" at bounding box center [974, 611] width 131 height 40
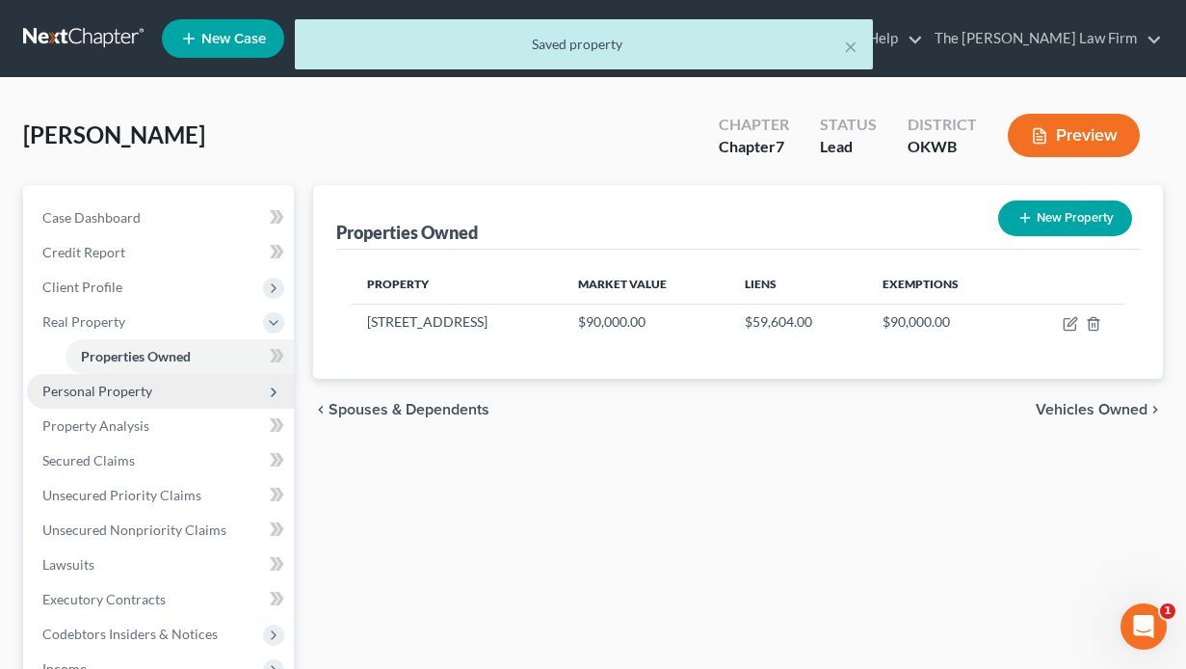
click at [96, 398] on span "Personal Property" at bounding box center [97, 391] width 110 height 16
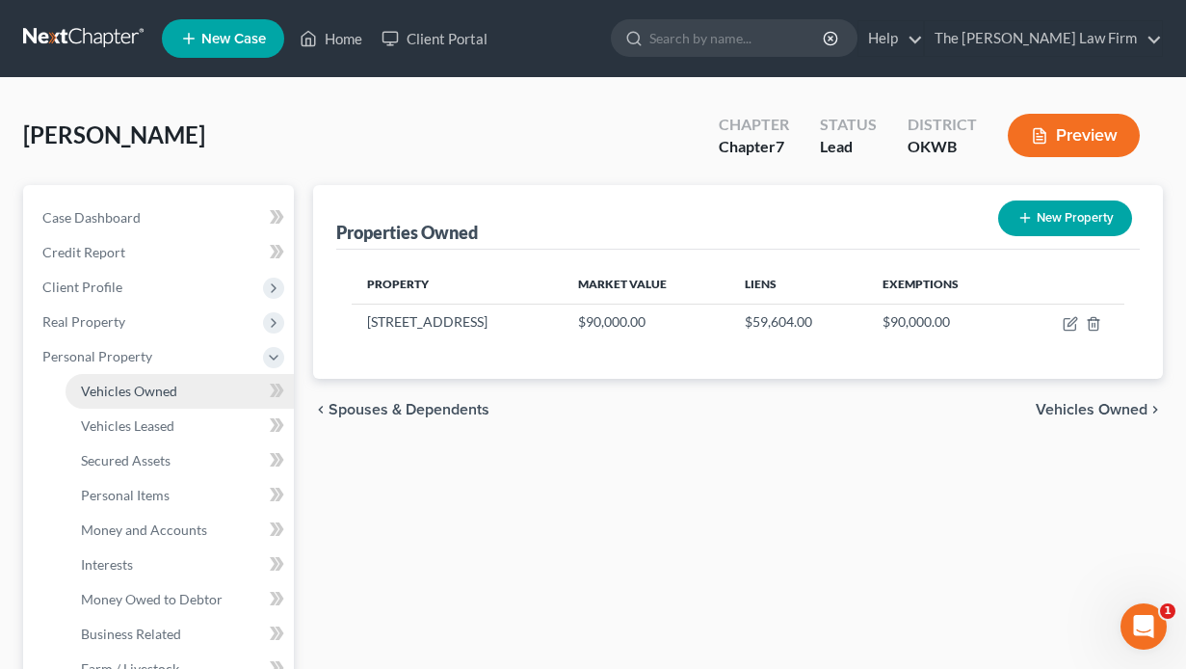
click at [117, 391] on span "Vehicles Owned" at bounding box center [129, 391] width 96 height 16
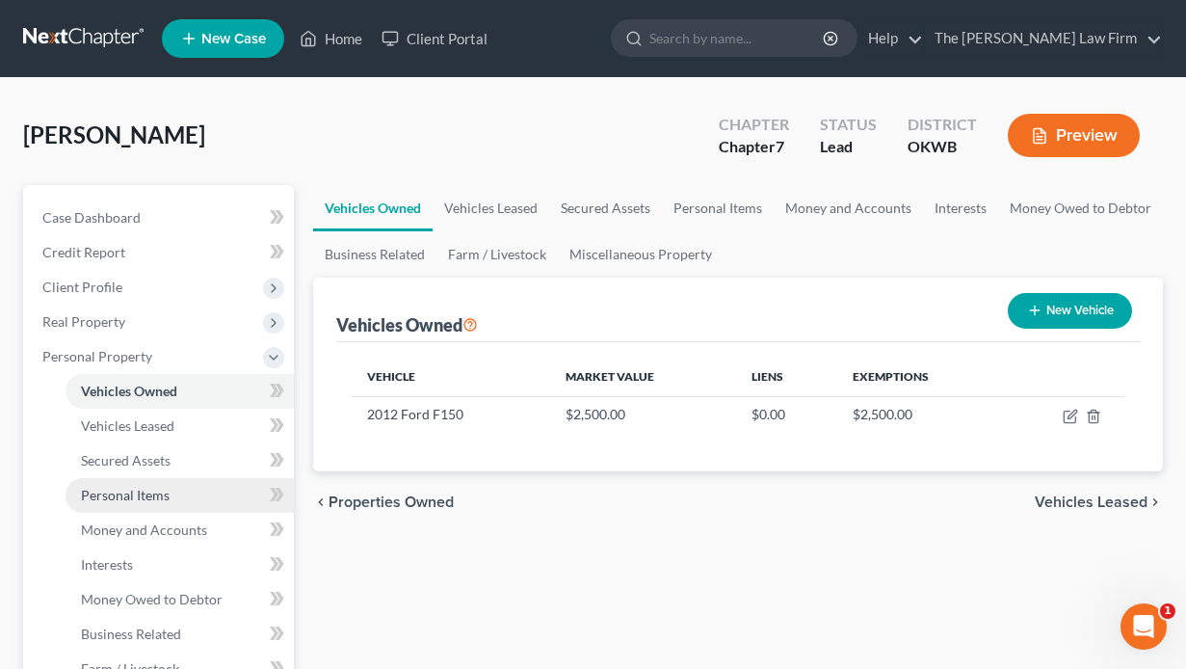
click at [114, 492] on span "Personal Items" at bounding box center [125, 495] width 89 height 16
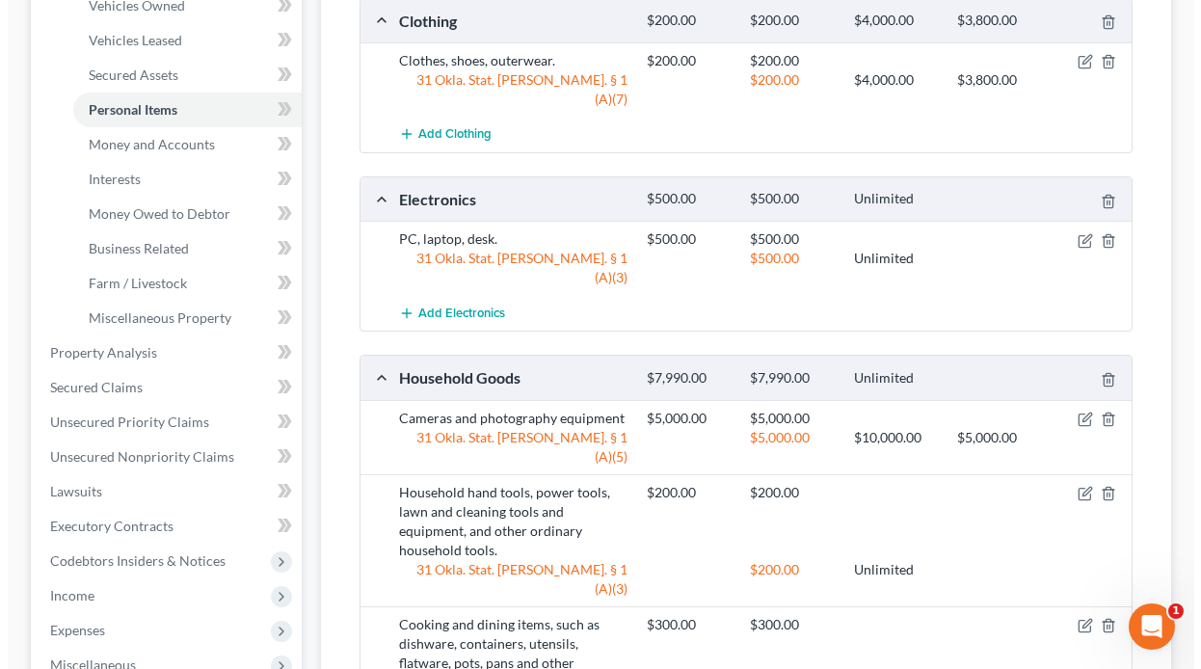
scroll to position [578, 0]
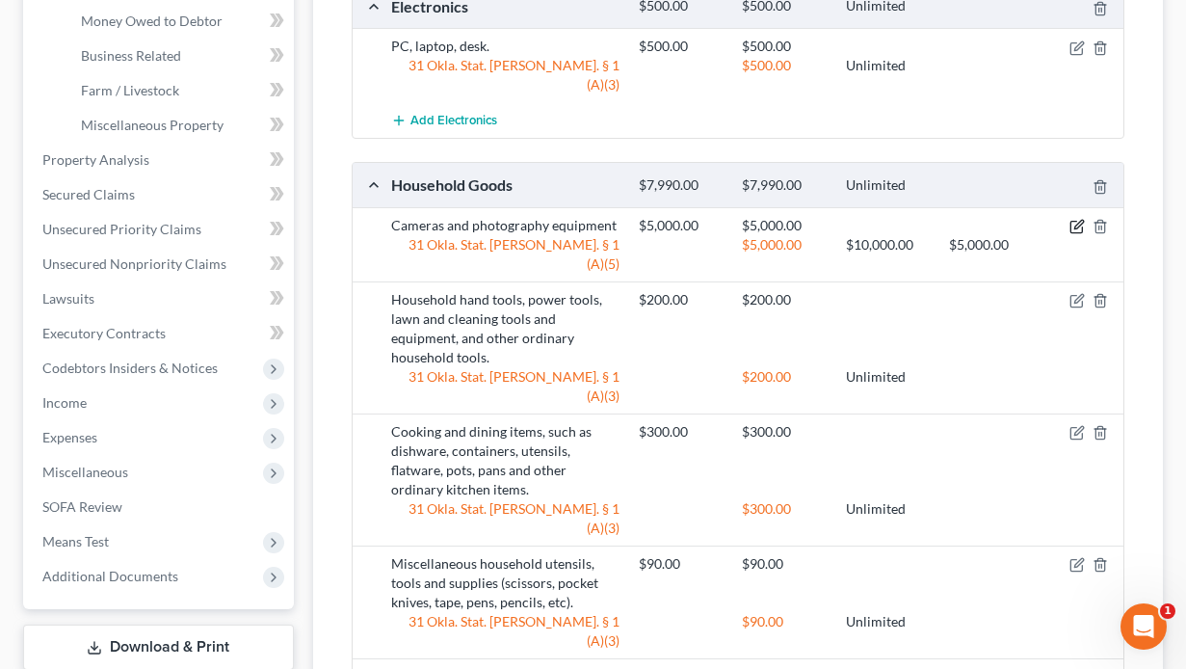
click at [1073, 219] on icon "button" at bounding box center [1077, 226] width 15 height 15
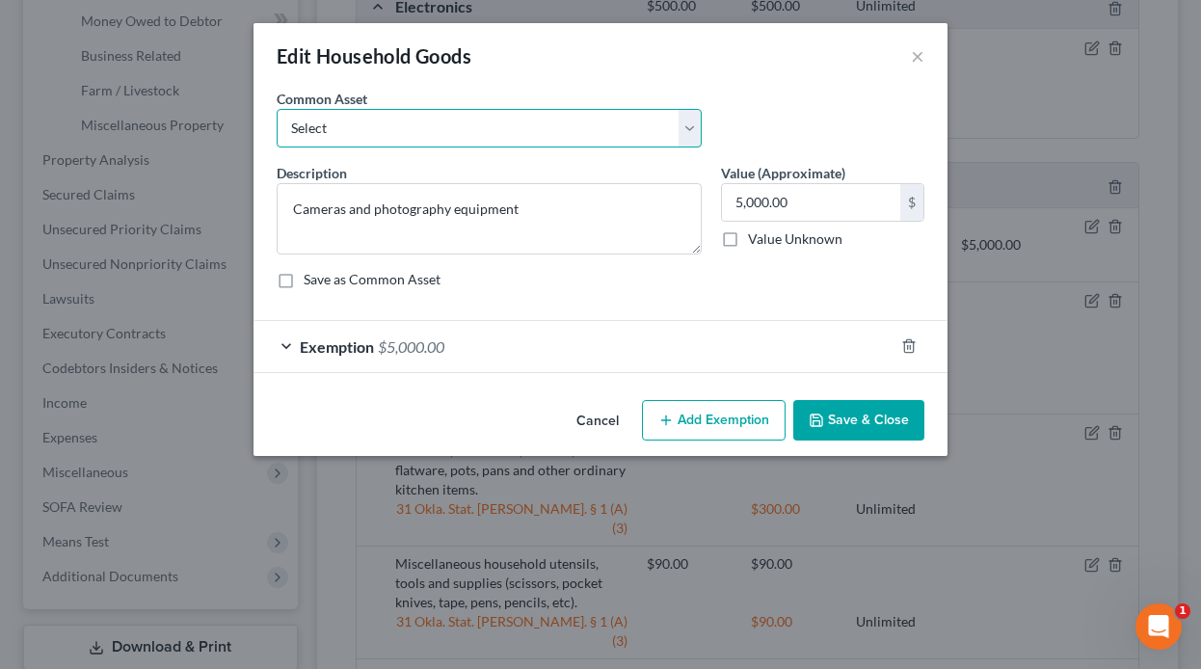
click at [374, 124] on select "Select Household appliances (refrigerator, microwave, stove, oven, washer, drye…" at bounding box center [489, 128] width 425 height 39
click at [493, 76] on div "Edit Household Goods ×" at bounding box center [600, 56] width 694 height 66
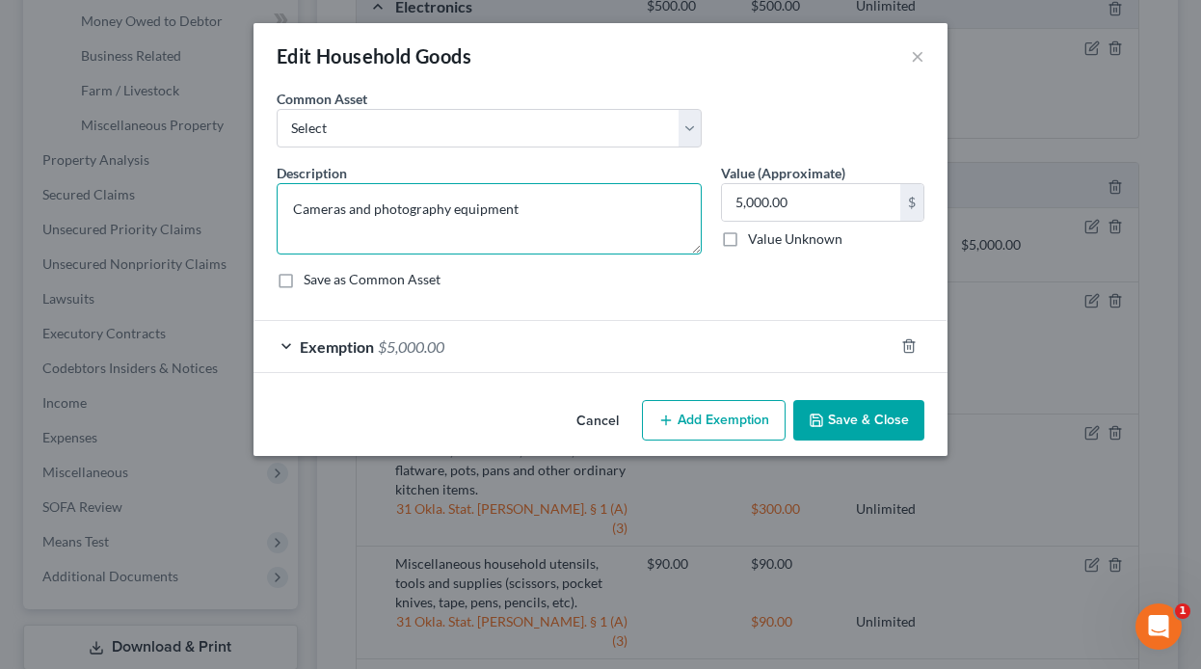
click at [526, 205] on textarea "Cameras and photography equipment" at bounding box center [489, 218] width 425 height 71
click at [421, 348] on span "$5,000.00" at bounding box center [411, 346] width 66 height 18
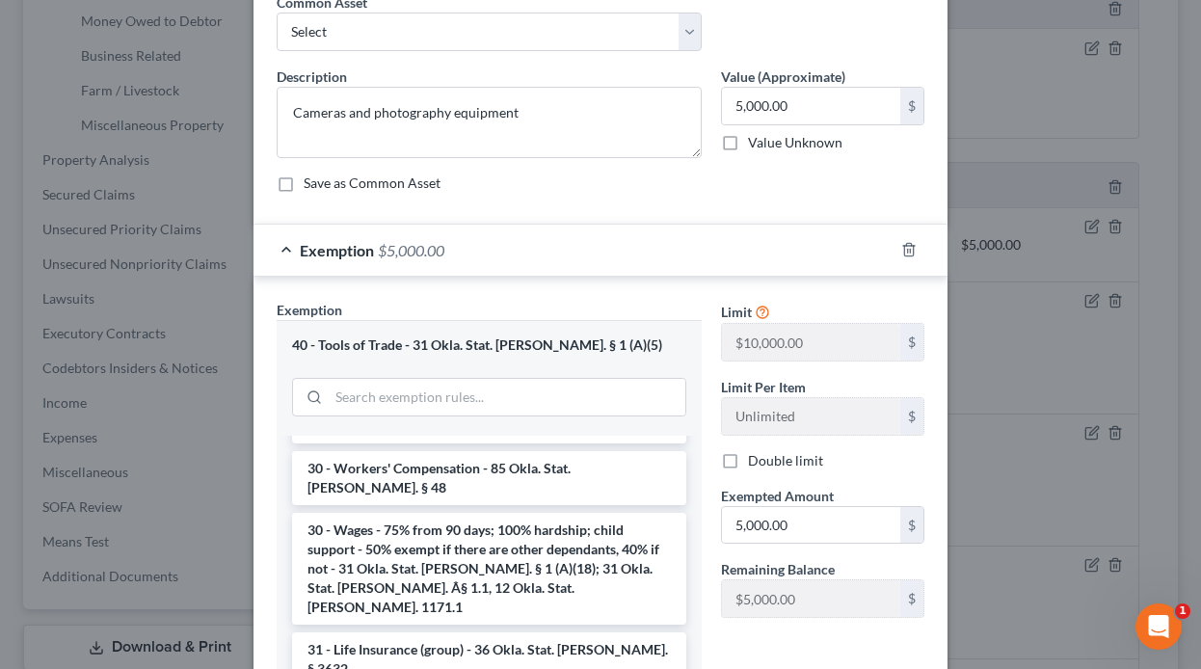
scroll to position [2409, 0]
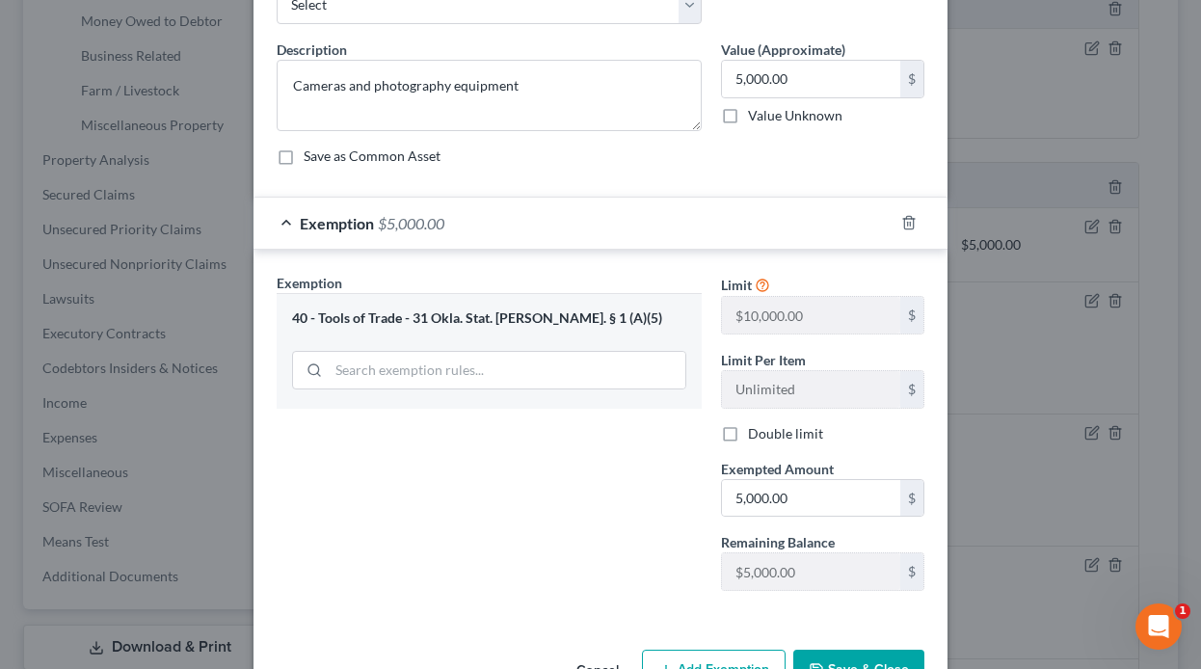
scroll to position [183, 0]
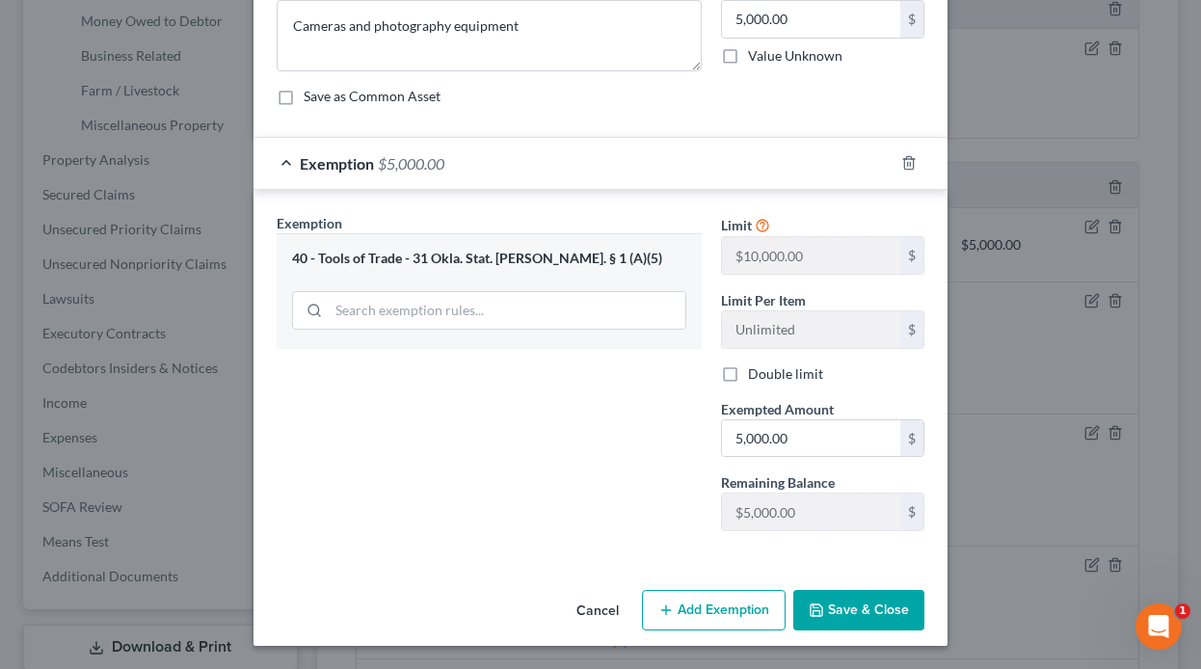
drag, startPoint x: 679, startPoint y: 612, endPoint x: 653, endPoint y: 552, distance: 65.2
click at [679, 612] on button "Add Exemption" at bounding box center [714, 610] width 144 height 40
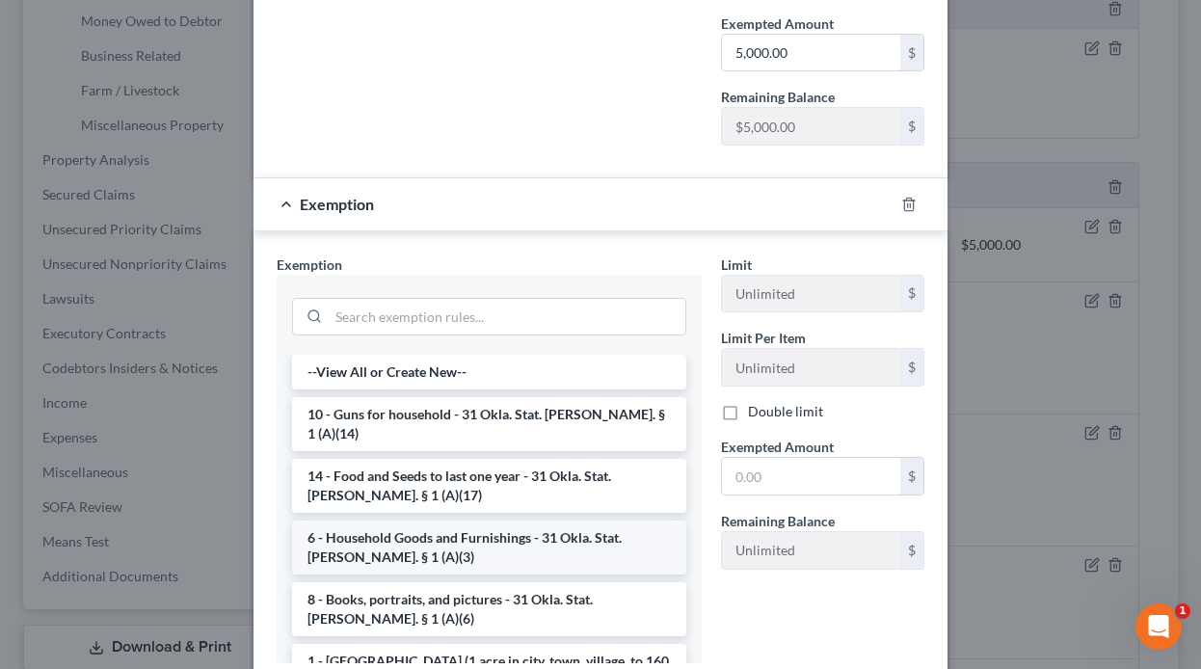
scroll to position [96, 0]
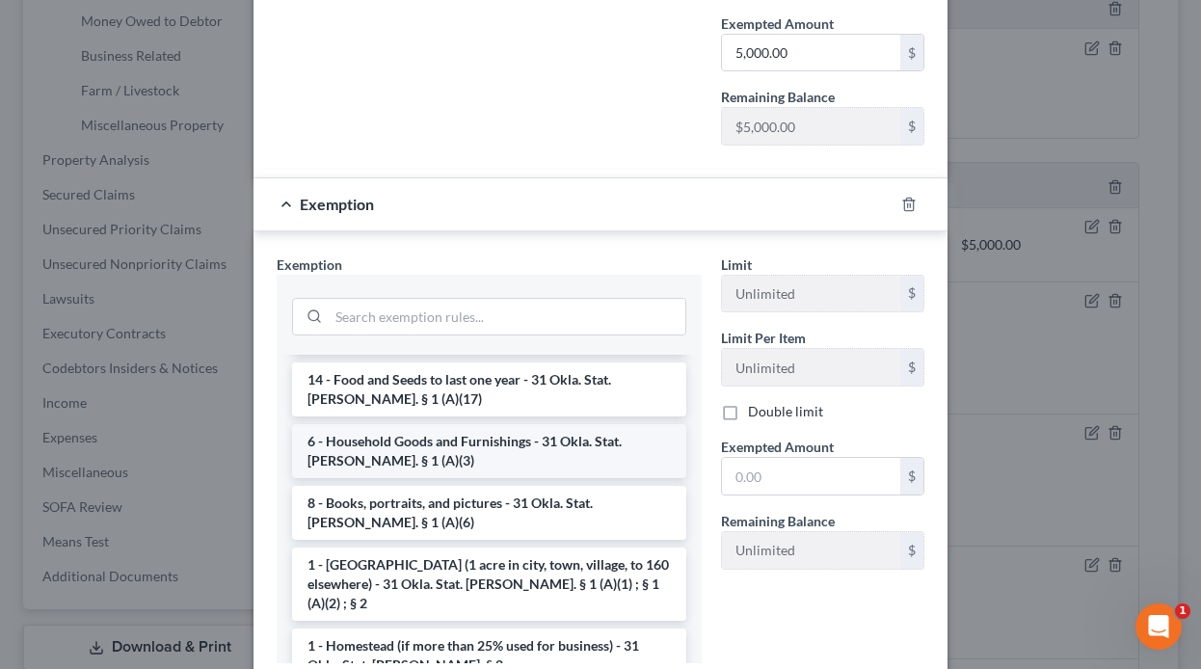
click at [353, 433] on li "6 - Household Goods and Furnishings - 31 Okla. Stat. [PERSON_NAME]. § 1 (A)(3)" at bounding box center [489, 451] width 394 height 54
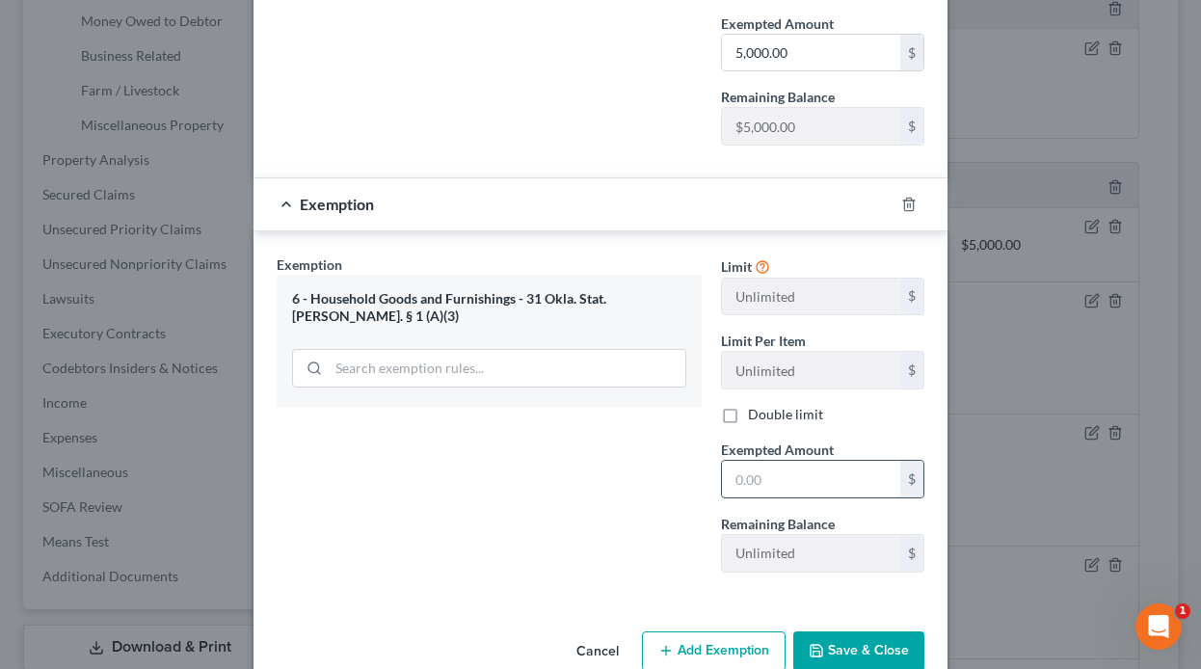
click at [782, 480] on input "text" at bounding box center [811, 479] width 178 height 37
type input "5,000"
click at [836, 640] on button "Save & Close" at bounding box center [858, 651] width 131 height 40
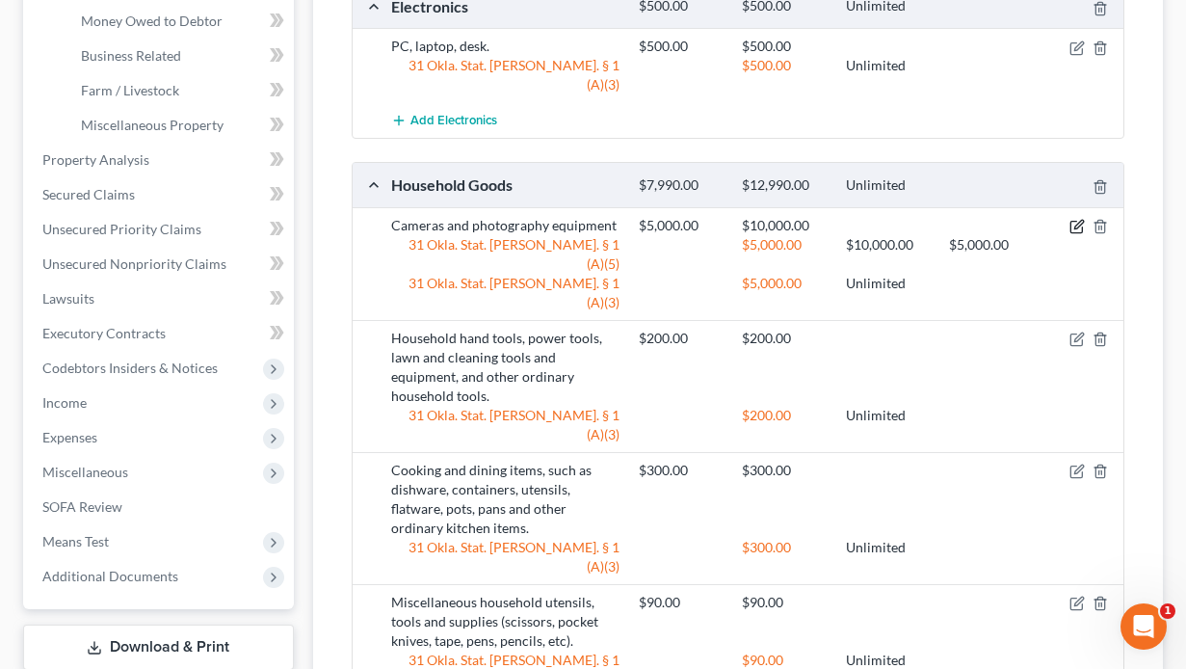
click at [1080, 219] on icon "button" at bounding box center [1077, 226] width 15 height 15
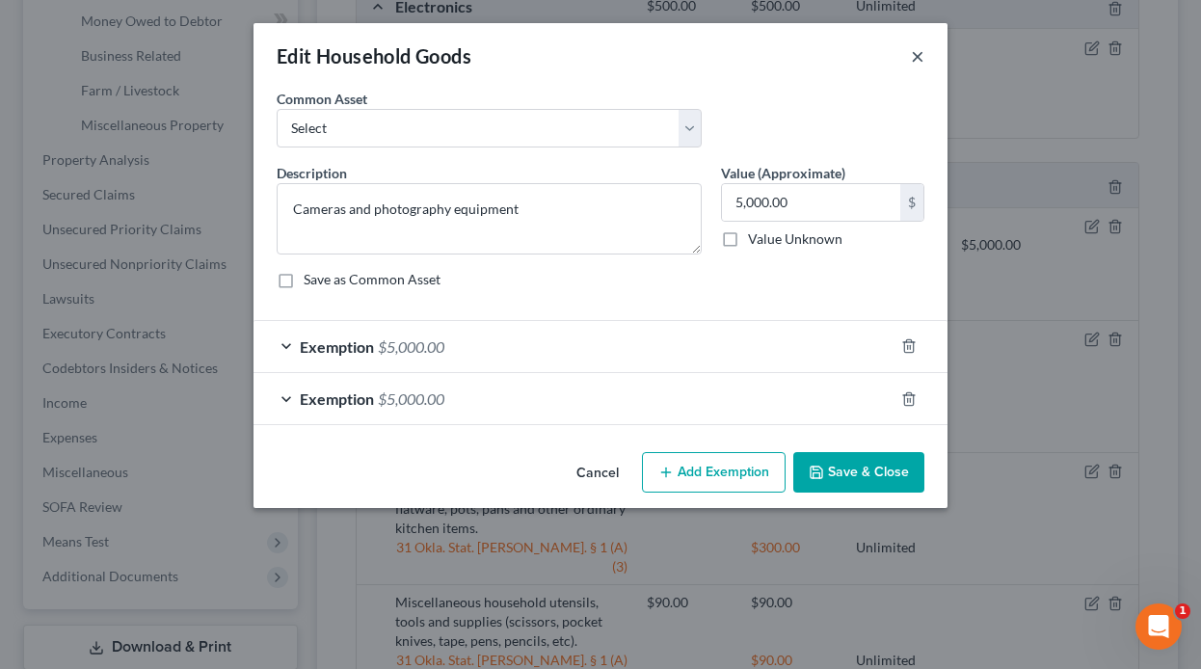
click at [918, 46] on button "×" at bounding box center [917, 55] width 13 height 23
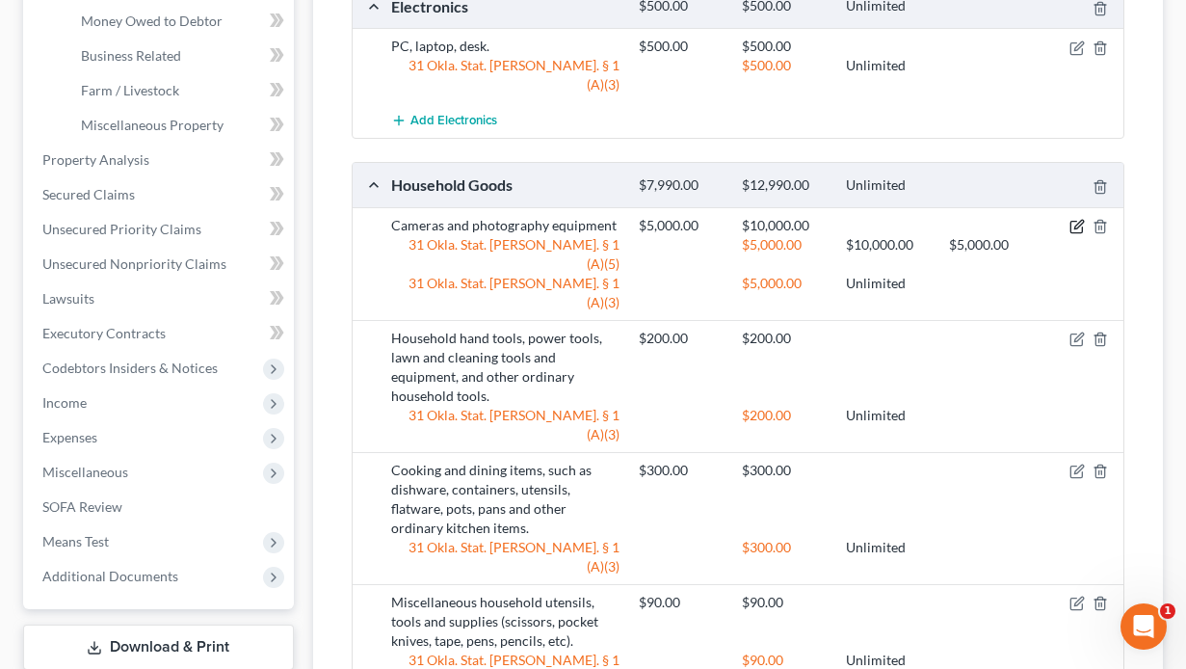
click at [1070, 219] on icon "button" at bounding box center [1077, 226] width 15 height 15
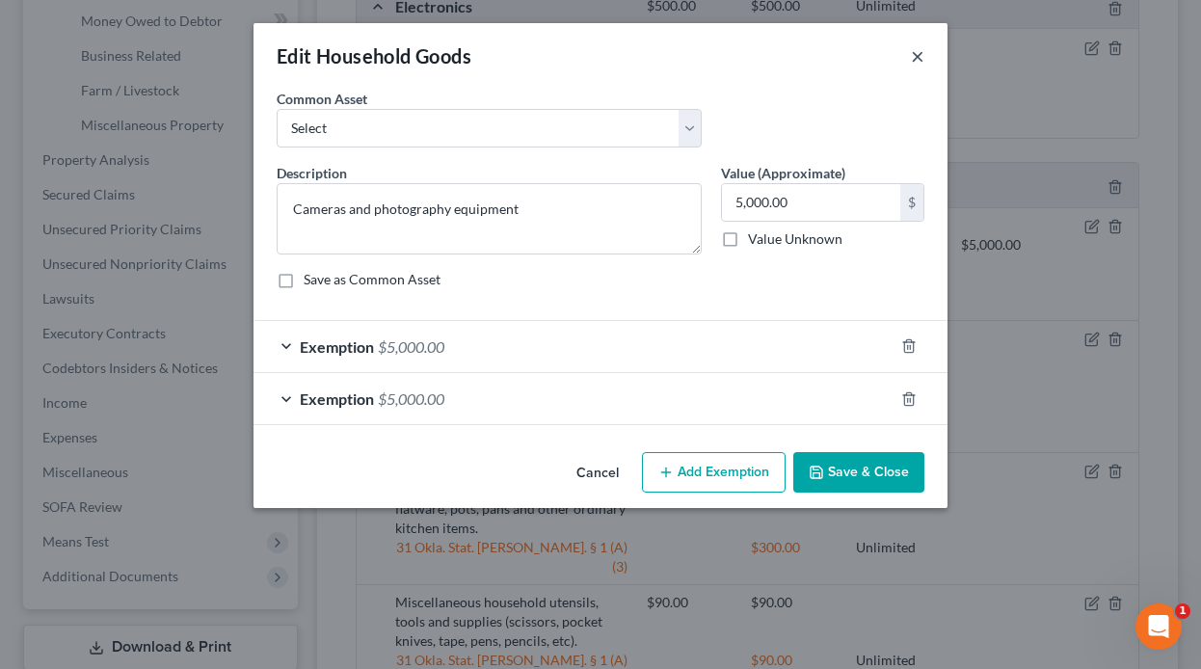
click at [914, 54] on button "×" at bounding box center [917, 55] width 13 height 23
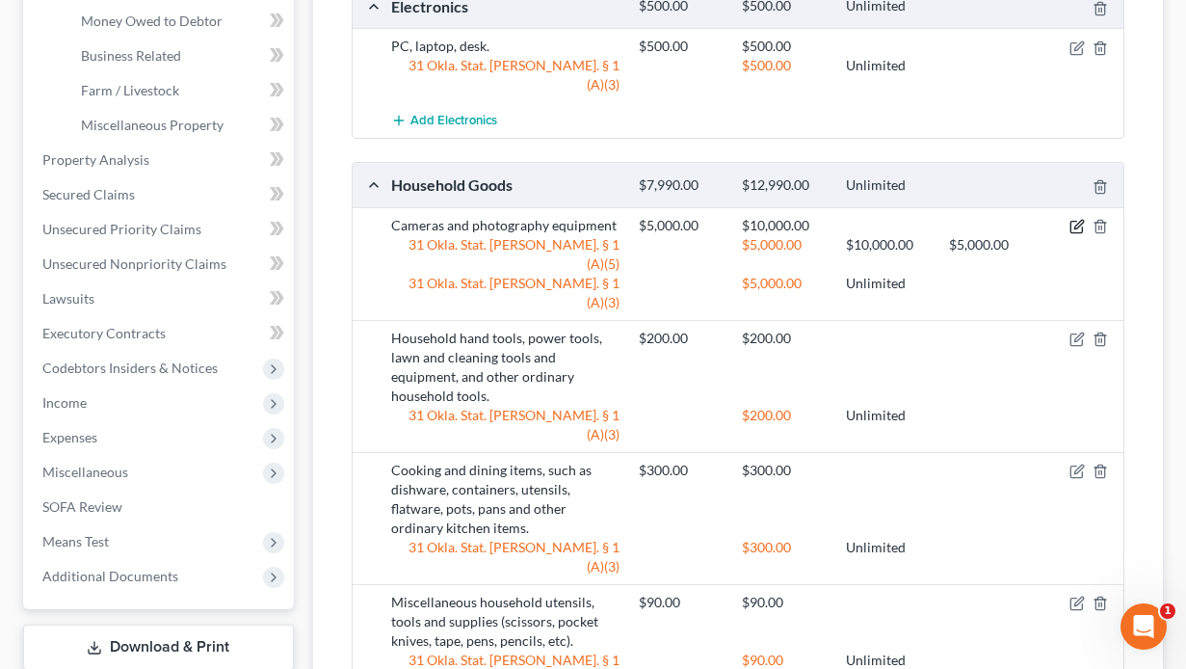
click at [1073, 219] on icon "button" at bounding box center [1077, 226] width 15 height 15
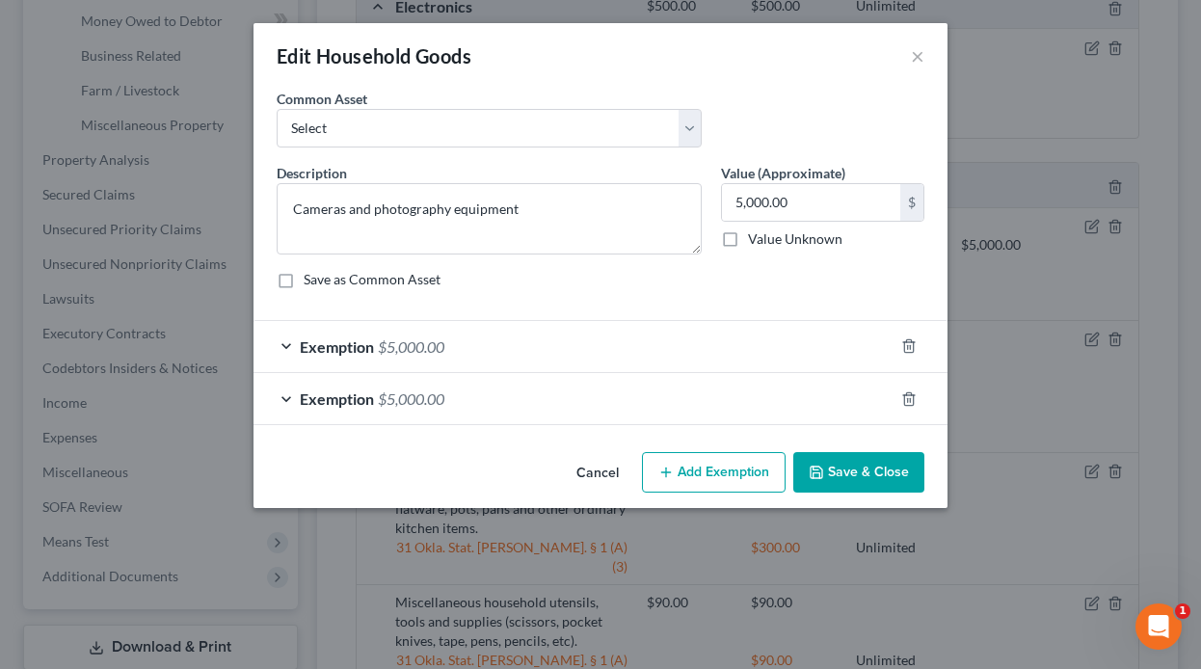
click at [456, 341] on div "Exemption $5,000.00" at bounding box center [573, 346] width 640 height 51
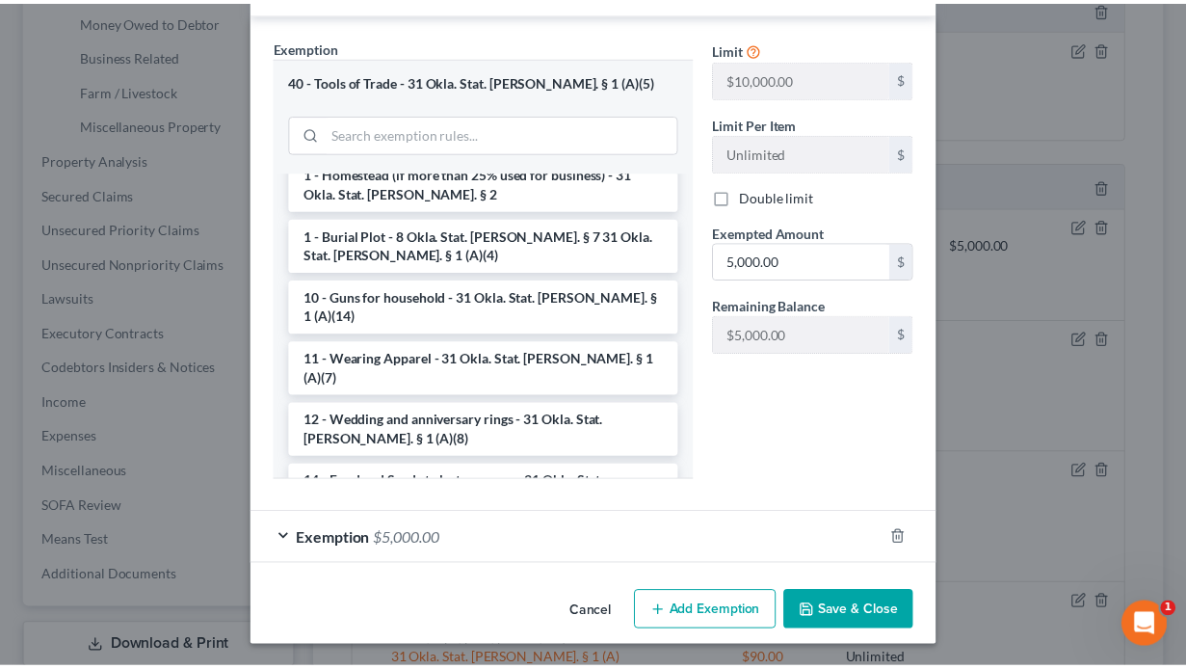
scroll to position [361, 0]
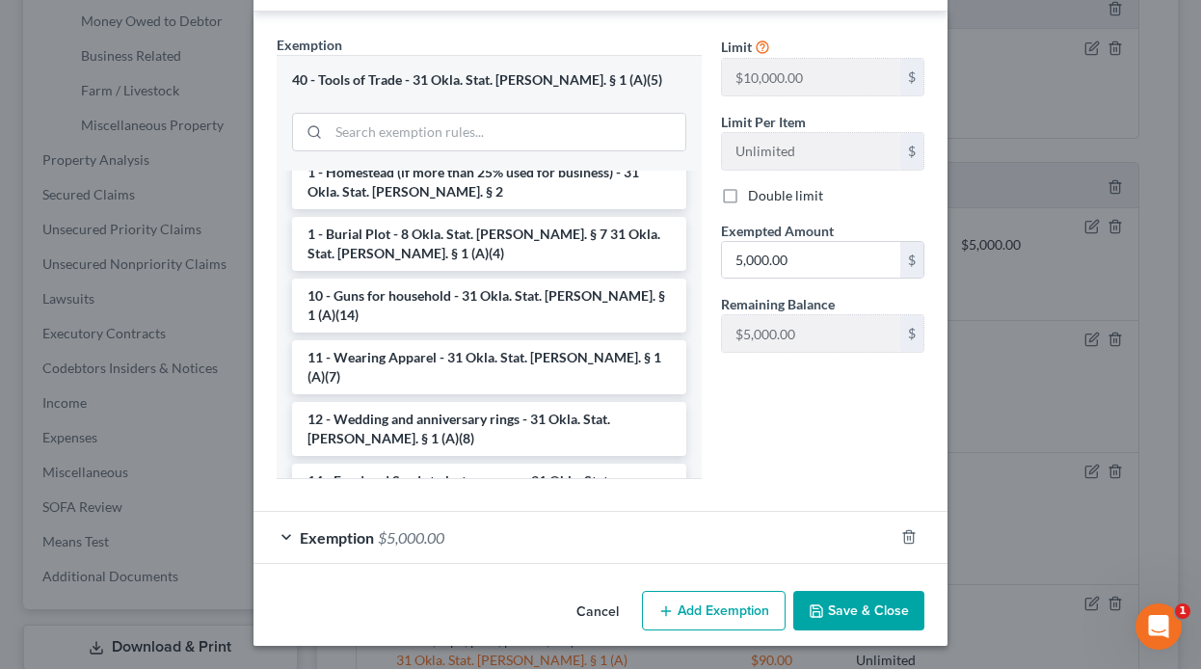
click at [861, 607] on button "Save & Close" at bounding box center [858, 611] width 131 height 40
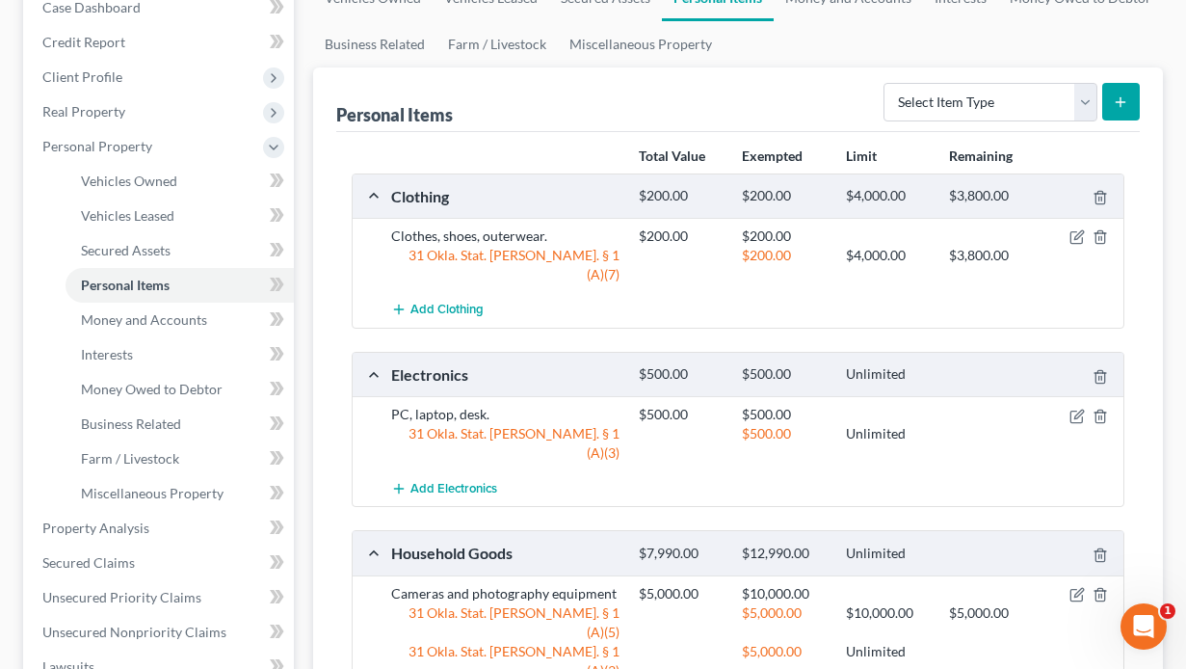
scroll to position [193, 0]
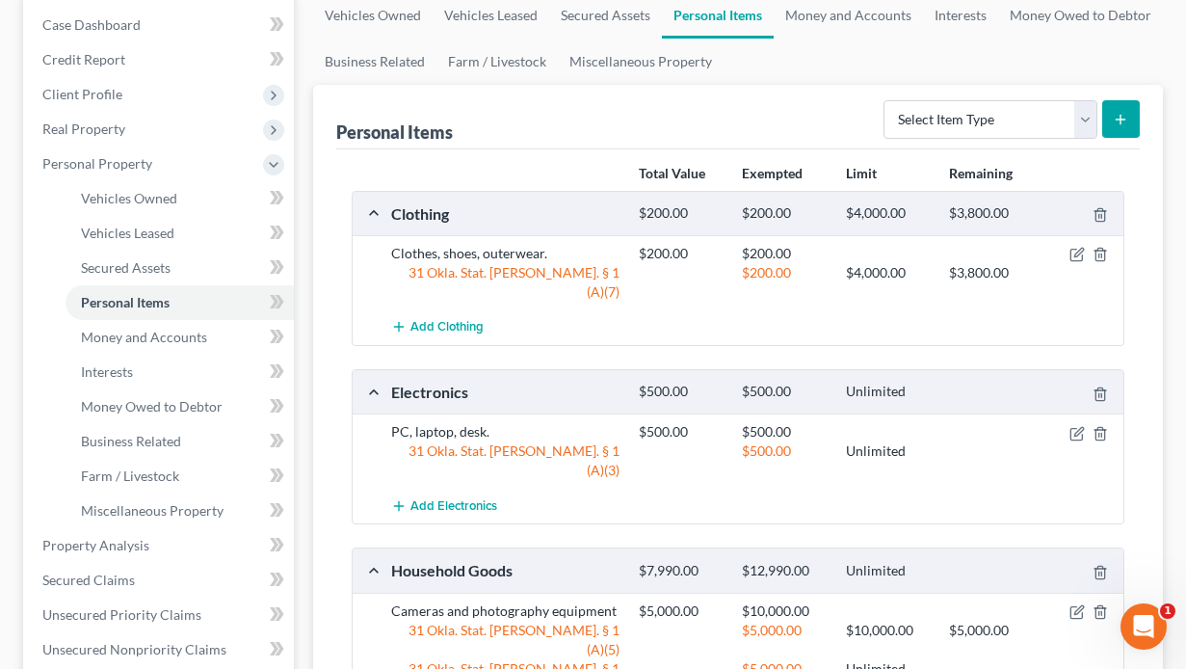
click at [1116, 122] on icon "submit" at bounding box center [1120, 119] width 15 height 15
click at [1083, 116] on select "Select Item Type Clothing Collectibles Of Value Electronics Firearms Household …" at bounding box center [991, 119] width 214 height 39
drag, startPoint x: 338, startPoint y: 631, endPoint x: 476, endPoint y: 539, distance: 166.0
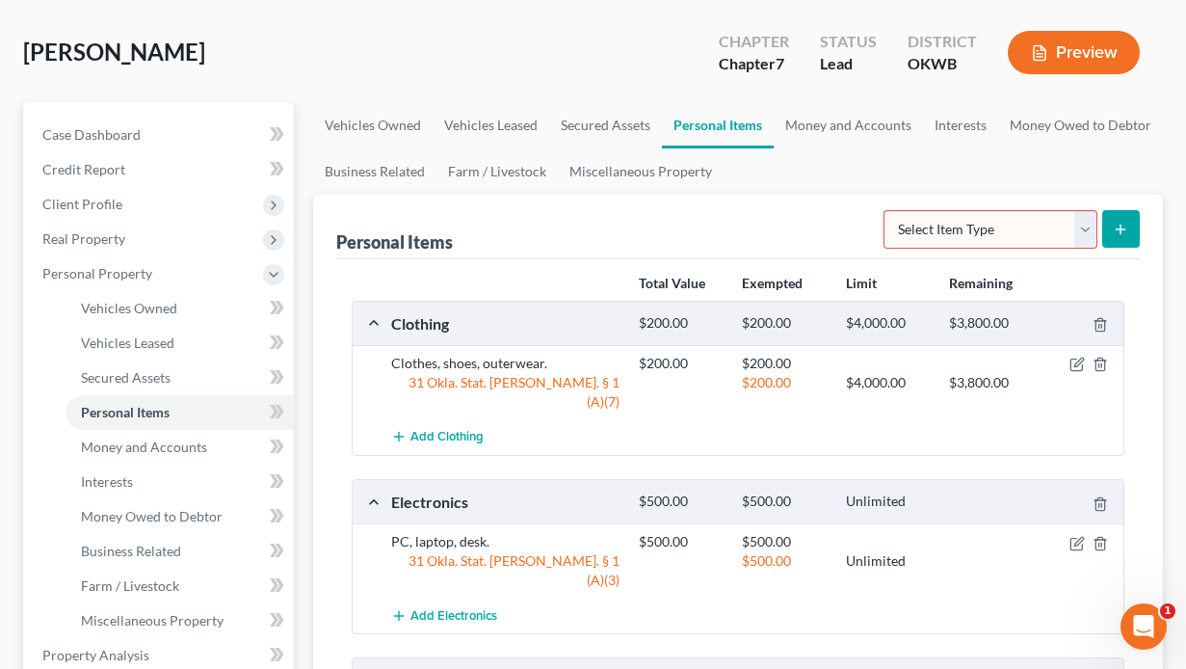
scroll to position [0, 0]
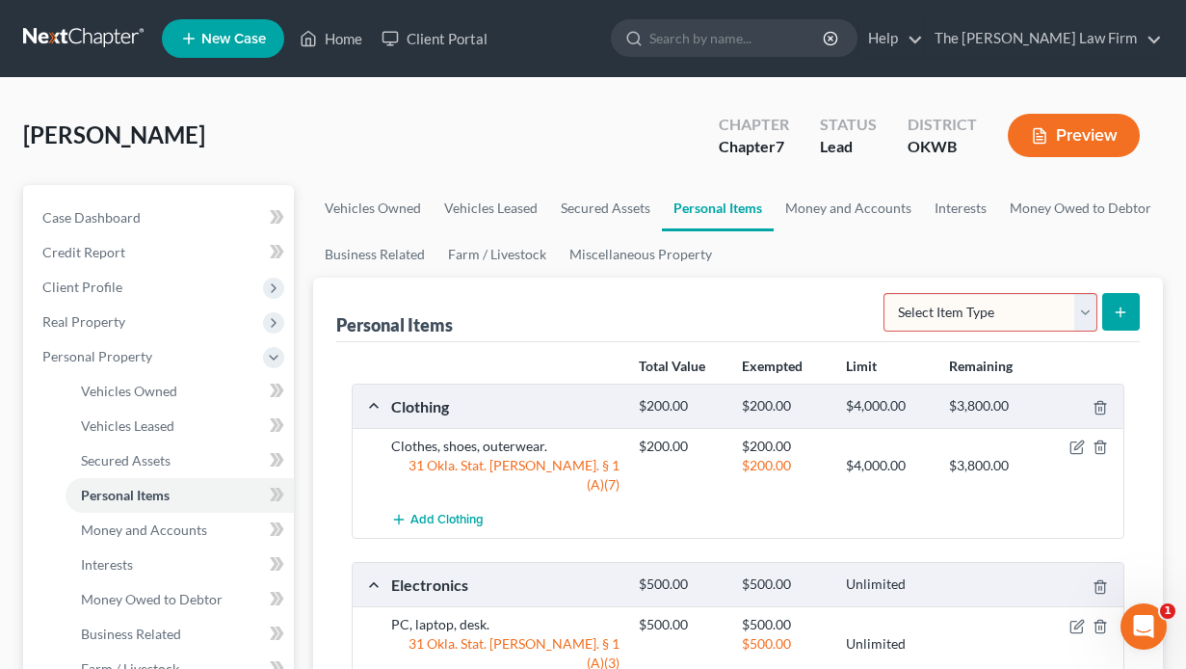
drag, startPoint x: 1084, startPoint y: 310, endPoint x: 1045, endPoint y: 309, distance: 39.5
click at [1084, 310] on select "Select Item Type Clothing Collectibles Of Value Electronics Firearms Household …" at bounding box center [991, 312] width 214 height 39
select select "pets"
click at [886, 293] on select "Select Item Type Clothing Collectibles Of Value Electronics Firearms Household …" at bounding box center [991, 312] width 214 height 39
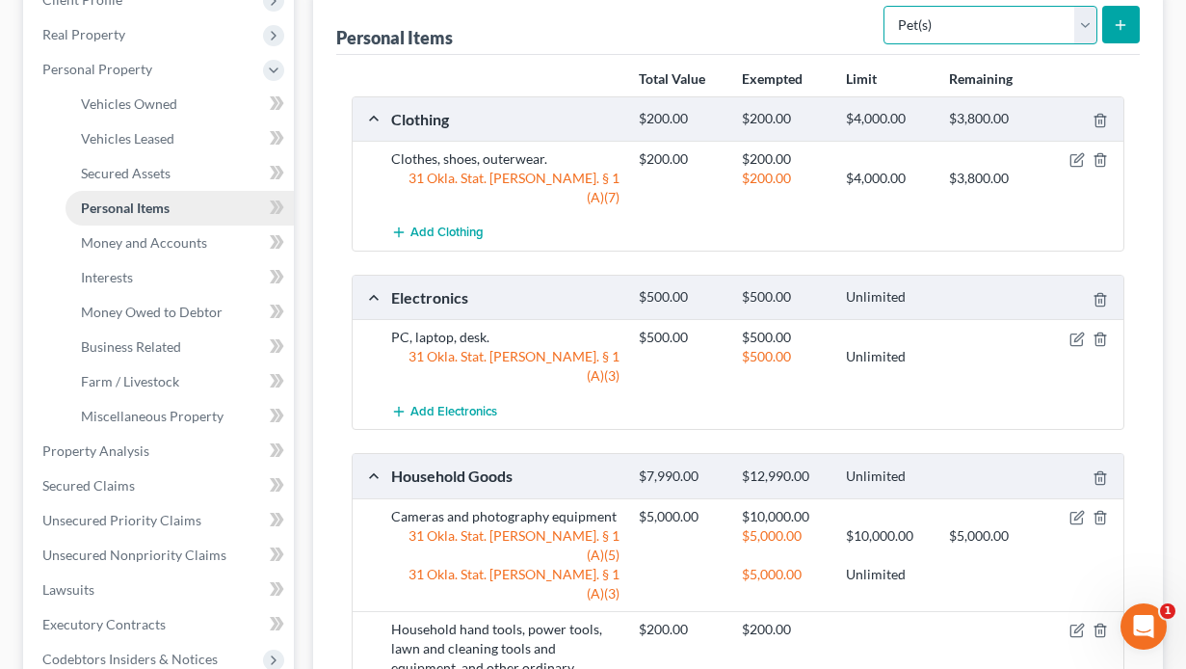
scroll to position [226, 0]
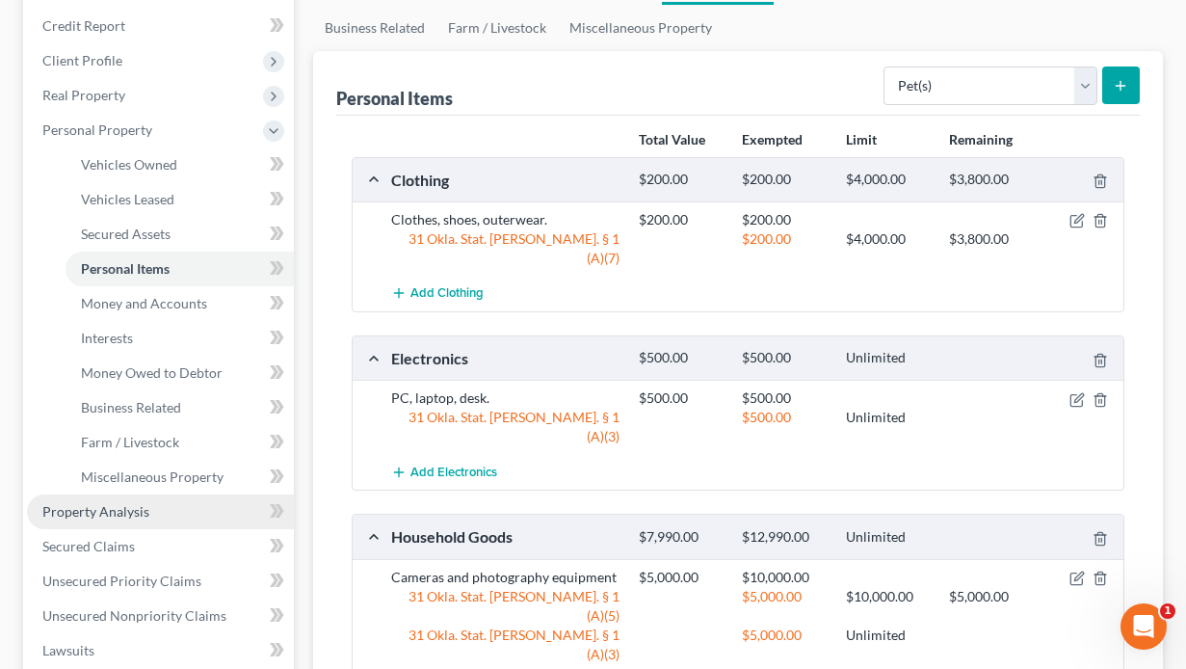
click at [111, 512] on span "Property Analysis" at bounding box center [95, 511] width 107 height 16
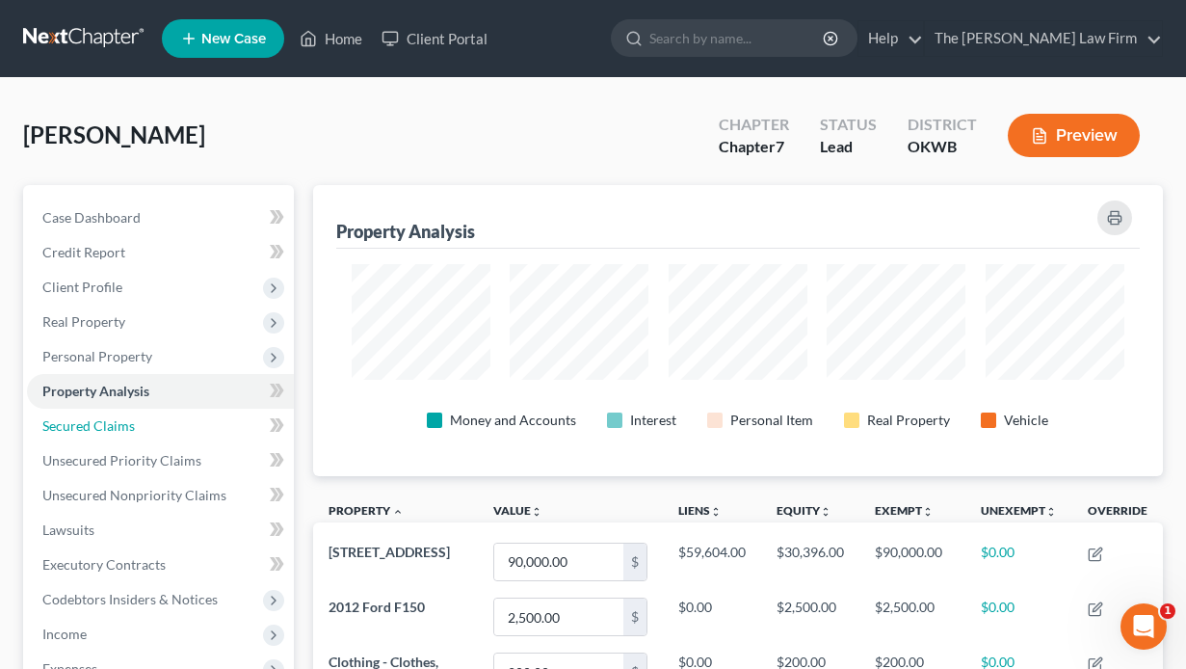
drag, startPoint x: 125, startPoint y: 427, endPoint x: 305, endPoint y: 419, distance: 179.4
click at [125, 427] on span "Secured Claims" at bounding box center [88, 425] width 93 height 16
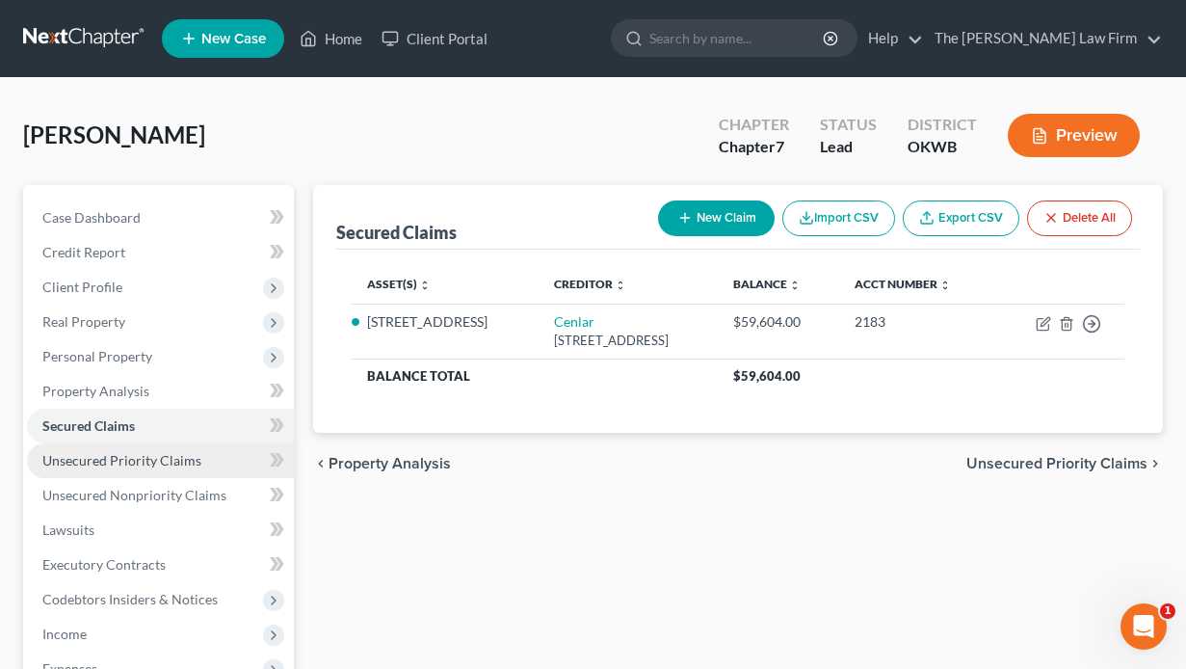
click at [102, 472] on link "Unsecured Priority Claims" at bounding box center [160, 460] width 267 height 35
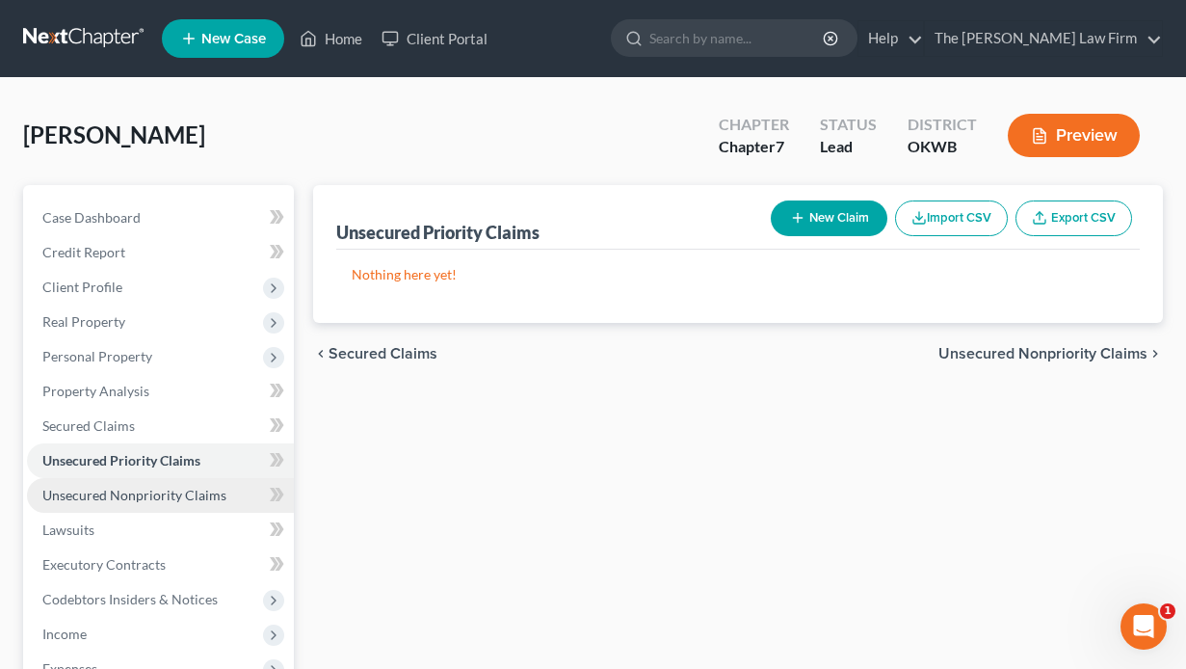
click at [74, 490] on span "Unsecured Nonpriority Claims" at bounding box center [134, 495] width 184 height 16
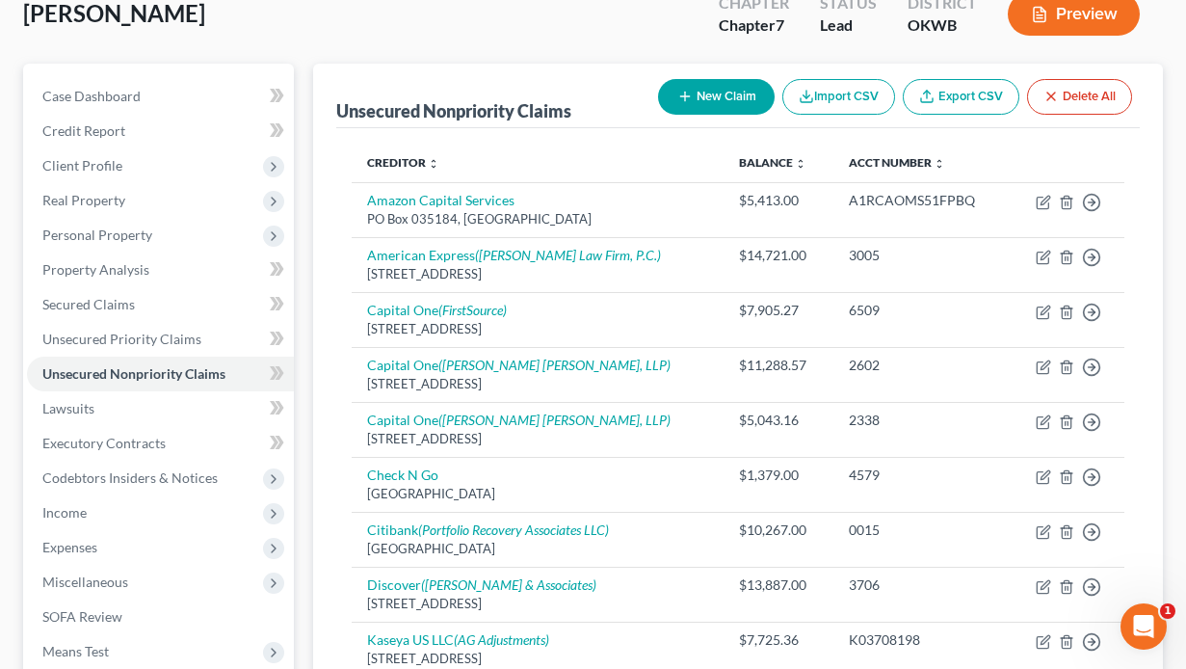
scroll to position [116, 0]
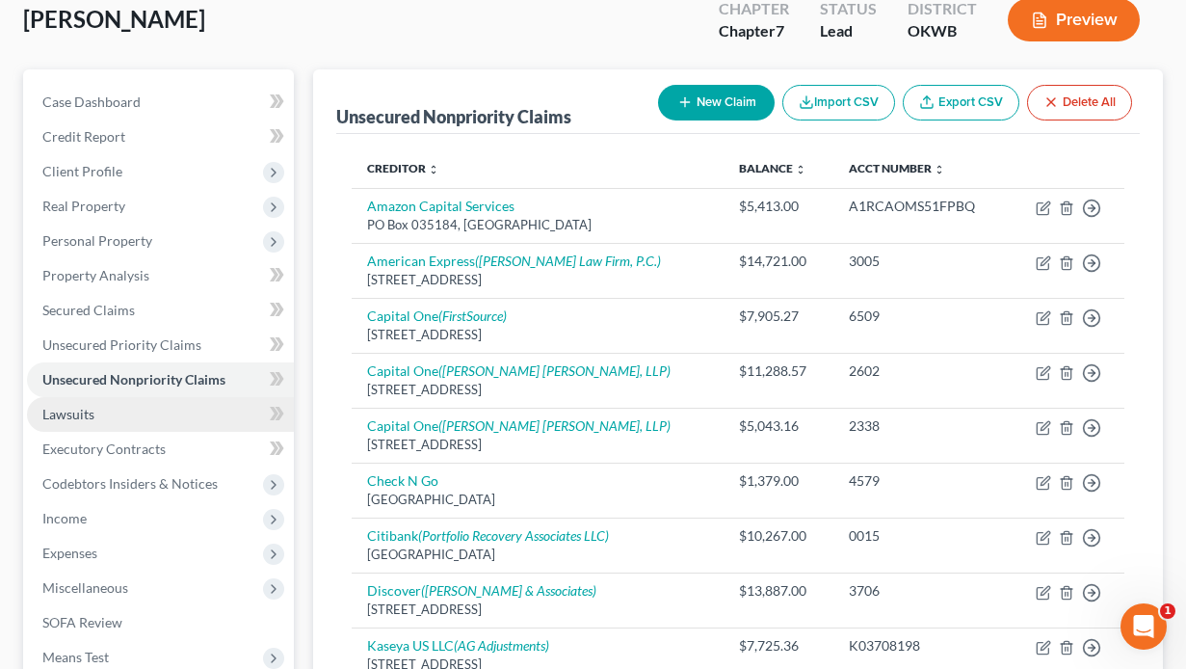
click at [64, 406] on span "Lawsuits" at bounding box center [68, 414] width 52 height 16
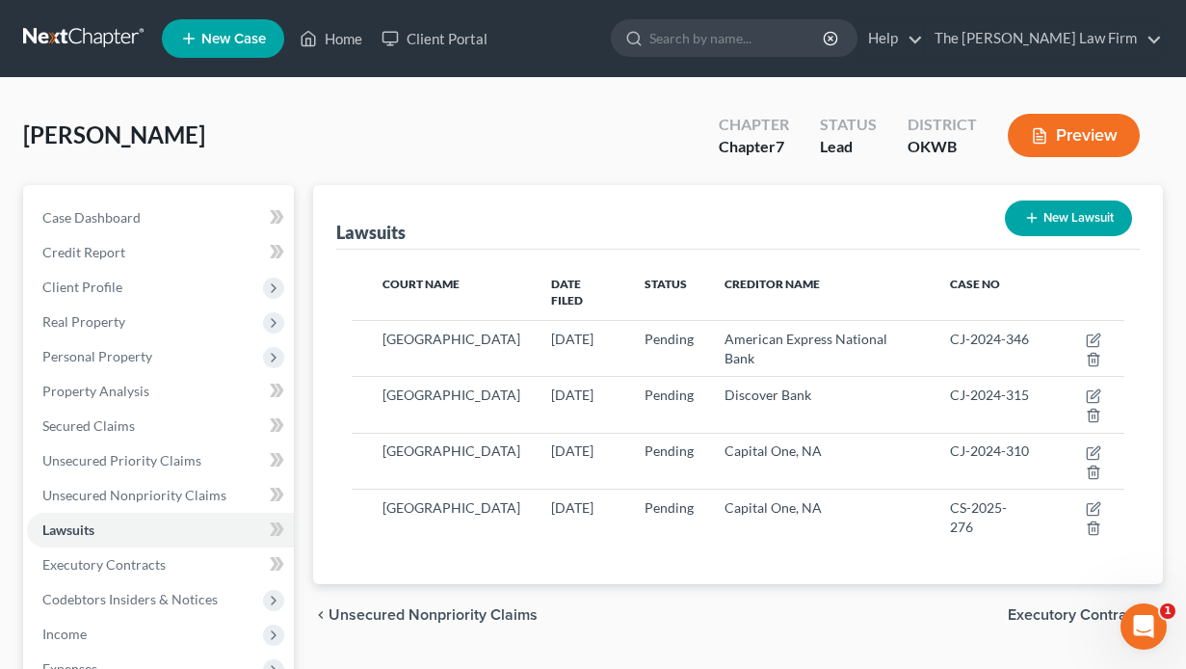
click at [1047, 217] on button "New Lawsuit" at bounding box center [1068, 218] width 127 height 36
select select "0"
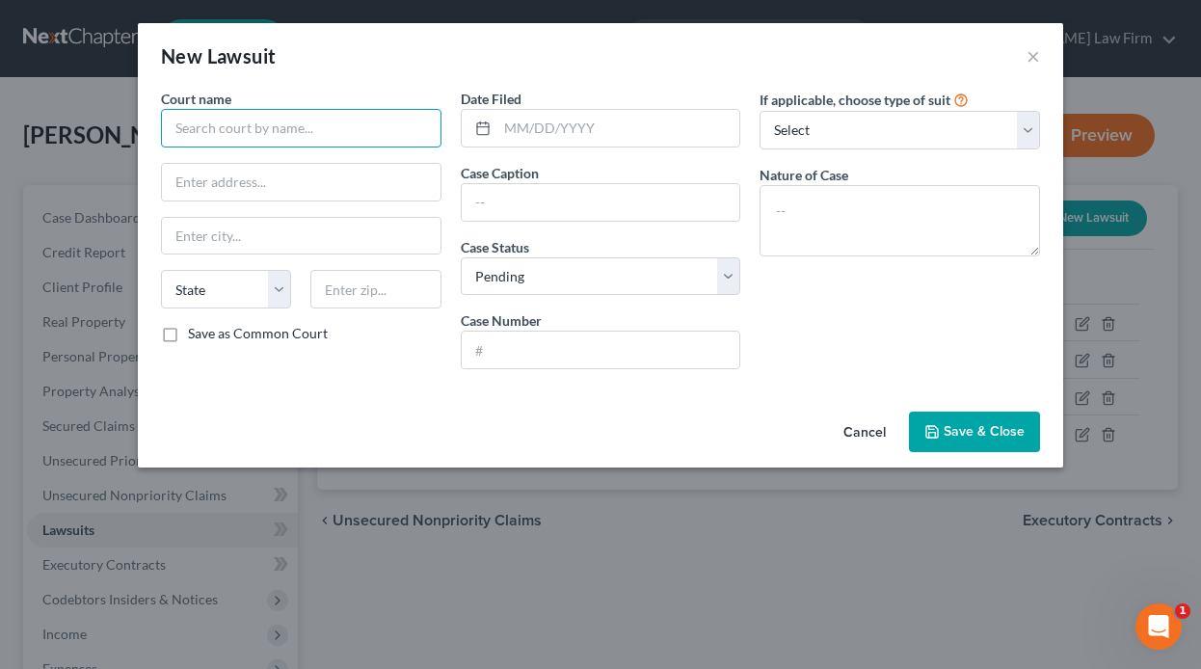
click at [244, 126] on input "text" at bounding box center [301, 128] width 280 height 39
type input "[GEOGRAPHIC_DATA], [US_STATE]"
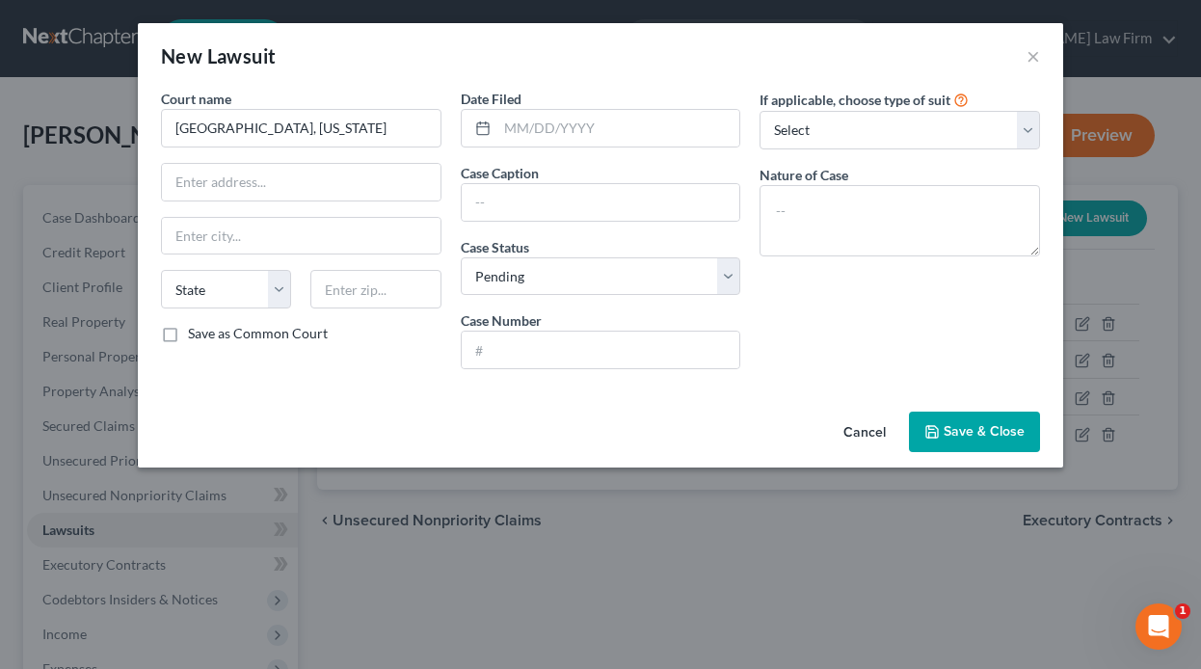
drag, startPoint x: 421, startPoint y: 385, endPoint x: 501, endPoint y: 325, distance: 100.4
click at [421, 385] on div "Court name * [GEOGRAPHIC_DATA], [US_STATE][GEOGRAPHIC_DATA] [US_STATE] AK AR [G…" at bounding box center [600, 246] width 925 height 315
click at [556, 129] on input "text" at bounding box center [618, 128] width 243 height 37
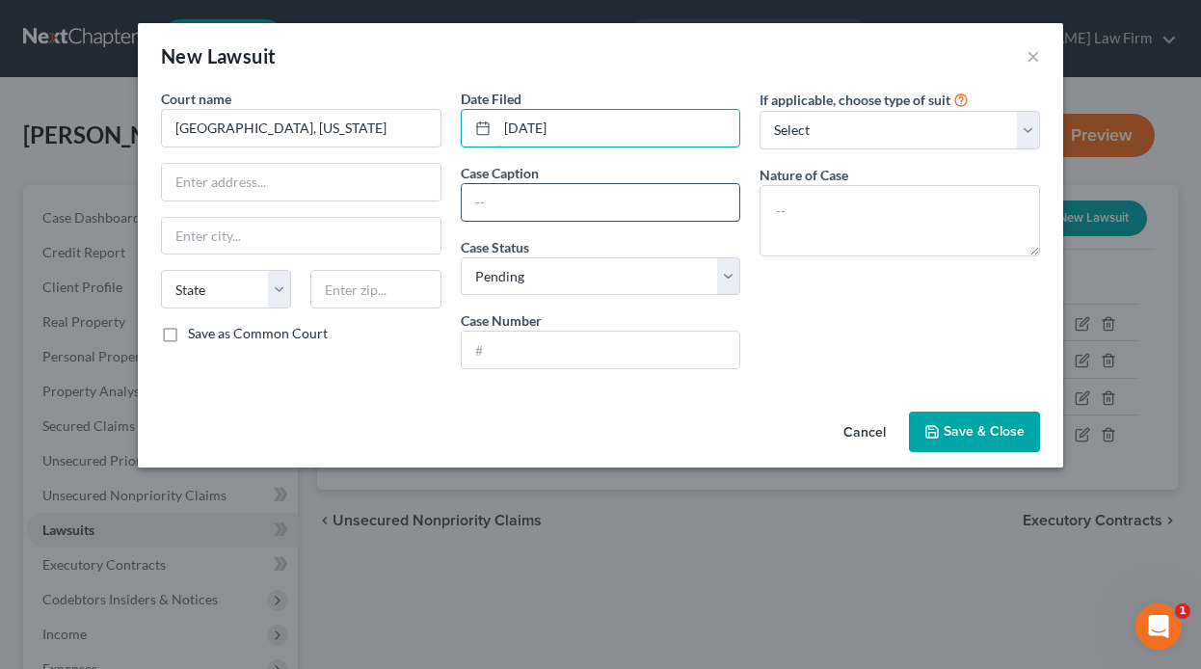
type input "[DATE]"
click at [574, 191] on input "text" at bounding box center [601, 202] width 278 height 37
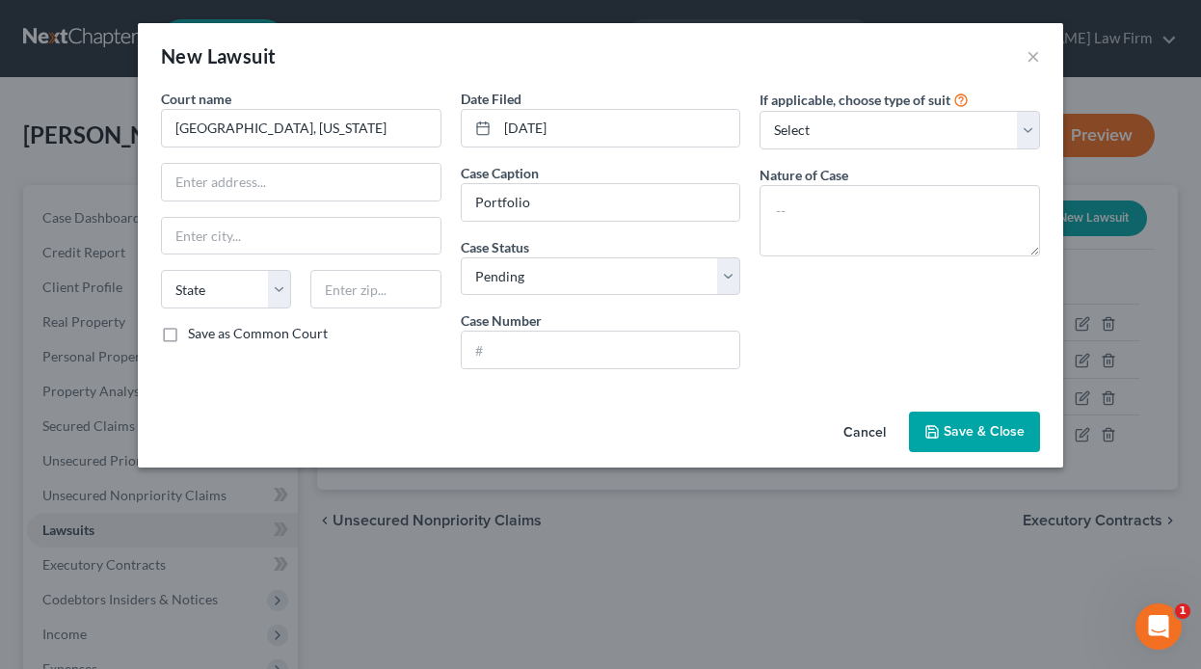
drag, startPoint x: 434, startPoint y: 434, endPoint x: 473, endPoint y: 399, distance: 52.6
click at [434, 434] on div "Cancel Save & Close" at bounding box center [600, 436] width 925 height 64
click at [650, 196] on input "Portfolio" at bounding box center [601, 202] width 278 height 37
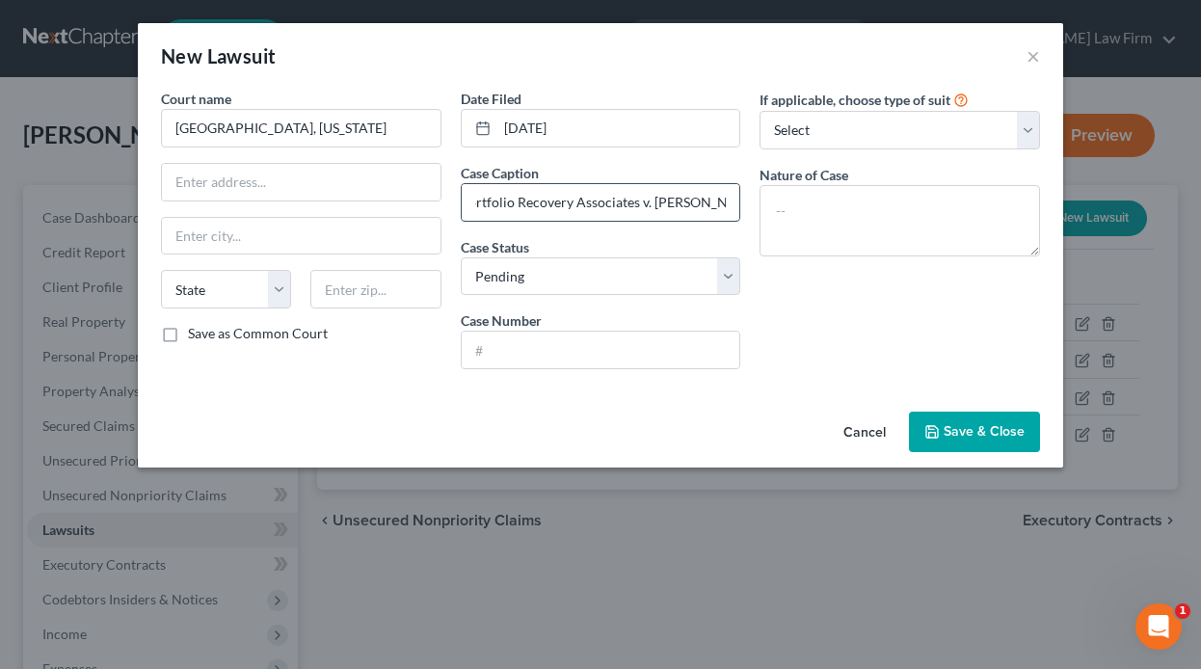
scroll to position [0, 21]
type input "Portfolio Recovery Associates v. [PERSON_NAME]"
click at [560, 347] on input "text" at bounding box center [601, 349] width 278 height 37
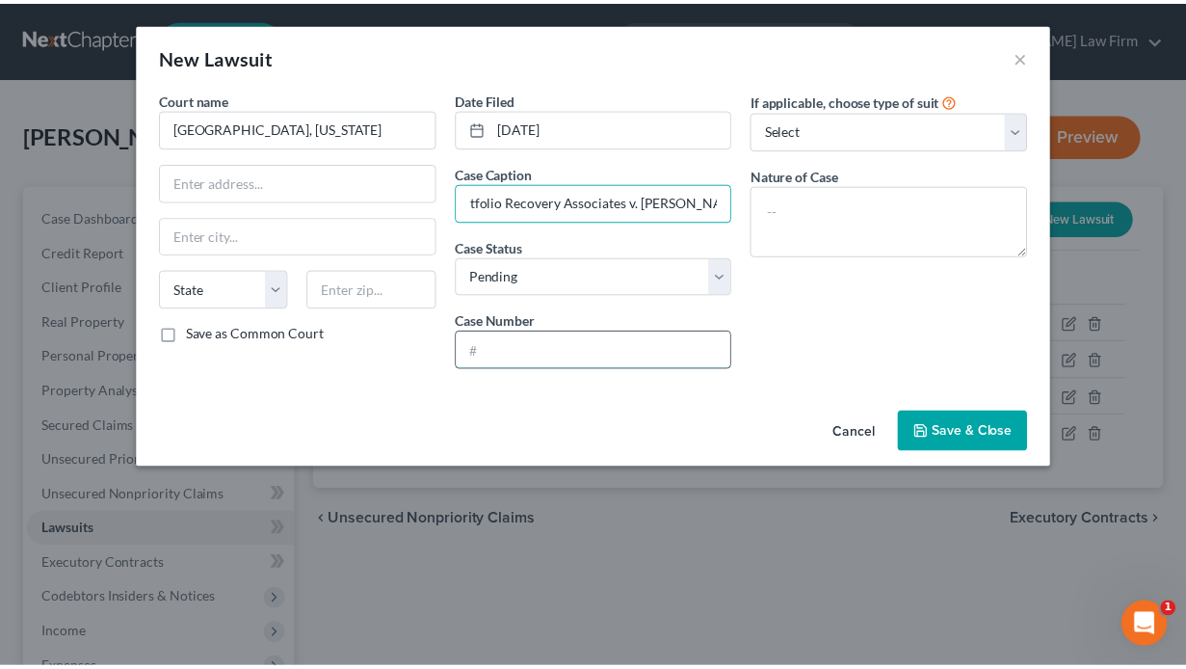
scroll to position [0, 0]
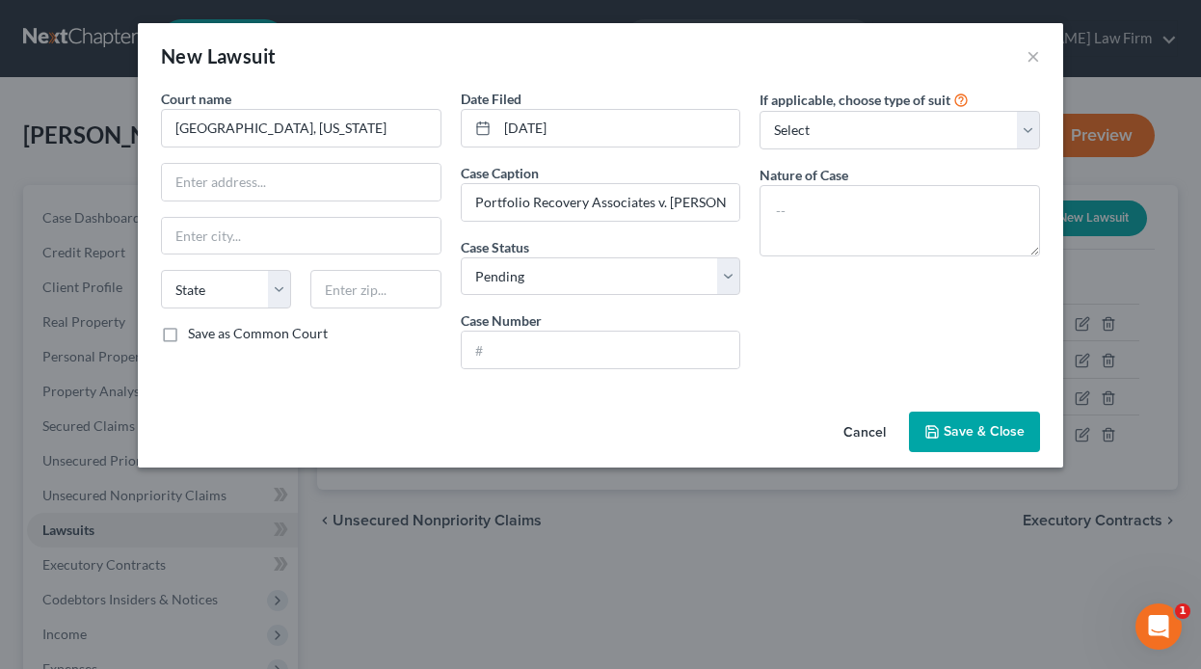
drag, startPoint x: 521, startPoint y: 404, endPoint x: 537, endPoint y: 305, distance: 99.5
click at [521, 404] on div "Cancel Save & Close" at bounding box center [600, 436] width 925 height 64
click at [539, 355] on input "text" at bounding box center [601, 349] width 278 height 37
type input "CJ-2025-202"
click at [983, 426] on span "Save & Close" at bounding box center [983, 431] width 81 height 16
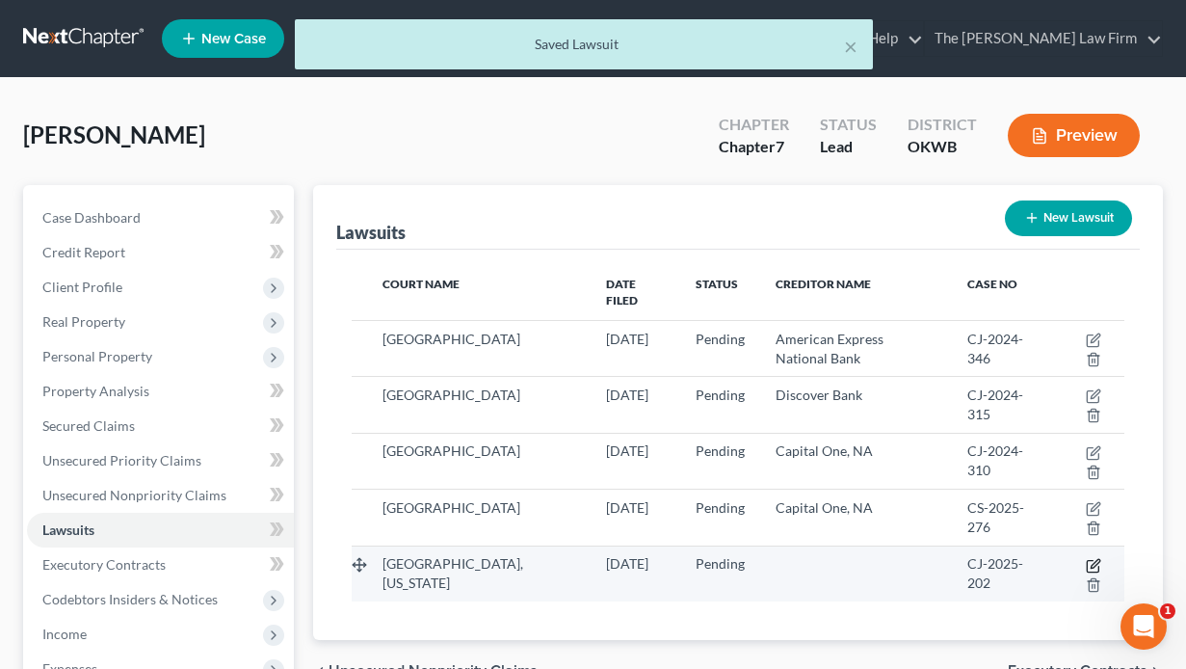
click at [1089, 558] on icon "button" at bounding box center [1093, 565] width 15 height 15
select select "0"
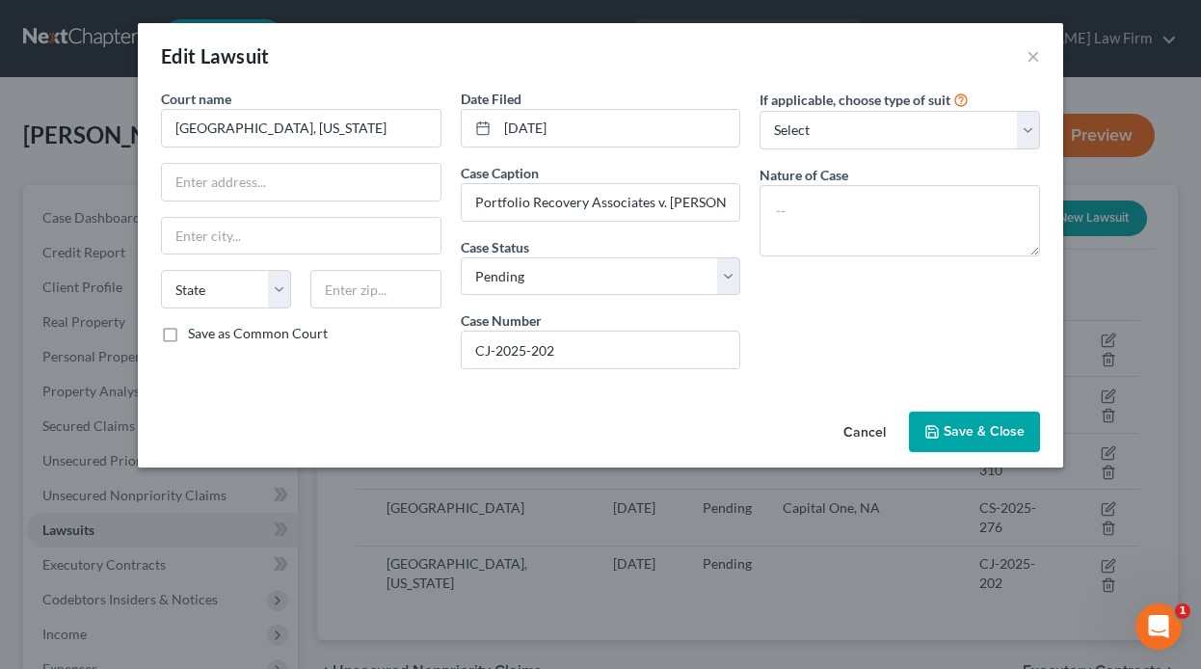
click at [974, 432] on span "Save & Close" at bounding box center [983, 431] width 81 height 16
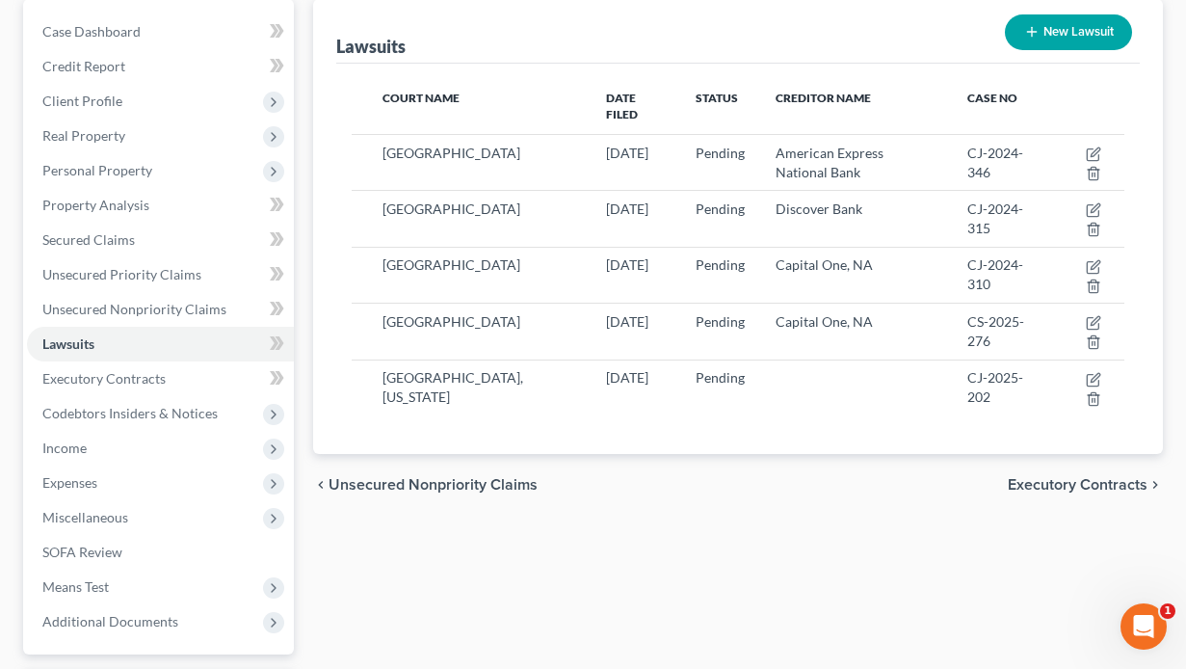
scroll to position [193, 0]
